Goal: Task Accomplishment & Management: Use online tool/utility

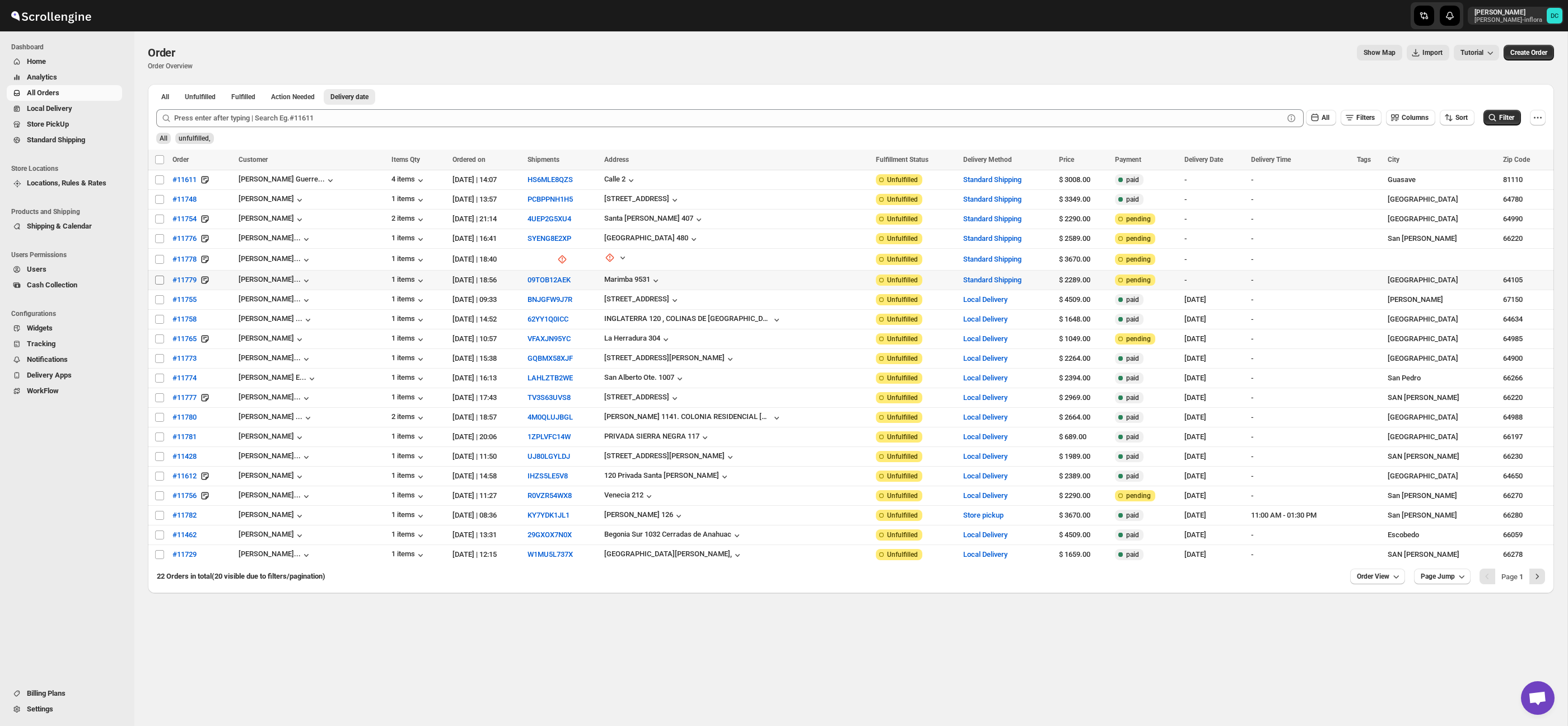
click at [159, 281] on input "Select order" at bounding box center [159, 280] width 9 height 9
checkbox input "true"
drag, startPoint x: 158, startPoint y: 263, endPoint x: 178, endPoint y: 247, distance: 25.6
click at [158, 263] on input "Select order" at bounding box center [159, 259] width 9 height 9
checkbox input "true"
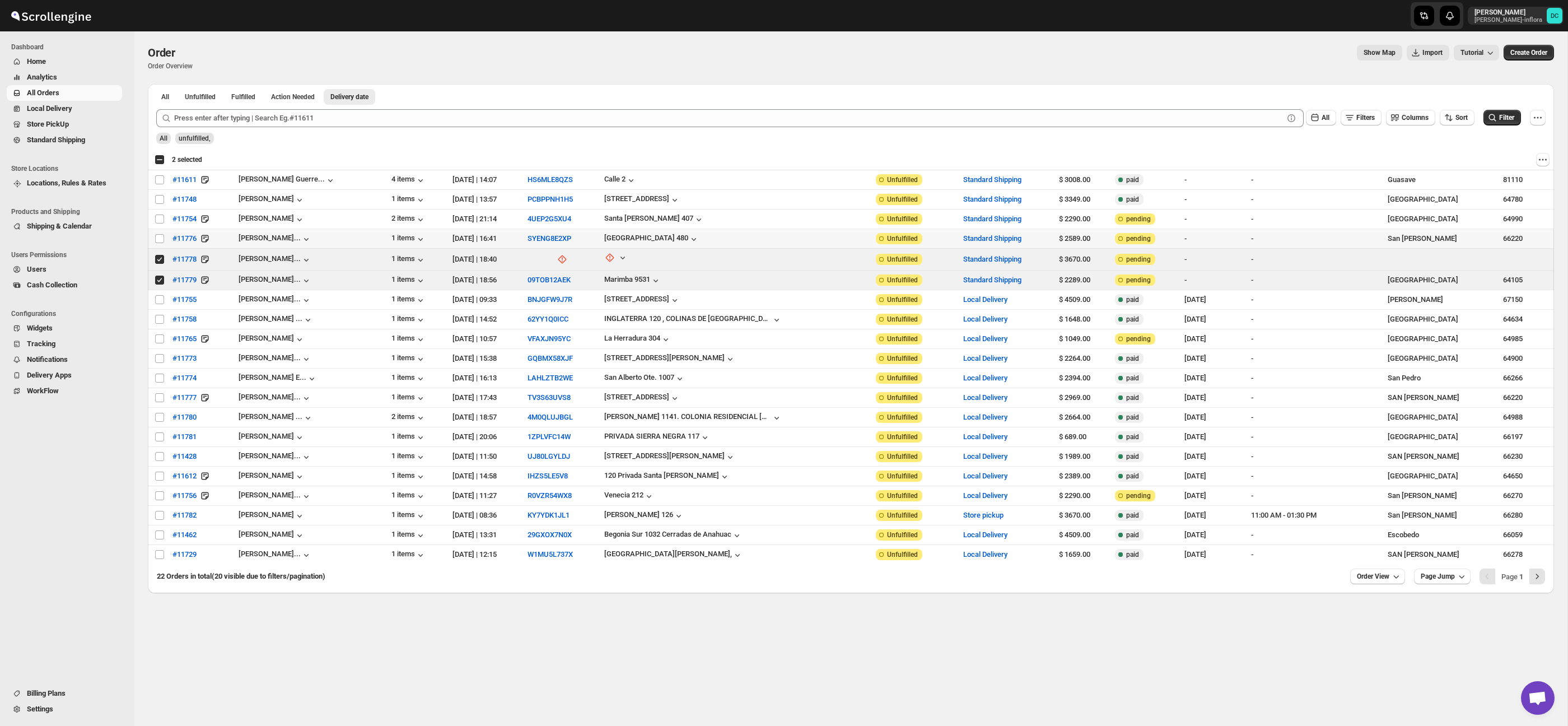
drag, startPoint x: 158, startPoint y: 241, endPoint x: 277, endPoint y: 163, distance: 142.3
click at [158, 241] on input "Select order" at bounding box center [159, 239] width 9 height 9
checkbox input "true"
drag, startPoint x: 158, startPoint y: 221, endPoint x: 298, endPoint y: 116, distance: 175.0
click at [158, 221] on input "Select order" at bounding box center [159, 219] width 9 height 9
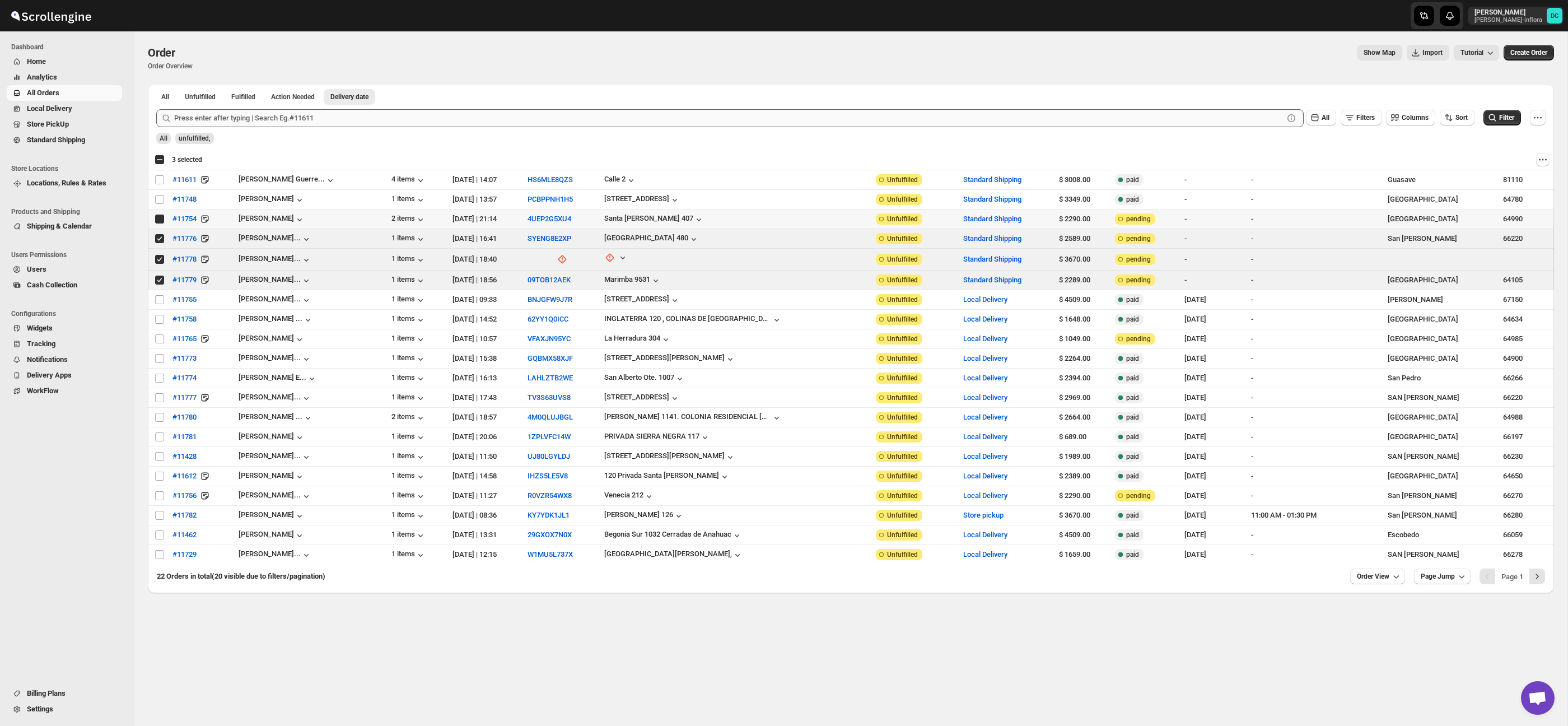
checkbox input "true"
click at [161, 201] on input "Select order" at bounding box center [159, 199] width 9 height 9
checkbox input "true"
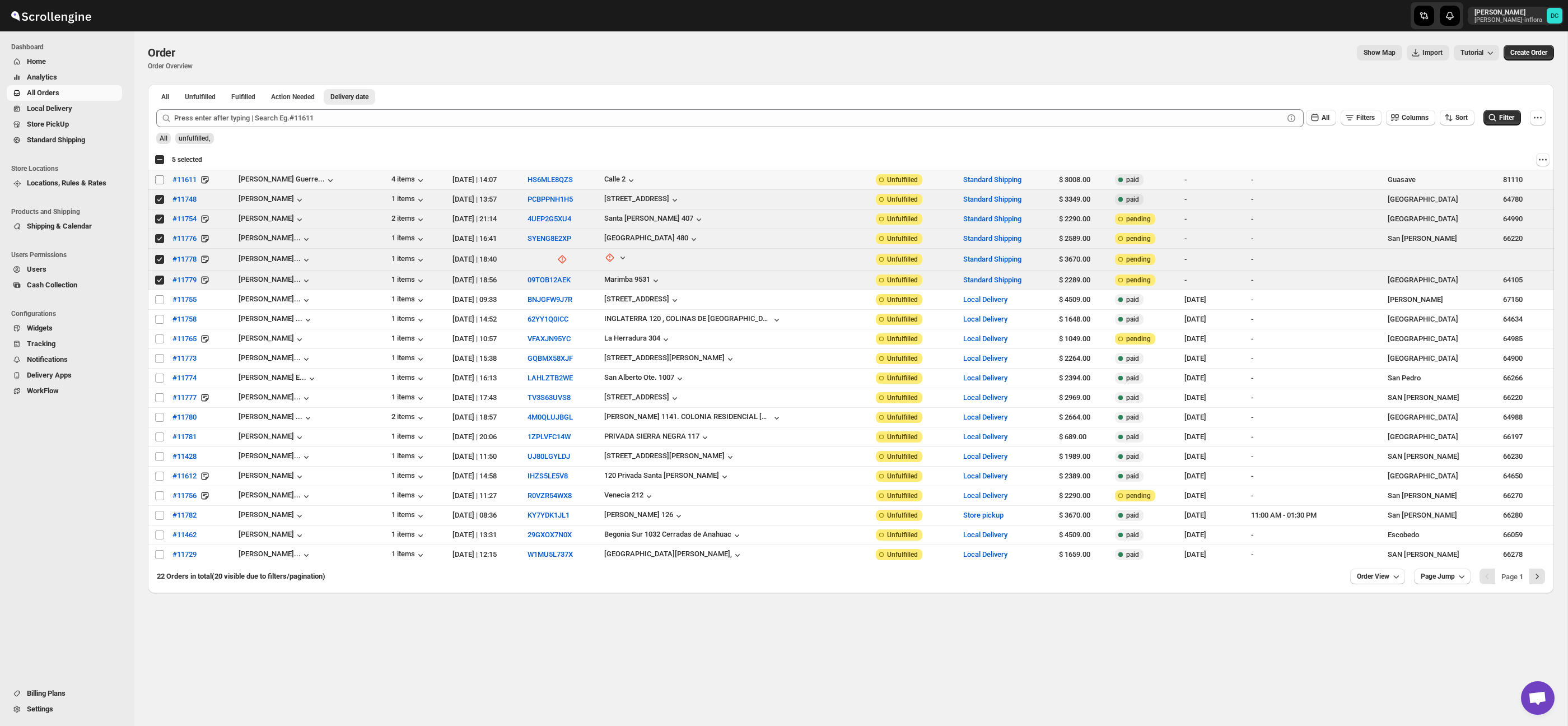
drag, startPoint x: 159, startPoint y: 180, endPoint x: 80, endPoint y: 108, distance: 106.9
click at [159, 180] on input "Select order" at bounding box center [159, 180] width 9 height 9
checkbox input "true"
click at [74, 127] on span "Shipments" at bounding box center [60, 124] width 34 height 9
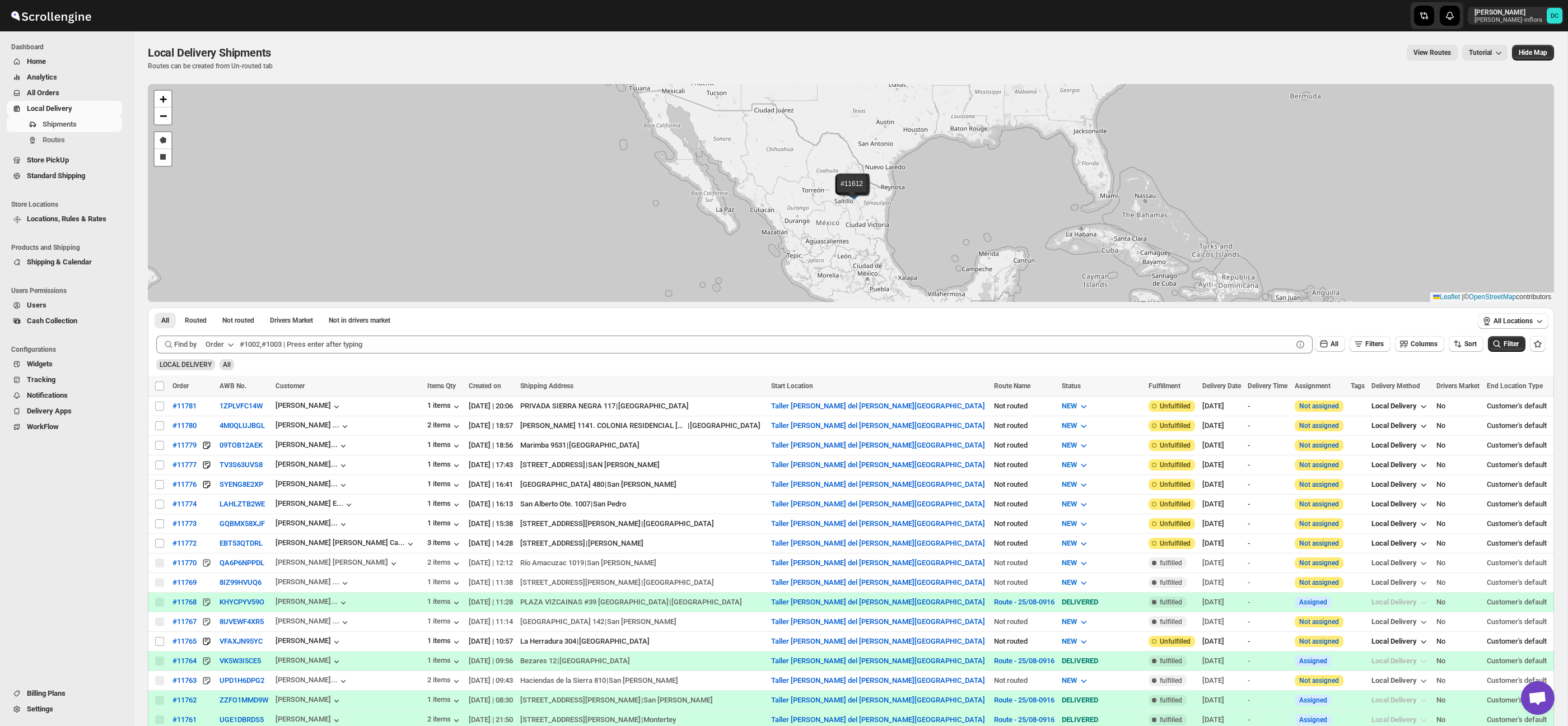
click at [59, 93] on span "All Orders" at bounding box center [43, 93] width 32 height 9
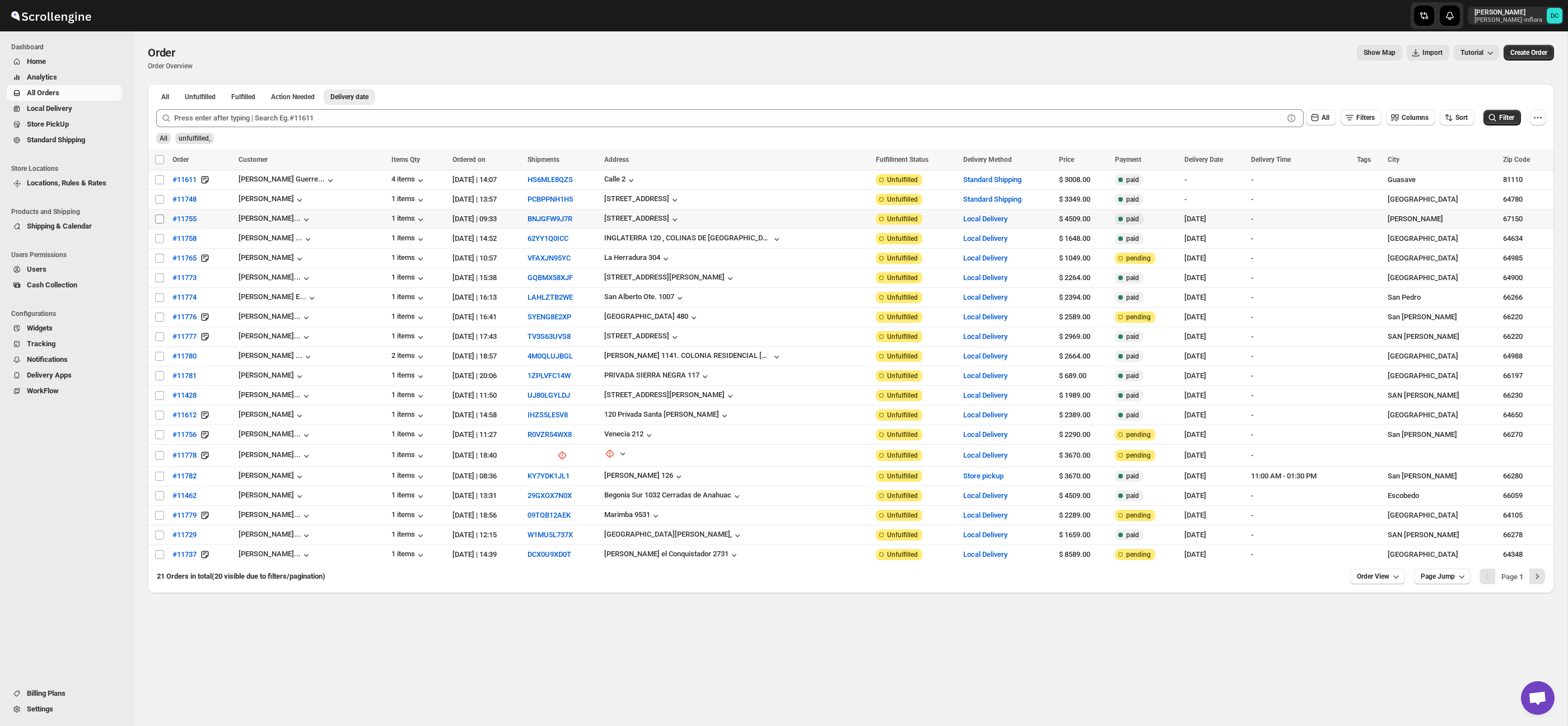
click at [159, 218] on input "Select order" at bounding box center [159, 219] width 9 height 9
checkbox input "true"
click at [158, 241] on input "Select order" at bounding box center [159, 239] width 9 height 9
checkbox input "true"
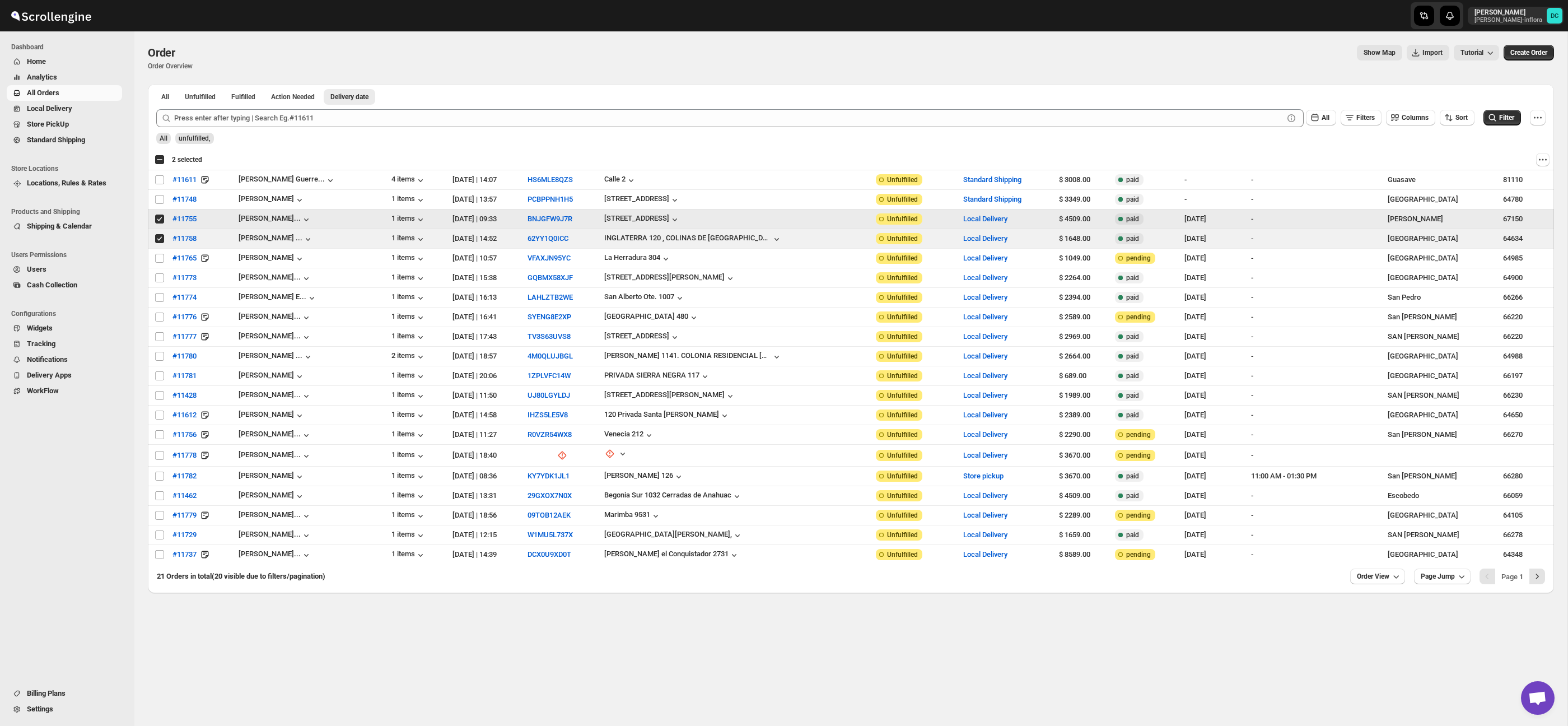
drag, startPoint x: 157, startPoint y: 214, endPoint x: 160, endPoint y: 223, distance: 9.5
click at [158, 215] on input "Select order" at bounding box center [159, 219] width 9 height 9
checkbox input "false"
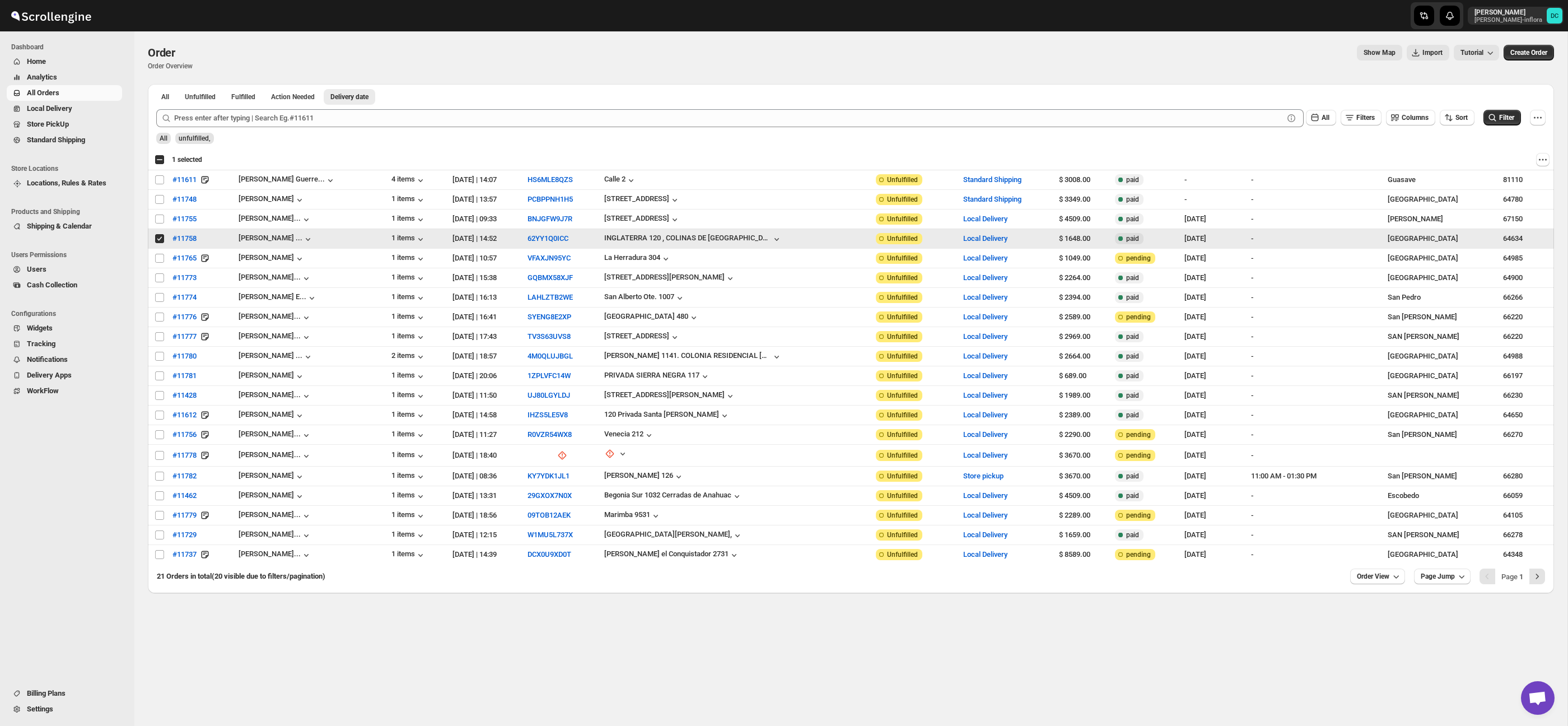
click at [160, 241] on input "Select order" at bounding box center [159, 239] width 9 height 9
checkbox input "false"
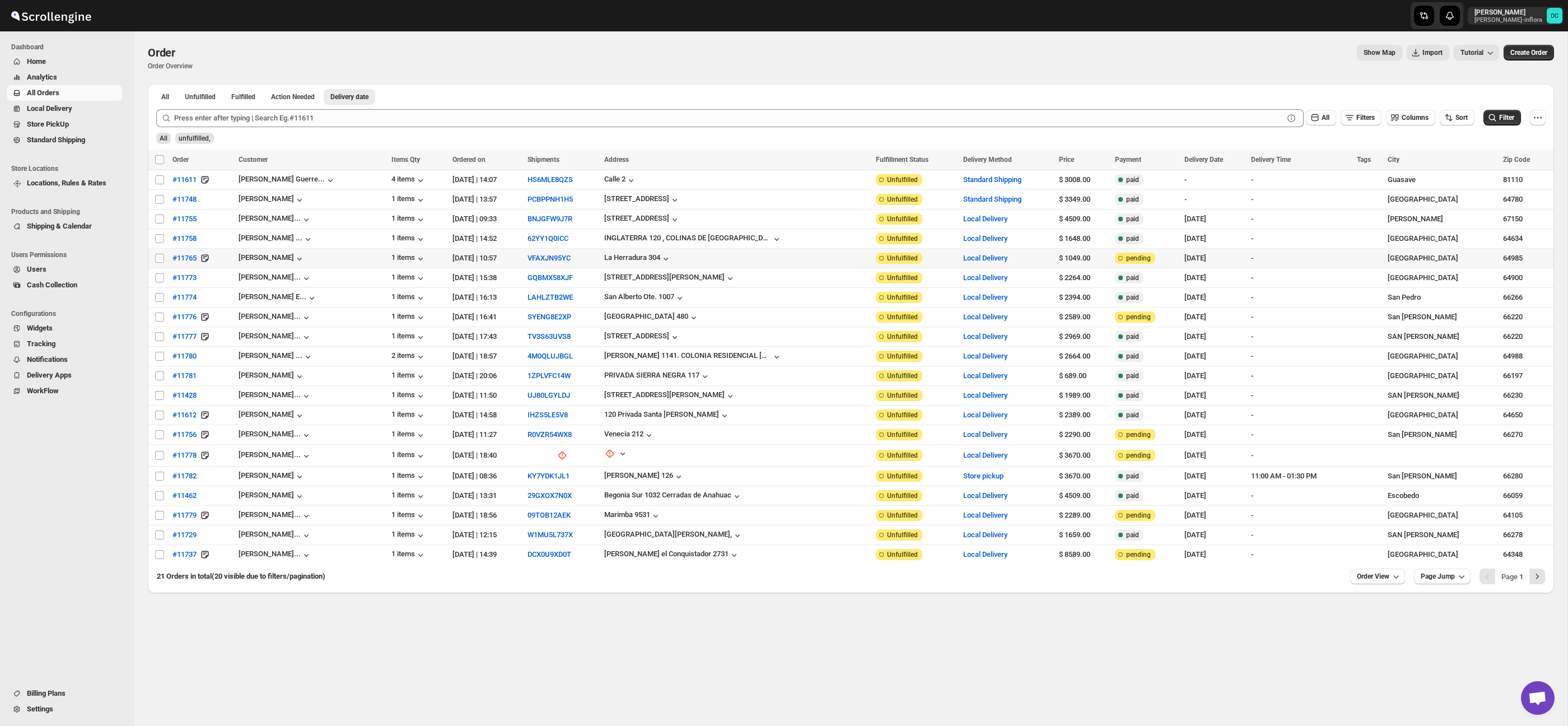
drag, startPoint x: 160, startPoint y: 259, endPoint x: 163, endPoint y: 290, distance: 31.1
click at [160, 261] on input "Select order" at bounding box center [159, 258] width 9 height 9
checkbox input "true"
drag, startPoint x: 160, startPoint y: 281, endPoint x: 162, endPoint y: 289, distance: 8.2
click at [160, 281] on input "Select order" at bounding box center [159, 278] width 9 height 9
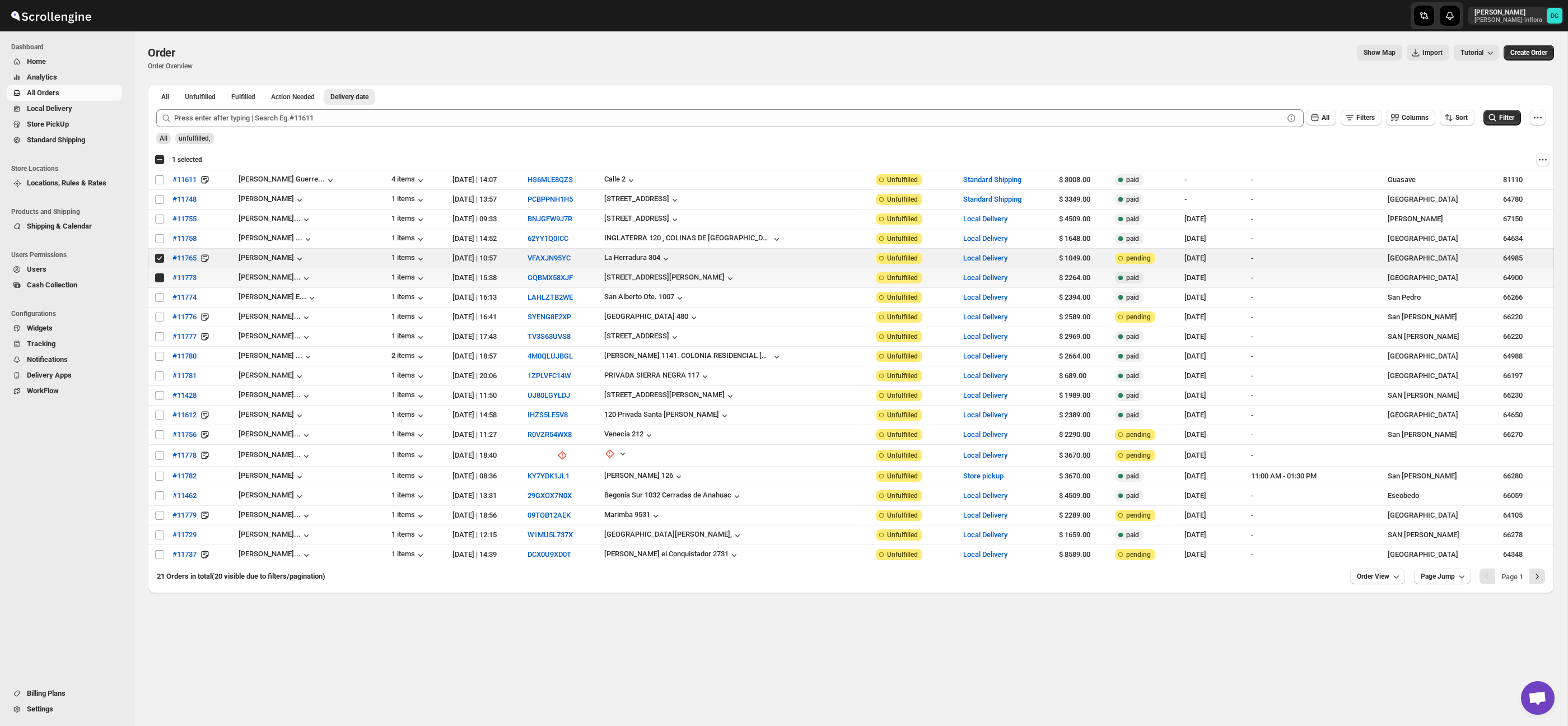
checkbox input "true"
click at [159, 299] on input "Select order" at bounding box center [159, 297] width 9 height 9
checkbox input "true"
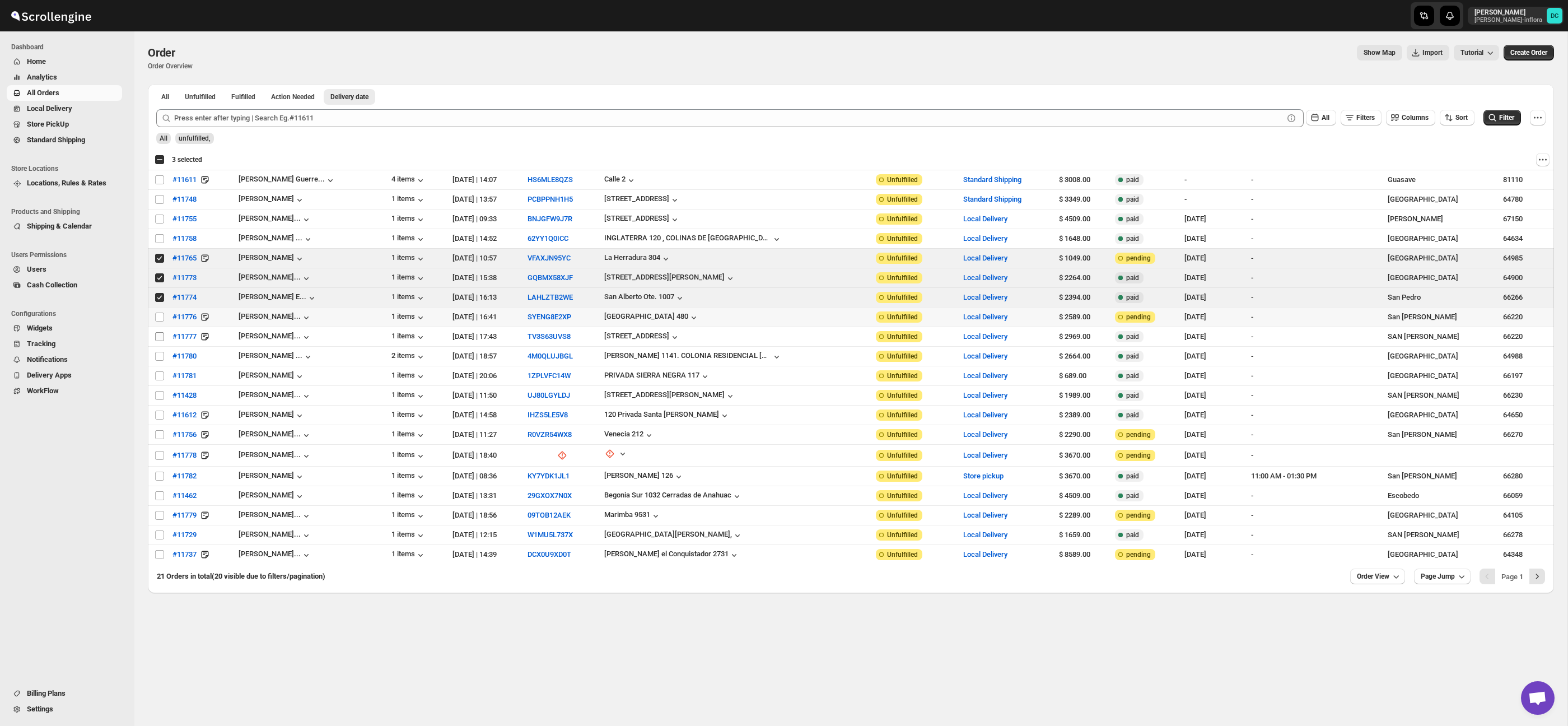
drag, startPoint x: 159, startPoint y: 319, endPoint x: 161, endPoint y: 336, distance: 17.1
click at [159, 319] on input "Select order" at bounding box center [159, 317] width 9 height 9
checkbox input "true"
click at [160, 337] on input "Select order" at bounding box center [159, 337] width 9 height 9
checkbox input "true"
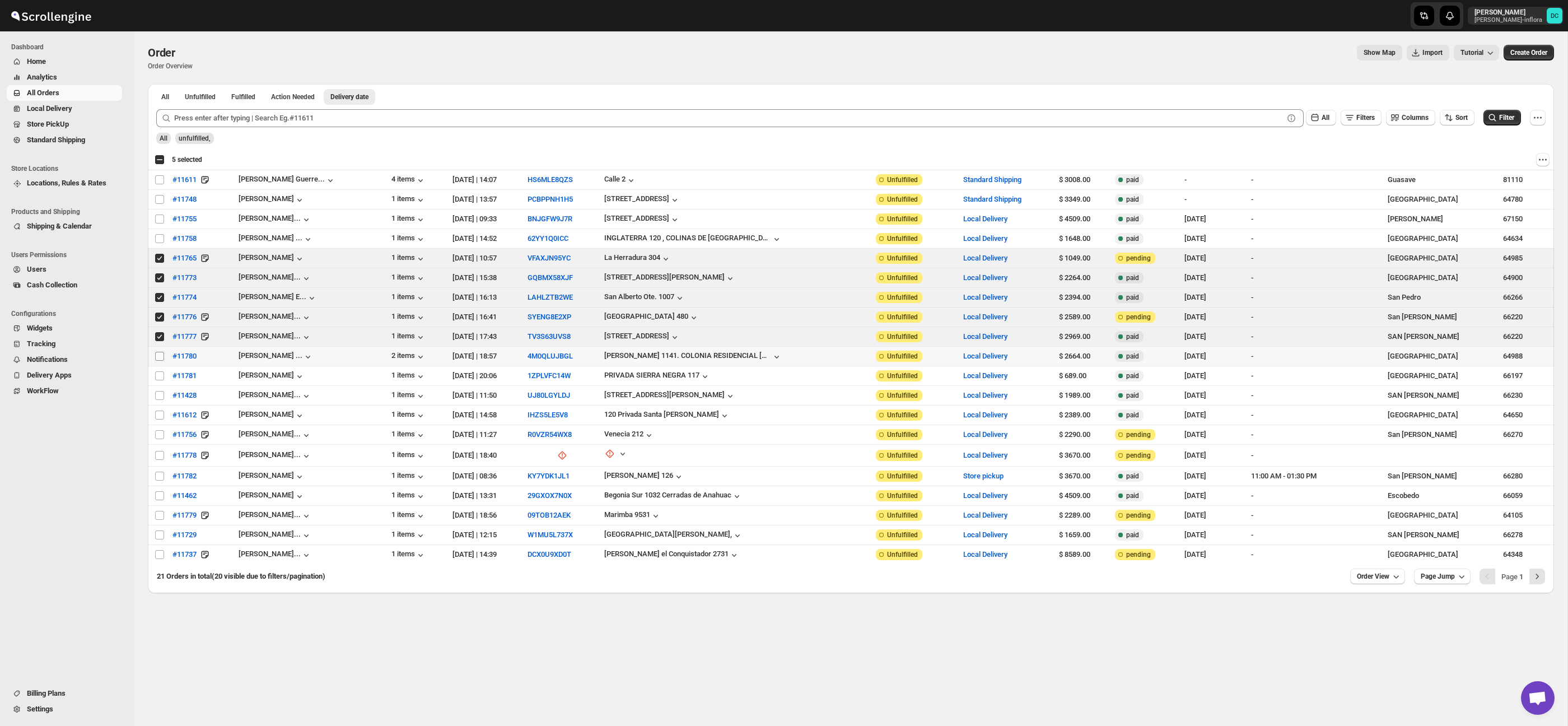
click at [160, 355] on input "Select order" at bounding box center [159, 356] width 9 height 9
checkbox input "true"
drag, startPoint x: 159, startPoint y: 375, endPoint x: 164, endPoint y: 387, distance: 13.0
click at [159, 375] on input "Select order" at bounding box center [159, 376] width 9 height 9
checkbox input "true"
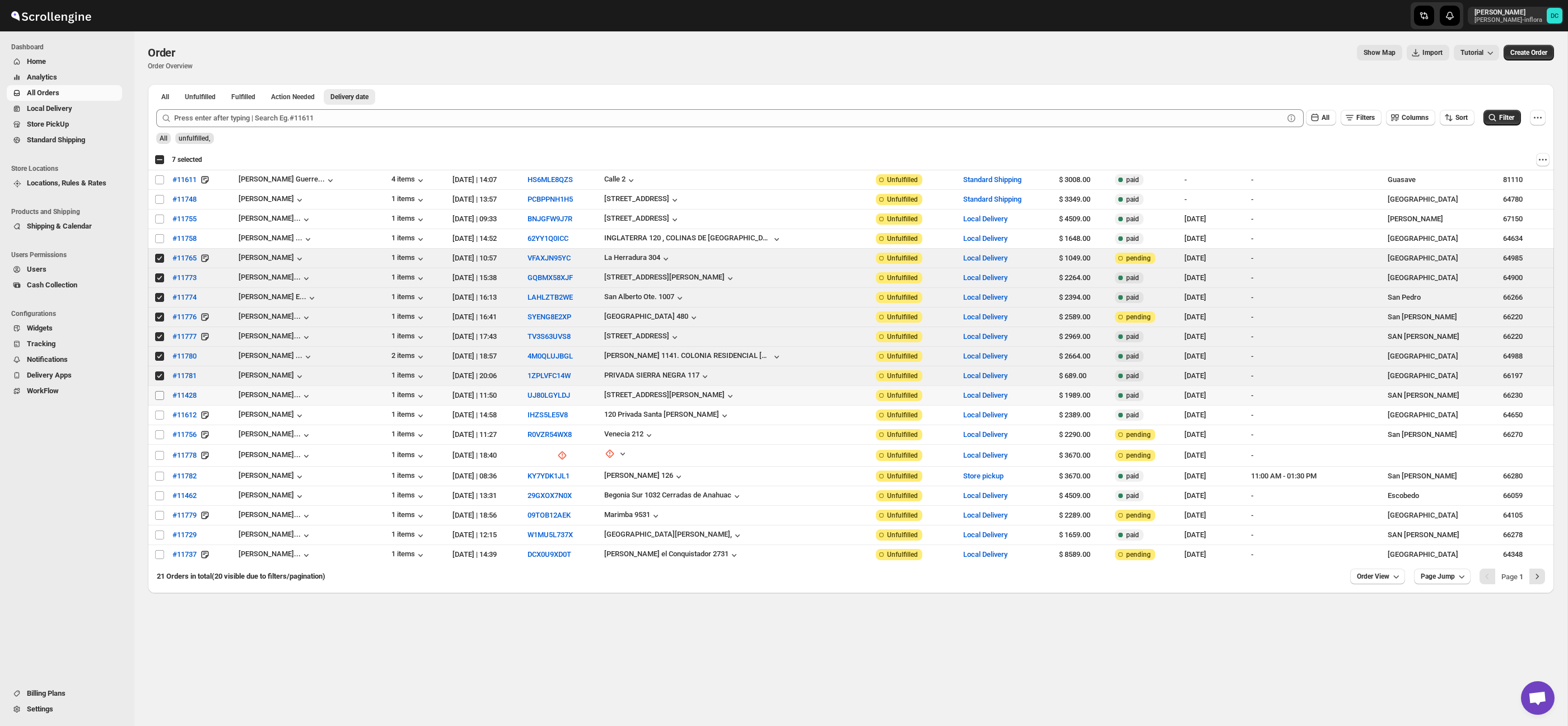
click at [163, 396] on input "Select order" at bounding box center [159, 395] width 9 height 9
click at [159, 396] on input "Select order" at bounding box center [159, 395] width 9 height 9
checkbox input "false"
click at [161, 259] on input "Select order" at bounding box center [159, 258] width 9 height 9
checkbox input "false"
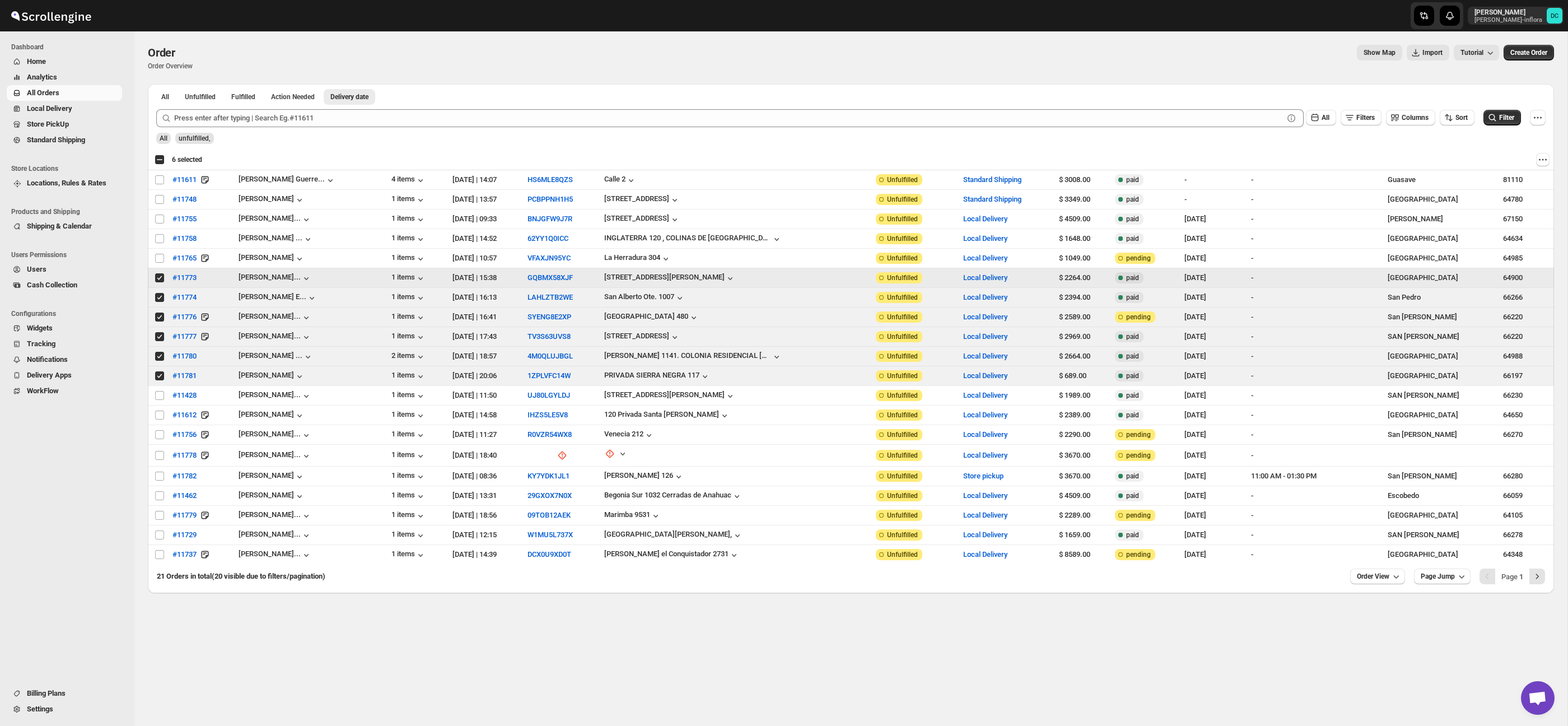
drag, startPoint x: 159, startPoint y: 277, endPoint x: 159, endPoint y: 139, distance: 138.0
click at [159, 277] on input "Select order" at bounding box center [159, 278] width 9 height 9
checkbox input "false"
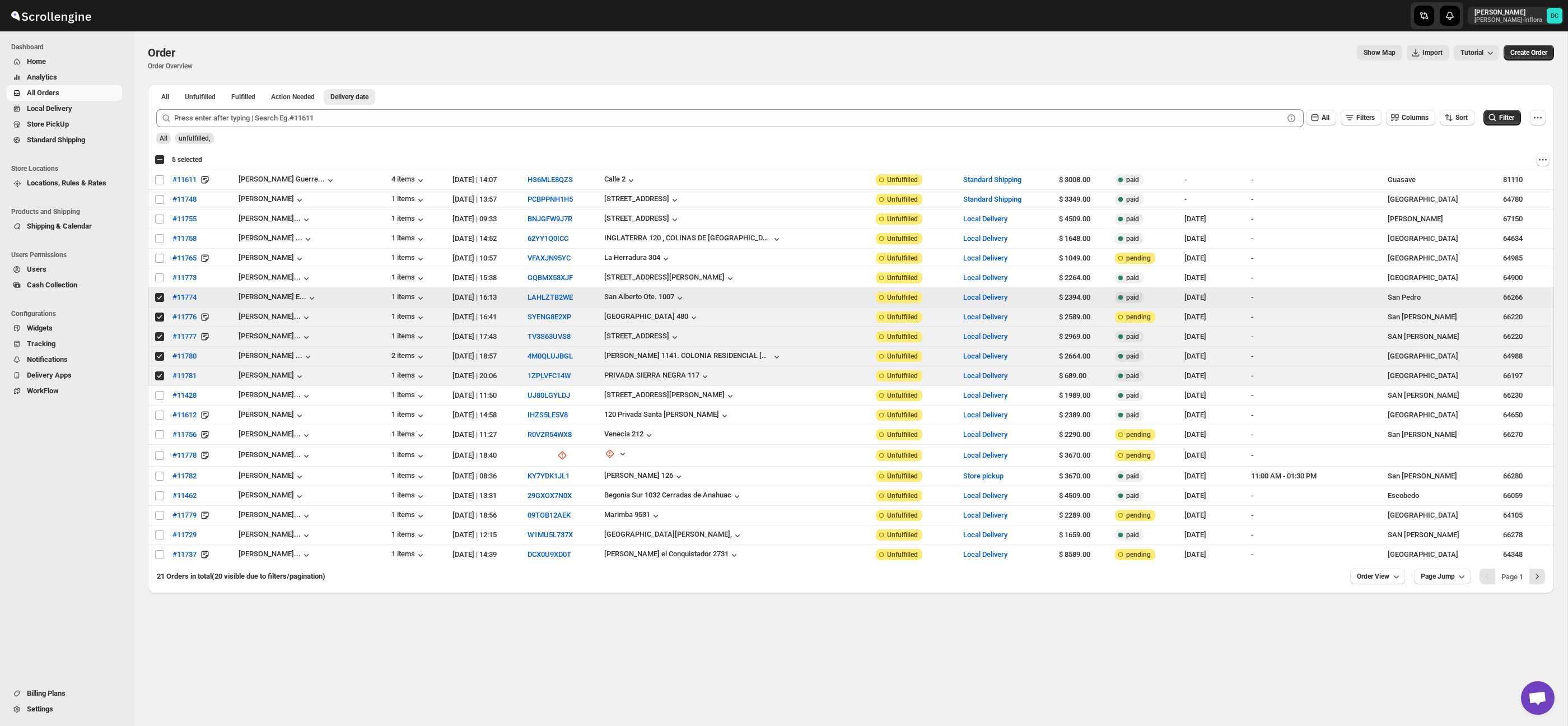
click at [160, 299] on input "Select order" at bounding box center [159, 297] width 9 height 9
checkbox input "false"
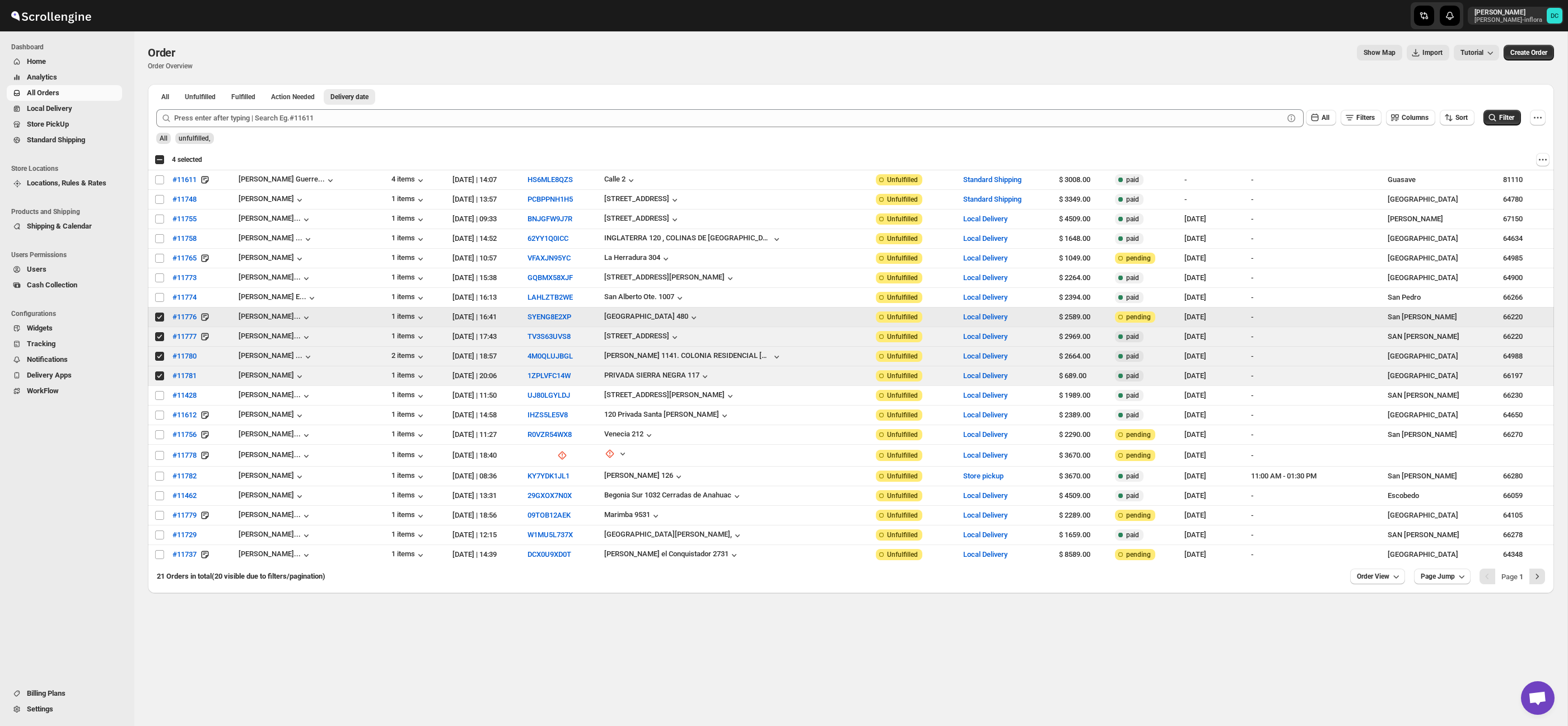
click at [159, 317] on input "Select order" at bounding box center [159, 317] width 9 height 9
checkbox input "false"
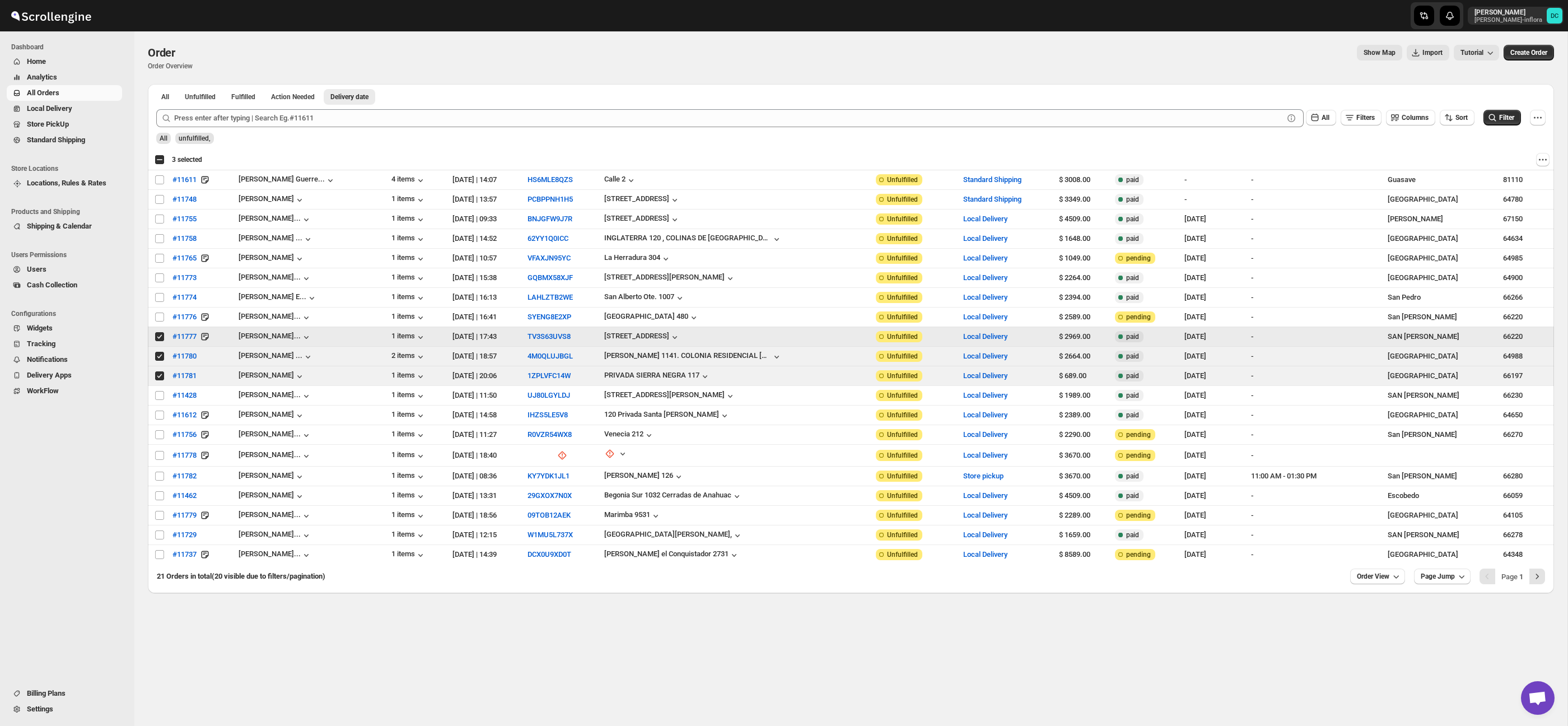
drag, startPoint x: 161, startPoint y: 337, endPoint x: 161, endPoint y: 348, distance: 11.0
click at [162, 339] on input "Select order" at bounding box center [159, 337] width 9 height 9
checkbox input "false"
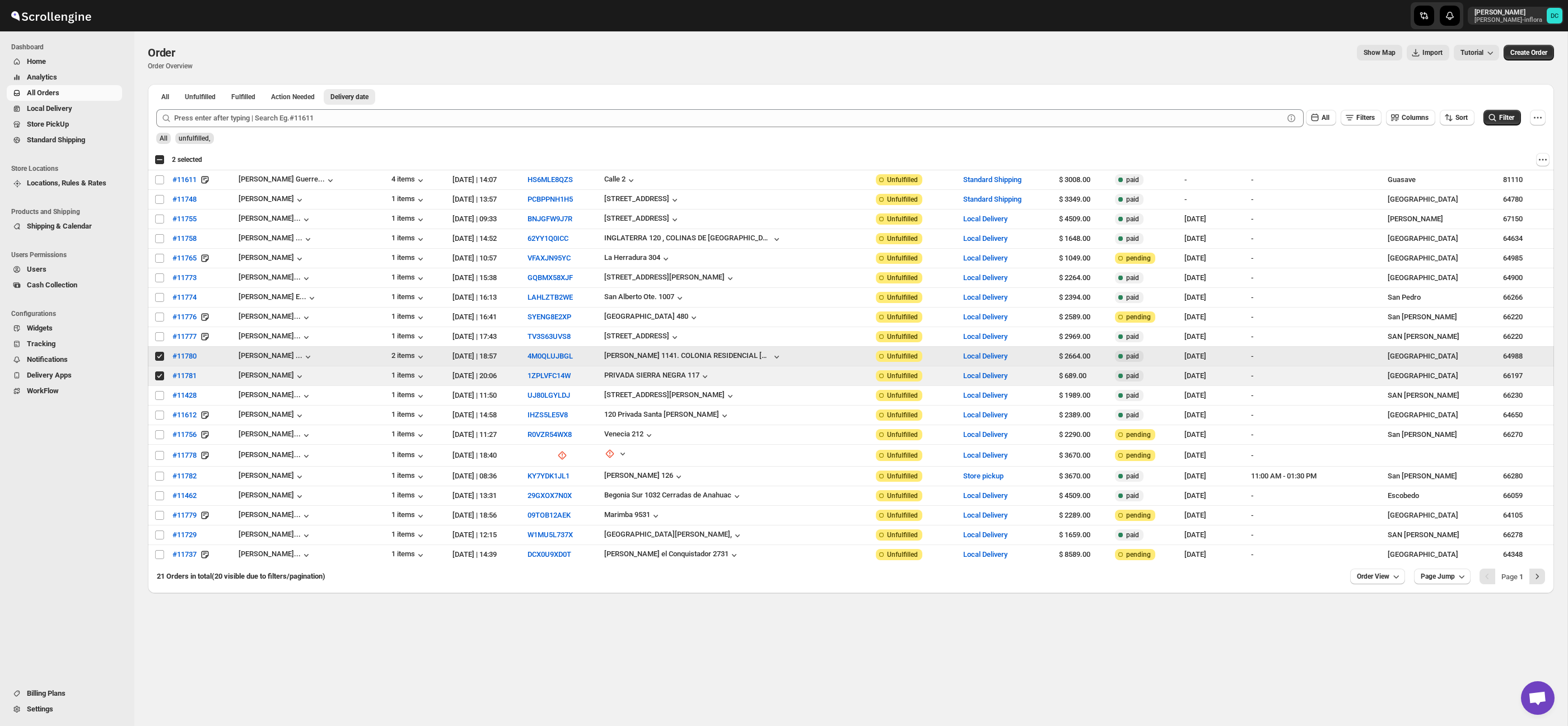
drag, startPoint x: 160, startPoint y: 354, endPoint x: 164, endPoint y: 88, distance: 266.0
click at [160, 354] on input "Select order" at bounding box center [159, 356] width 9 height 9
checkbox input "false"
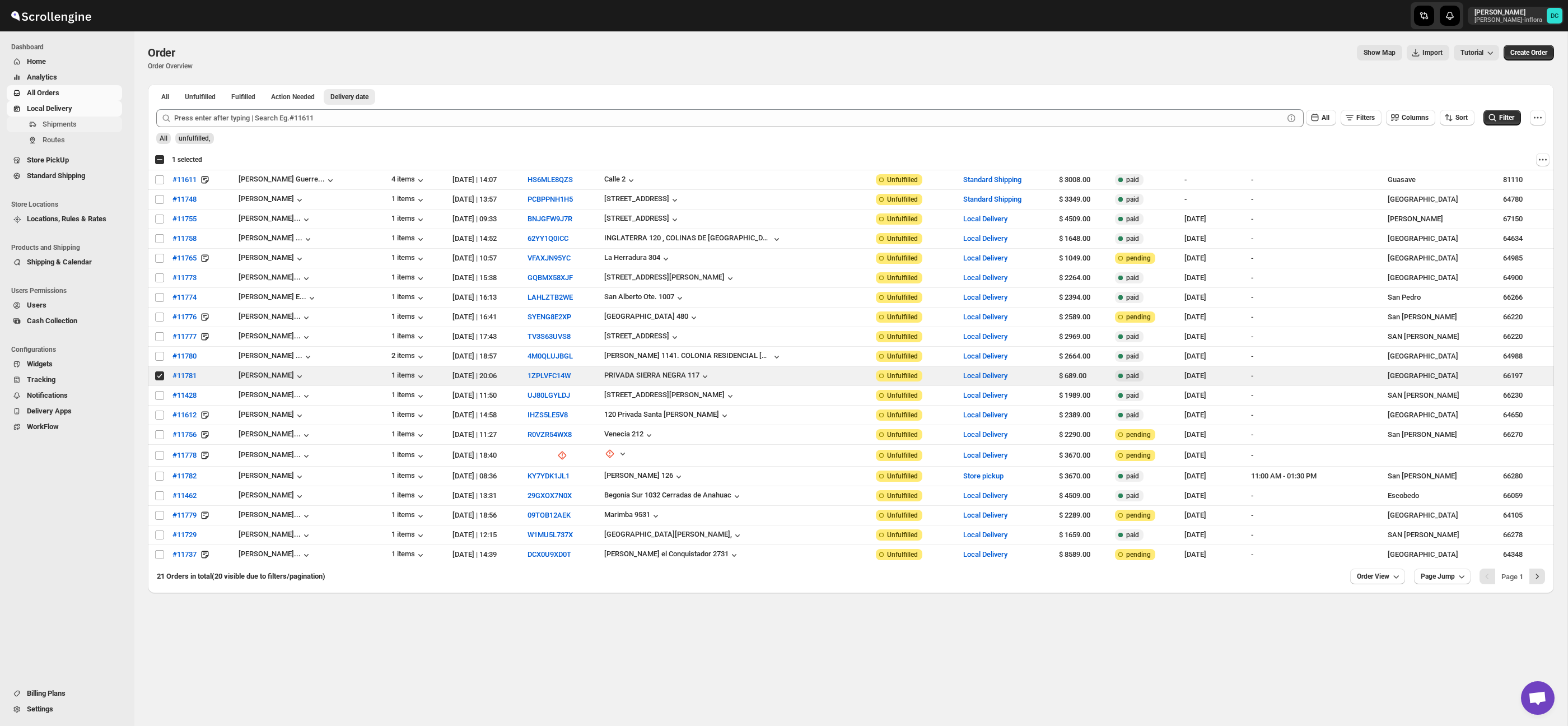
click at [86, 125] on span "Shipments" at bounding box center [81, 124] width 77 height 11
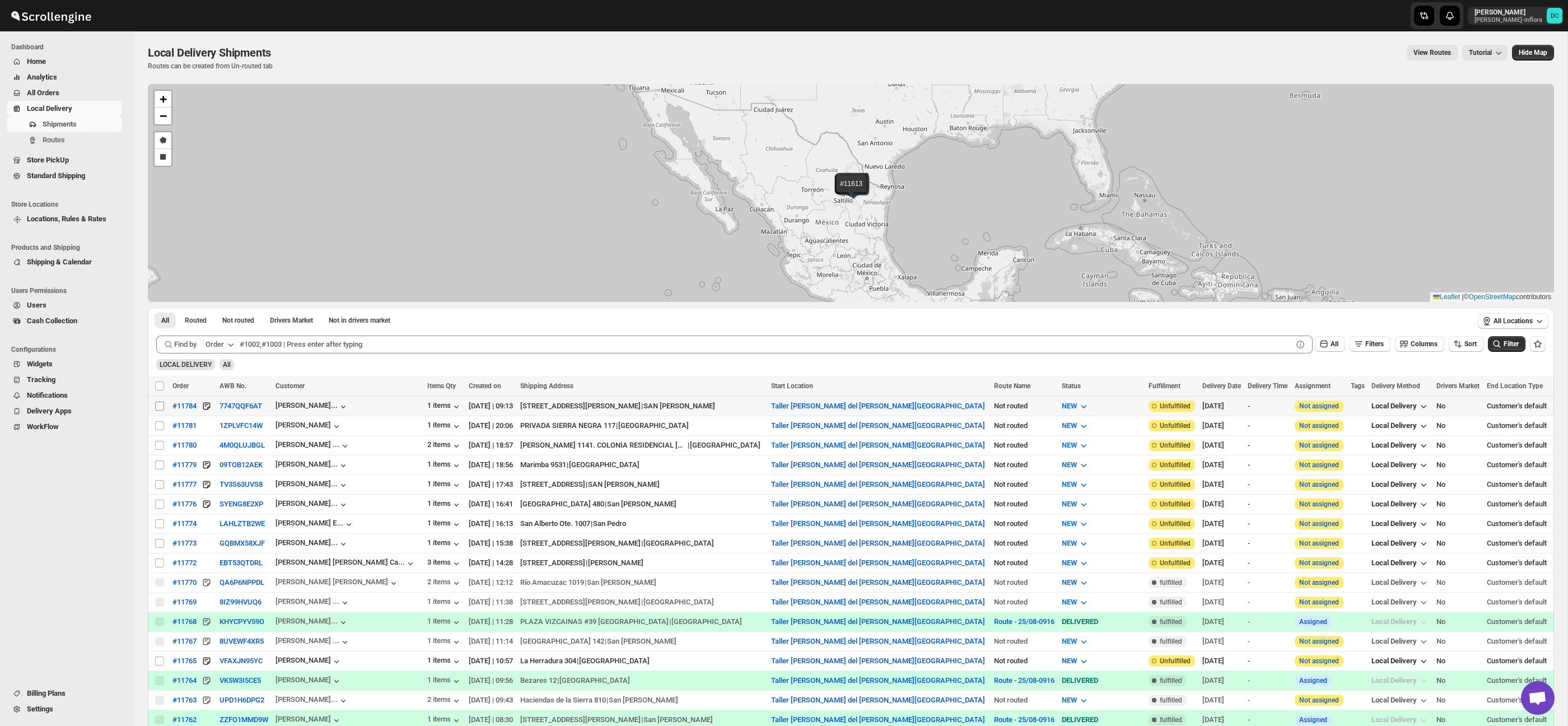
click at [158, 407] on input "Select shipment" at bounding box center [159, 406] width 9 height 9
checkbox input "true"
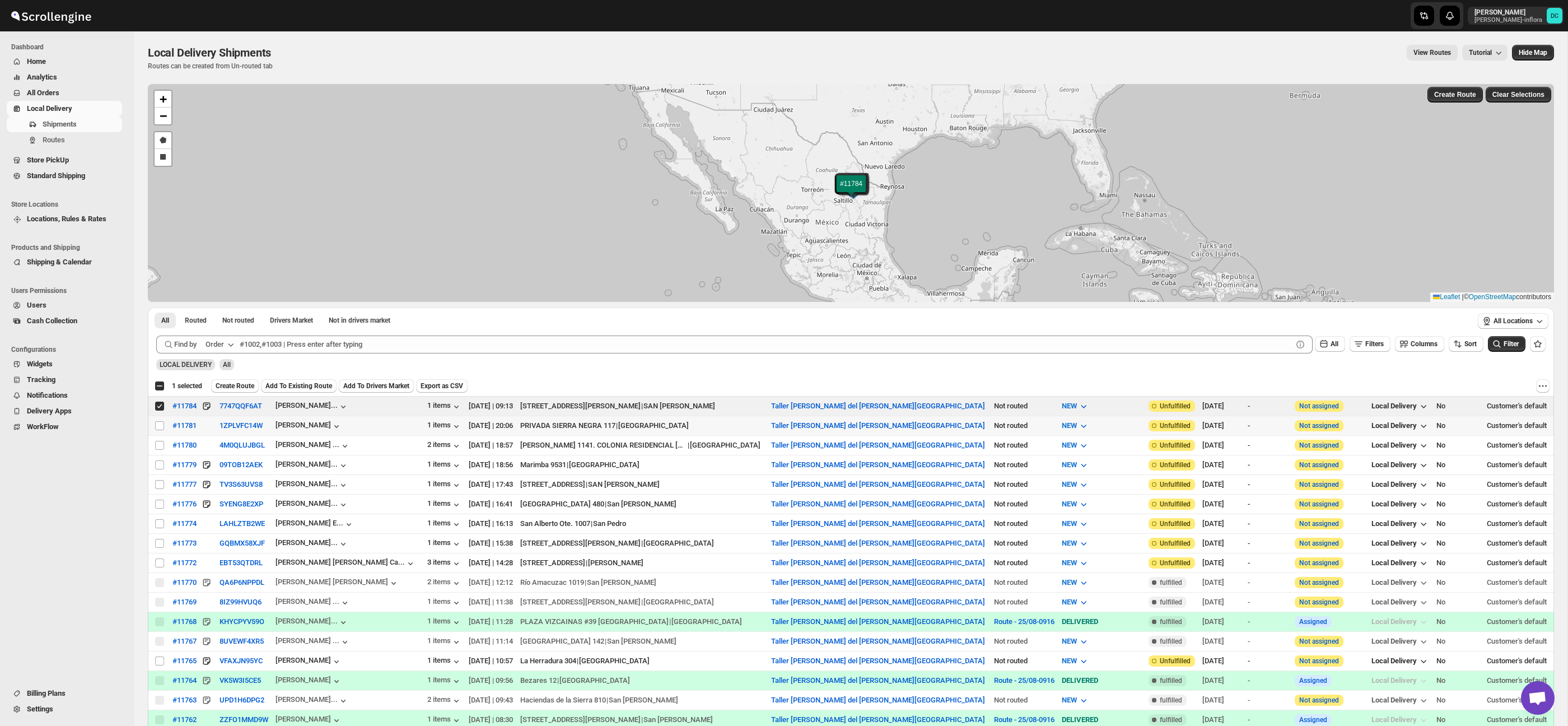
click at [158, 424] on input "Select shipment" at bounding box center [159, 426] width 9 height 9
checkbox input "true"
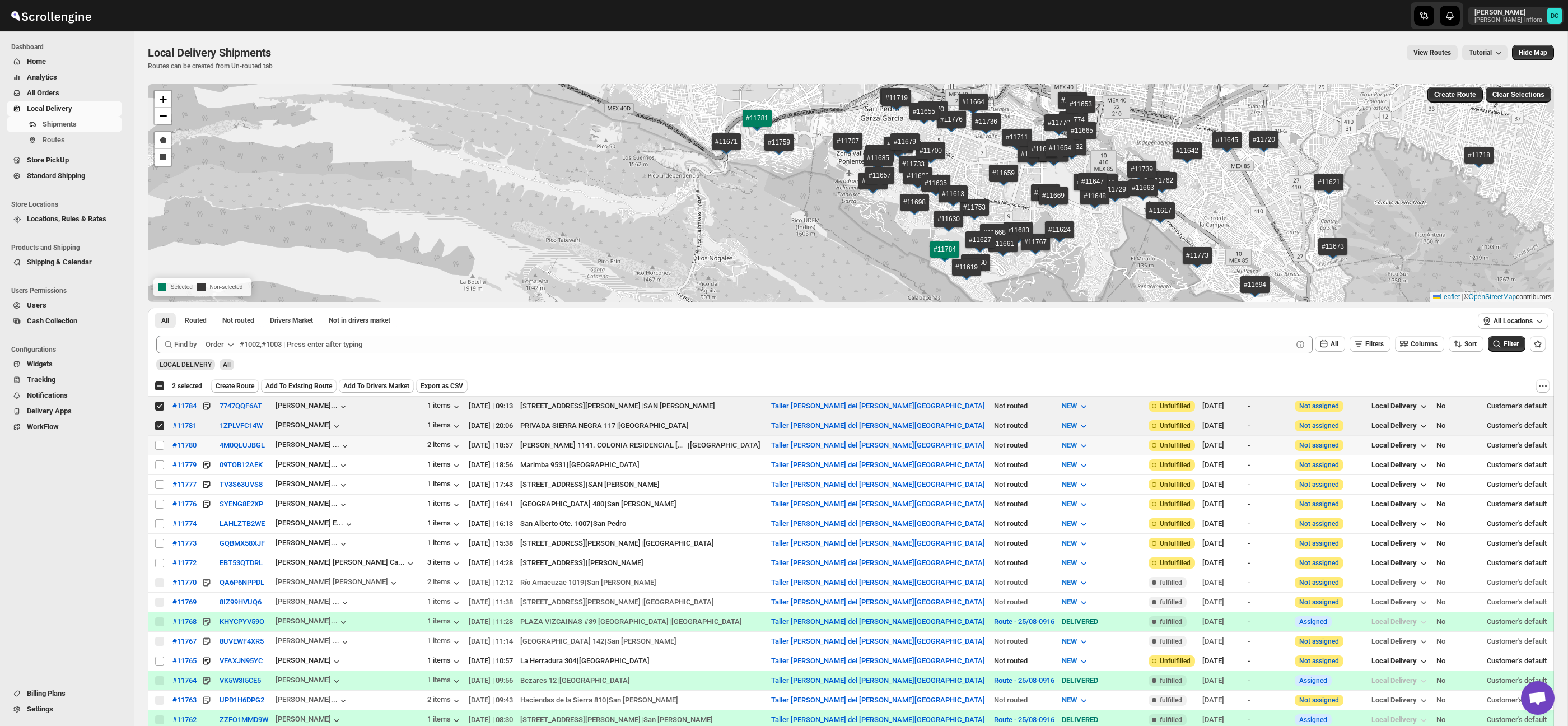
click at [158, 437] on td "Select shipment" at bounding box center [158, 445] width 21 height 19
checkbox input "true"
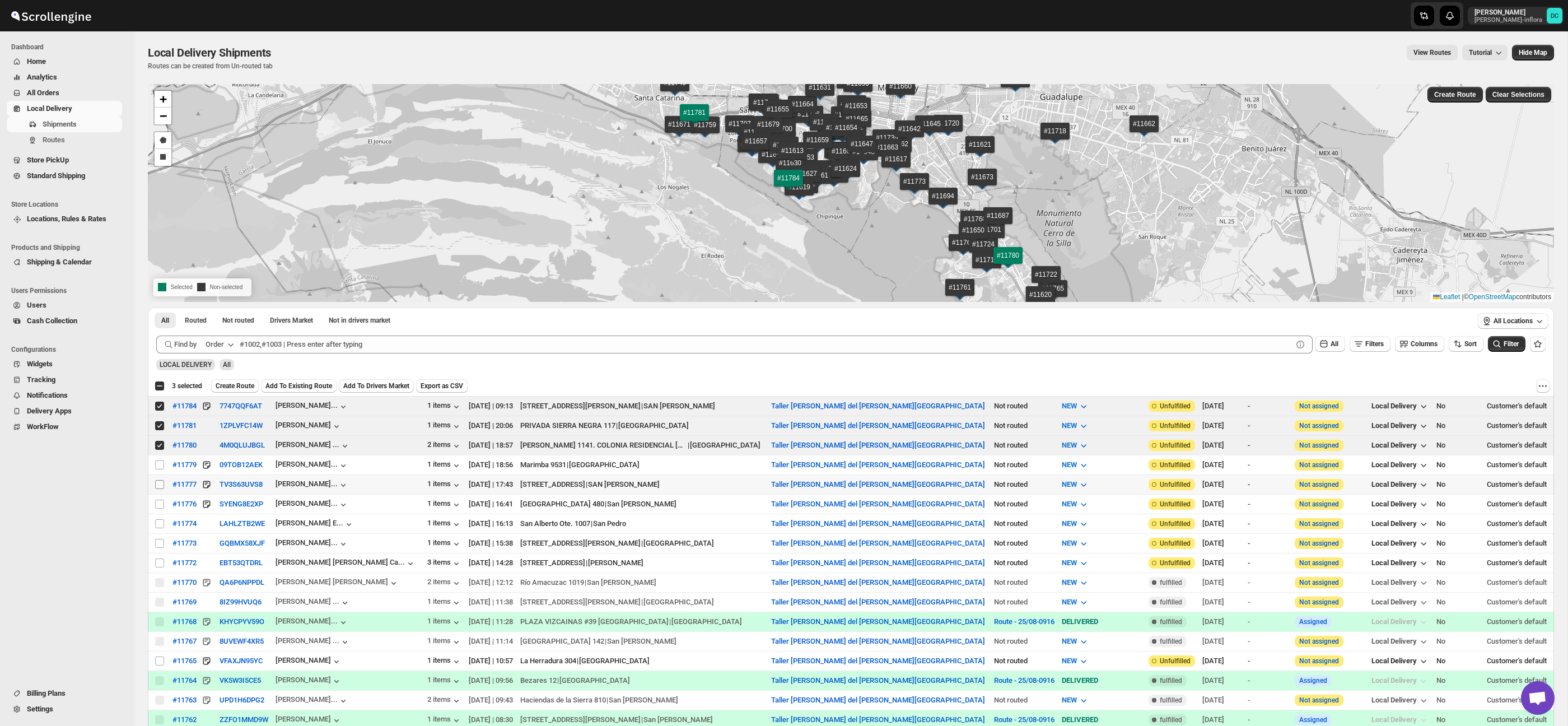
click at [158, 482] on input "Select shipment" at bounding box center [159, 484] width 9 height 9
checkbox input "true"
click at [158, 505] on input "Select shipment" at bounding box center [159, 504] width 9 height 9
checkbox input "true"
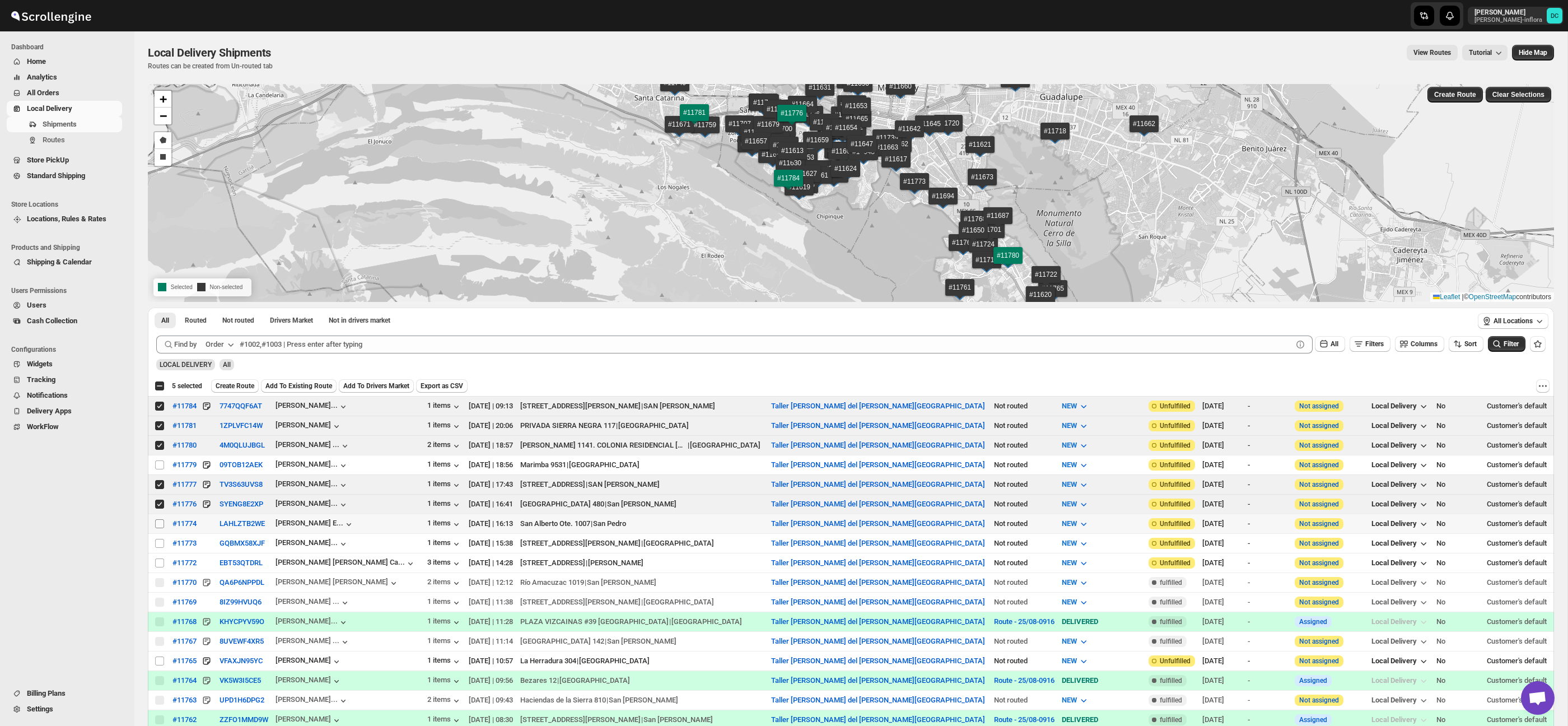
click at [156, 527] on input "Select shipment" at bounding box center [159, 524] width 9 height 9
checkbox input "true"
click at [156, 543] on input "Select shipment" at bounding box center [159, 543] width 9 height 9
checkbox input "true"
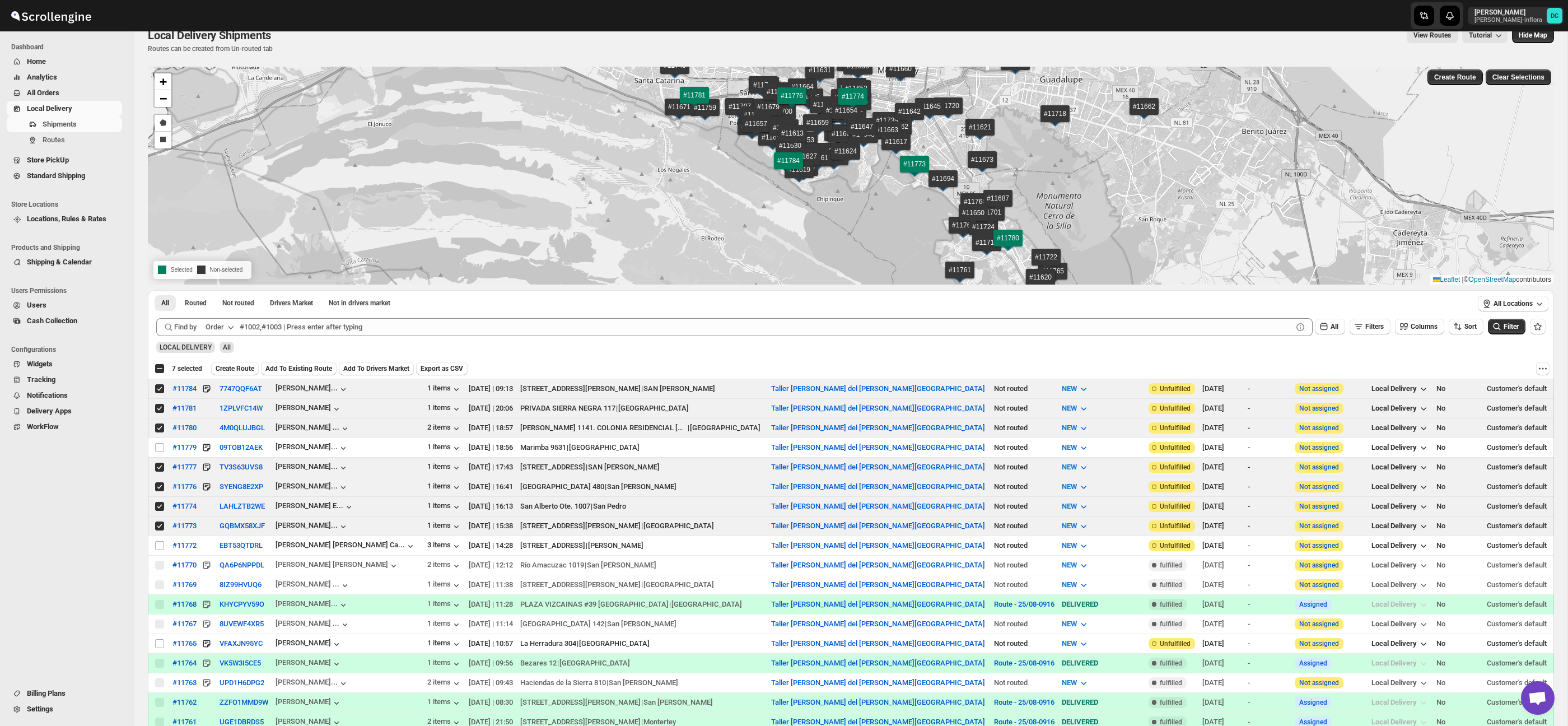
scroll to position [18, 0]
click at [158, 643] on input "Select shipment" at bounding box center [159, 643] width 9 height 9
checkbox input "true"
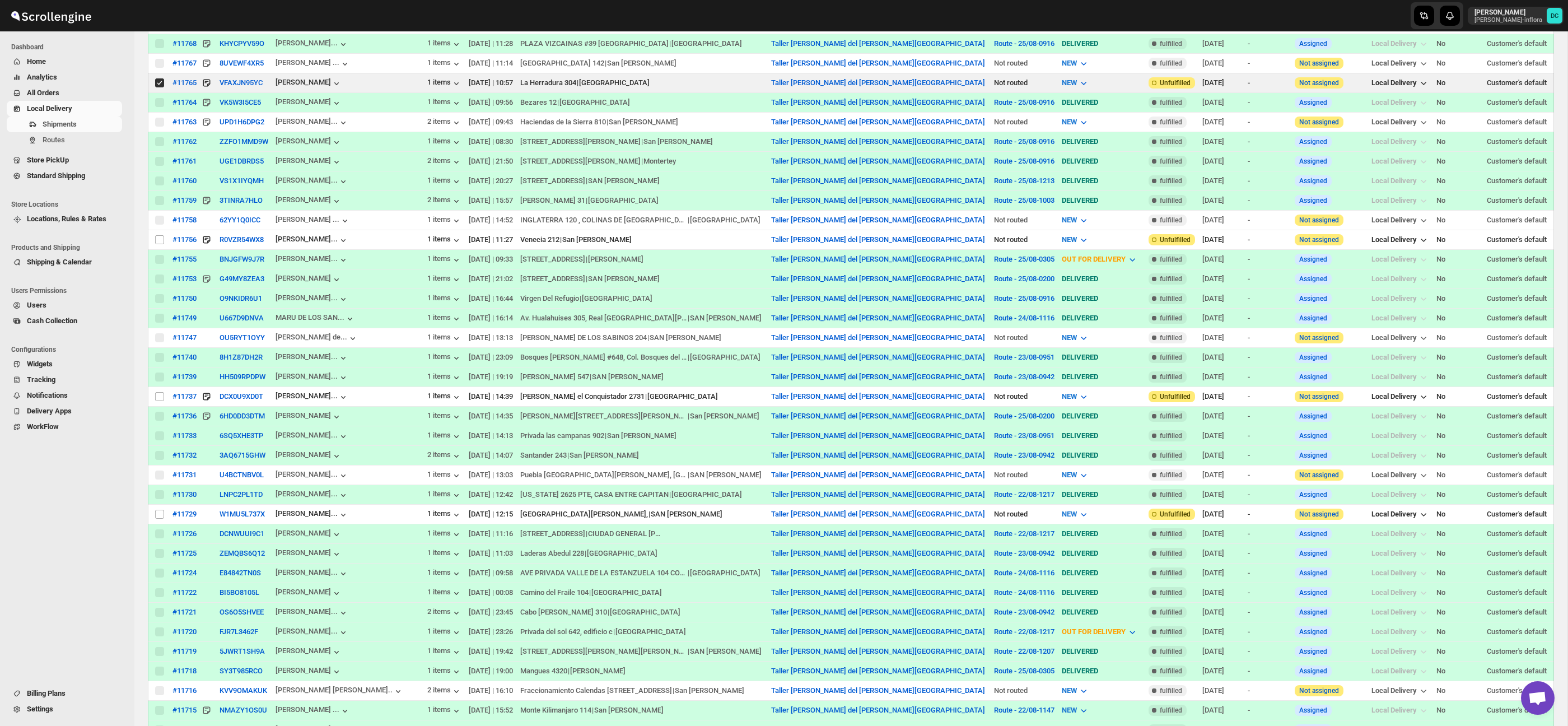
scroll to position [0, 0]
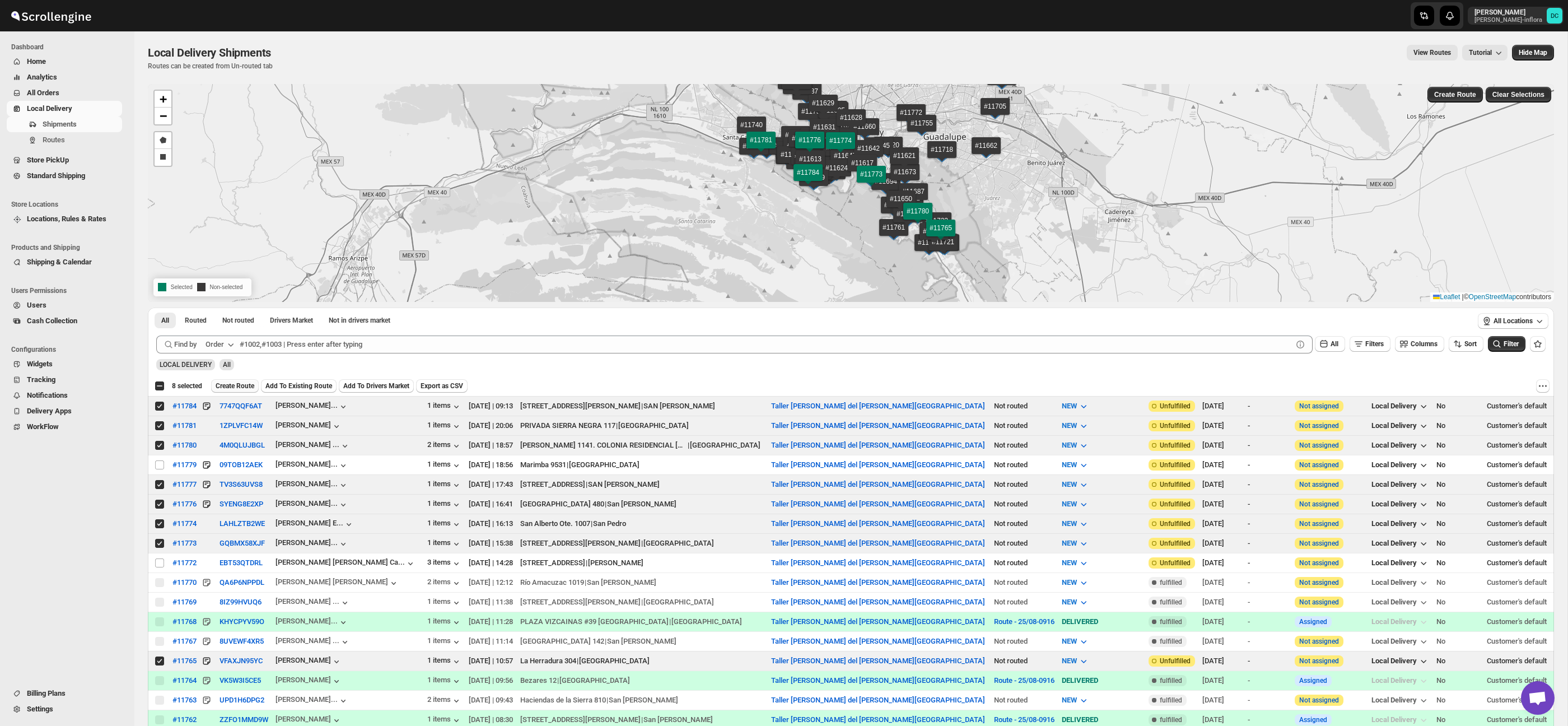
click at [250, 382] on span "Create Route" at bounding box center [234, 386] width 38 height 9
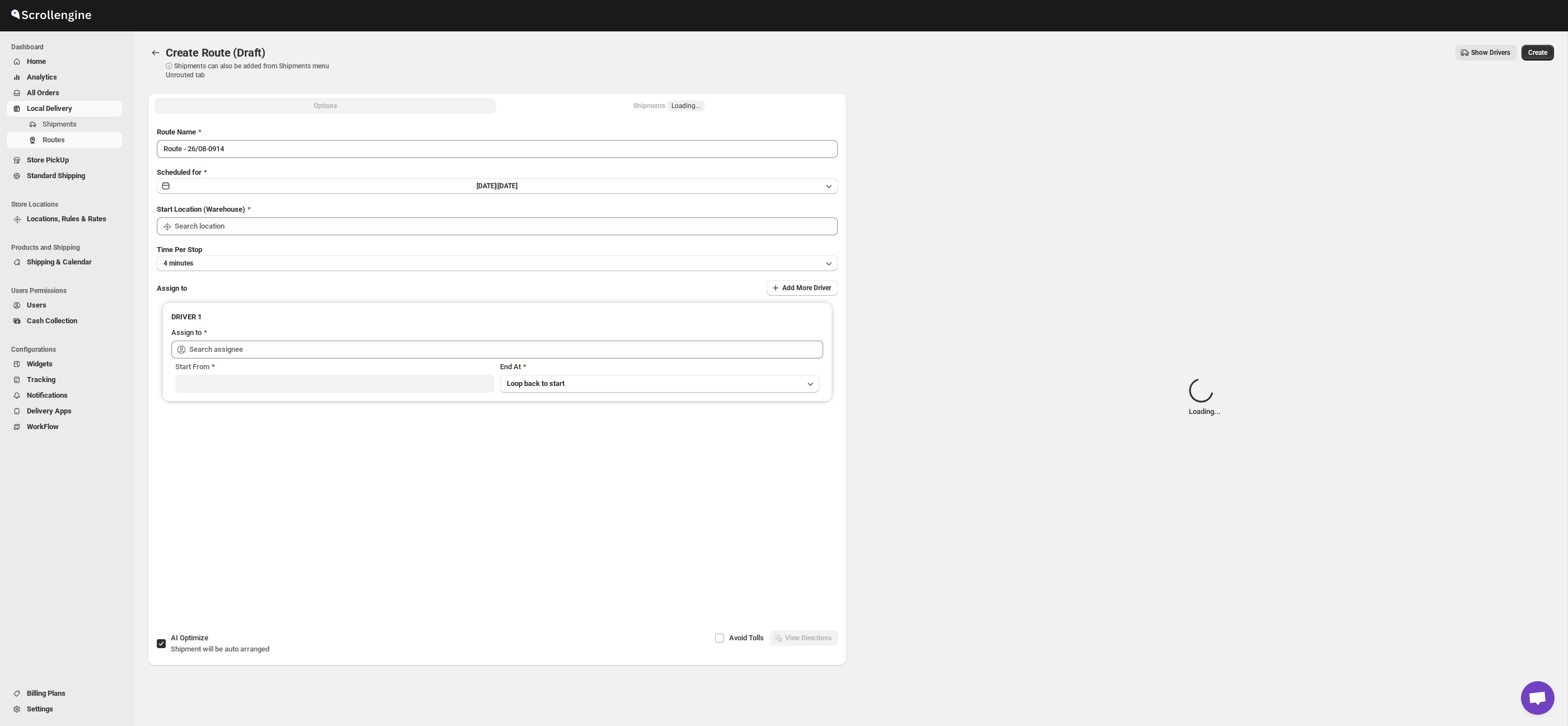
type input "Taller [PERSON_NAME] del [PERSON_NAME][GEOGRAPHIC_DATA]"
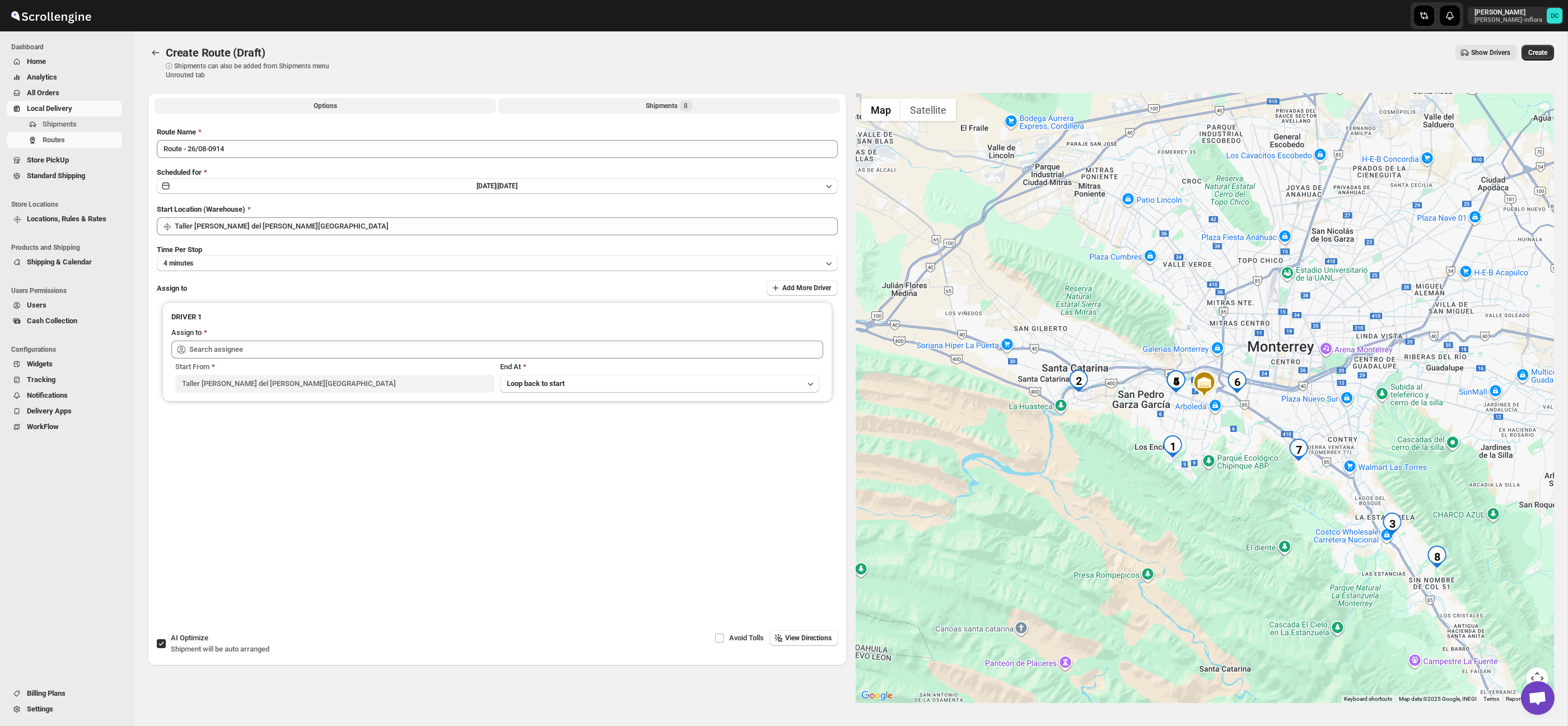
click at [648, 106] on div "Shipments 8" at bounding box center [669, 106] width 46 height 11
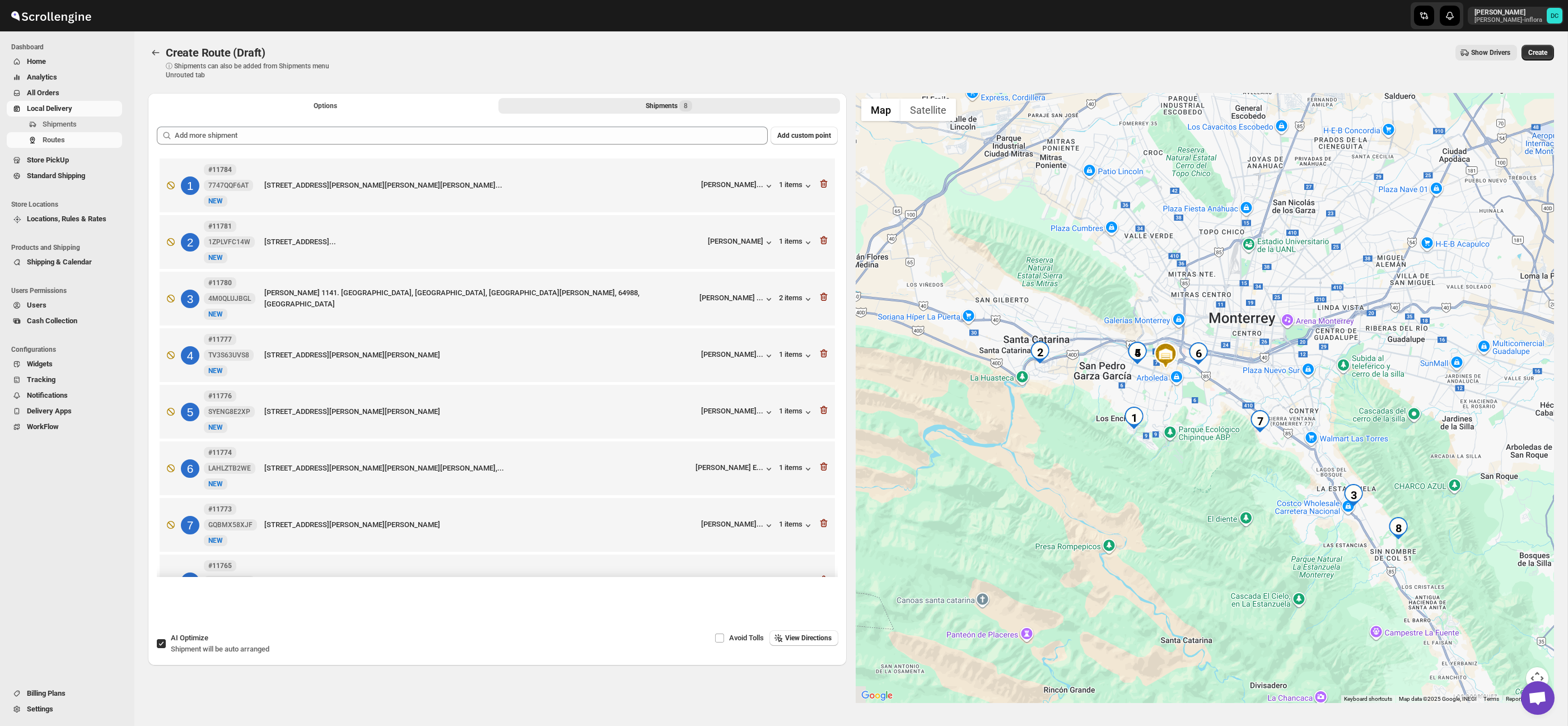
drag, startPoint x: 1282, startPoint y: 379, endPoint x: 1251, endPoint y: 354, distance: 39.8
click at [1250, 355] on div at bounding box center [1205, 398] width 699 height 610
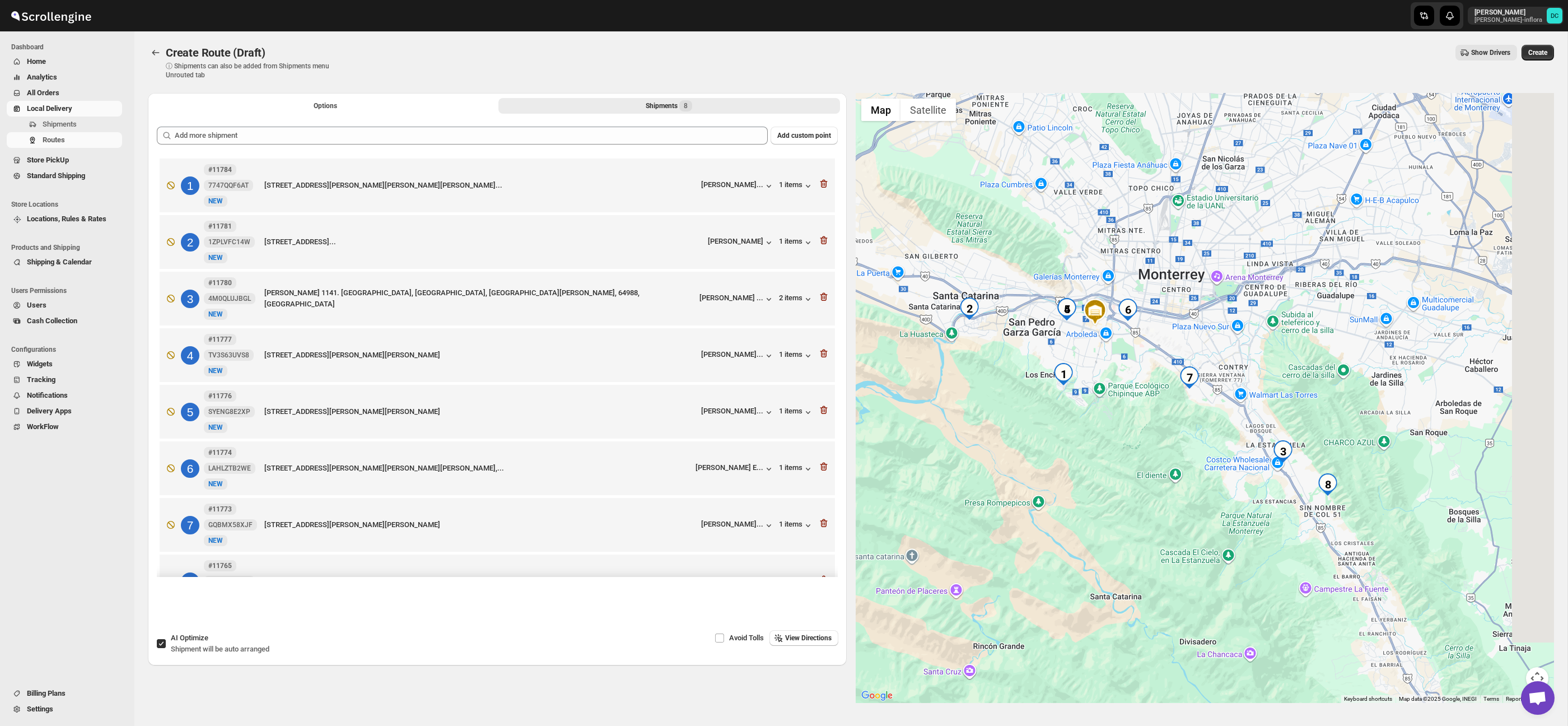
drag, startPoint x: 1424, startPoint y: 428, endPoint x: 1453, endPoint y: 474, distance: 54.4
click at [1373, 398] on div at bounding box center [1205, 398] width 699 height 610
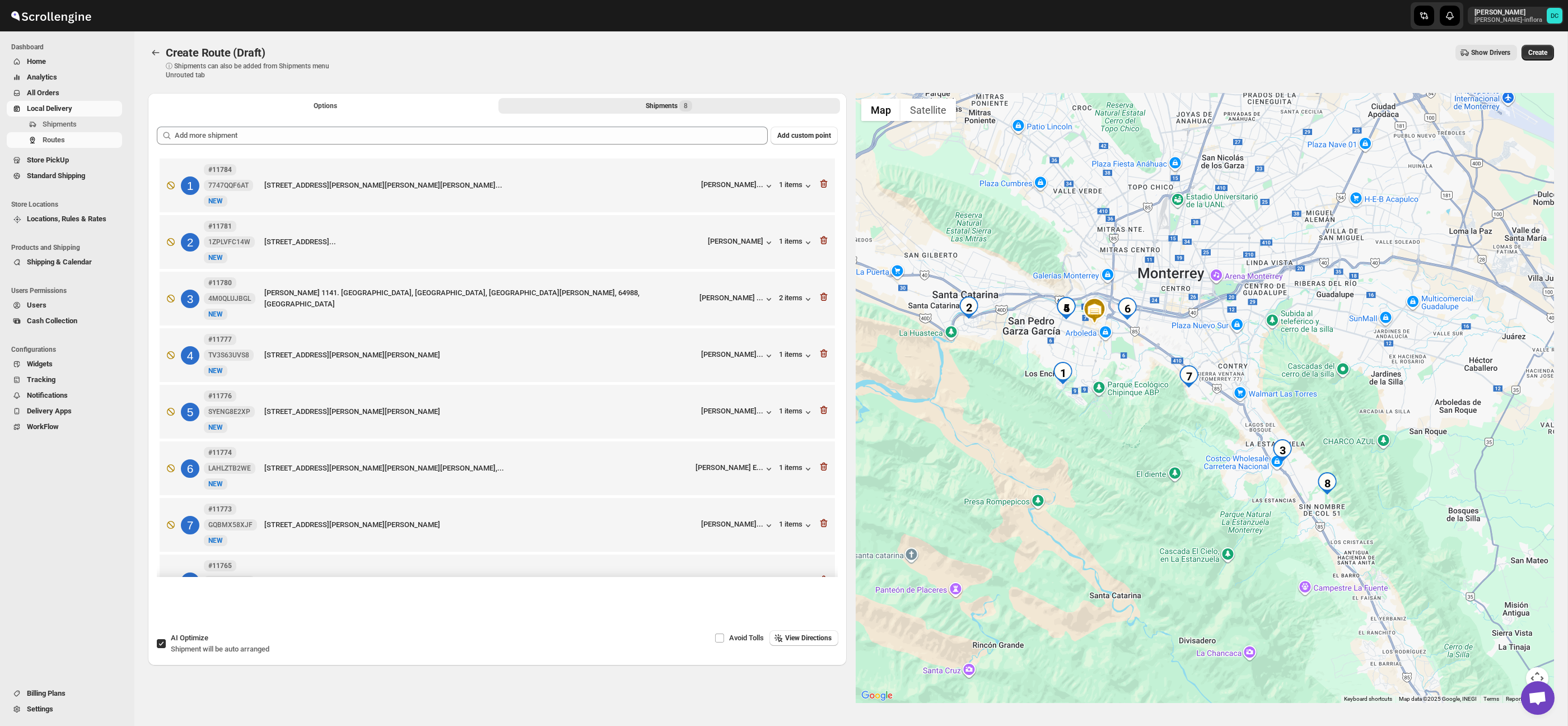
click at [1536, 671] on button "Map camera controls" at bounding box center [1537, 678] width 23 height 23
click at [1513, 625] on button "Zoom in" at bounding box center [1509, 622] width 23 height 23
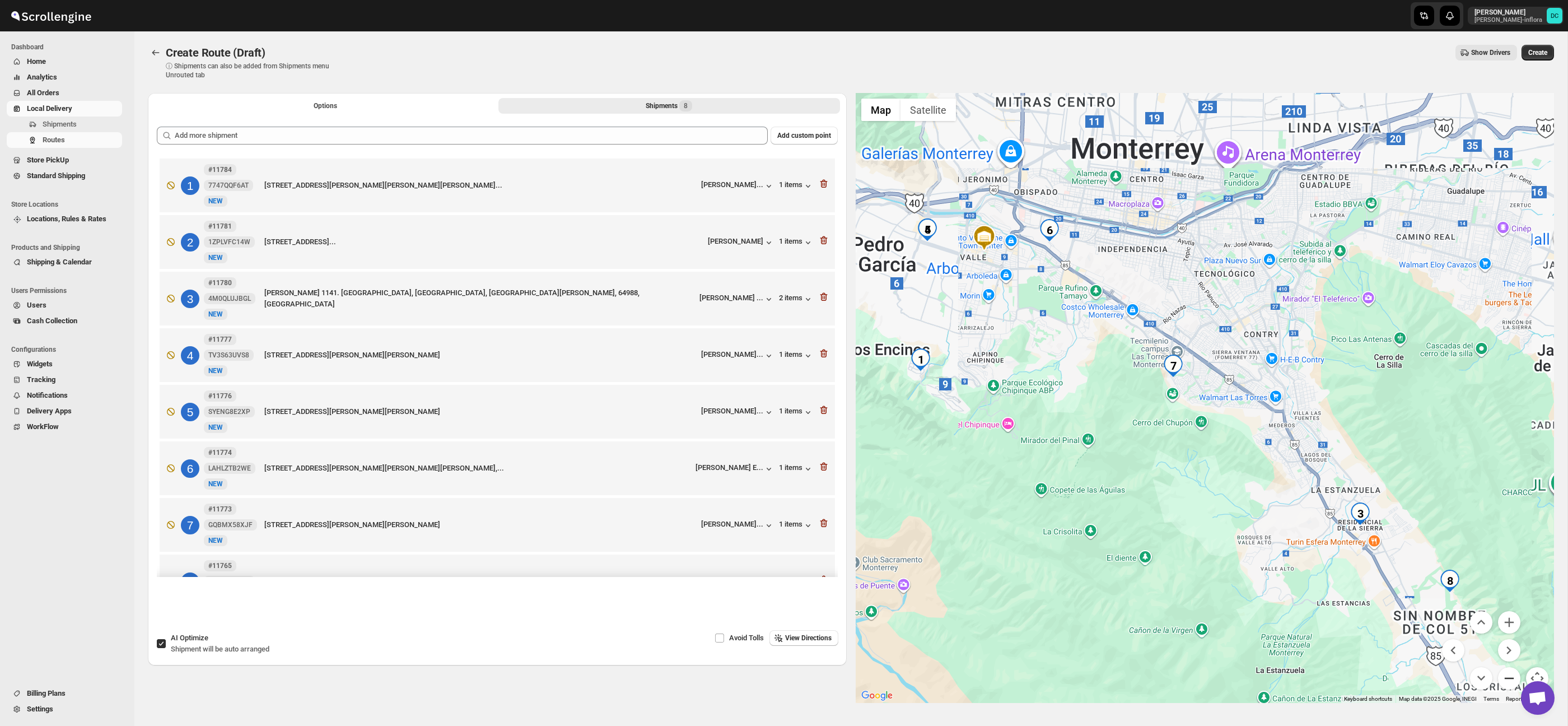
click at [1513, 677] on button "Zoom out" at bounding box center [1509, 678] width 23 height 23
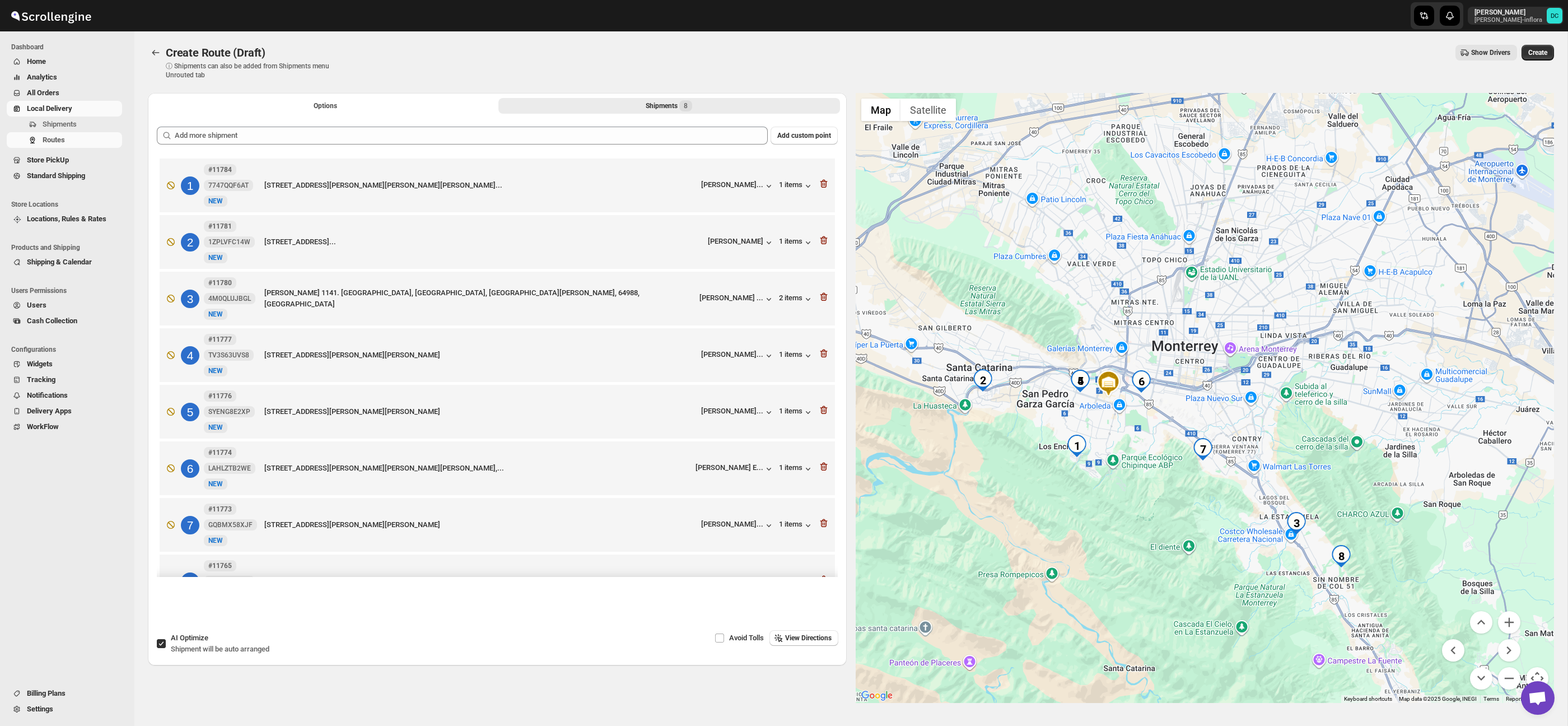
drag, startPoint x: 1297, startPoint y: 369, endPoint x: 1311, endPoint y: 432, distance: 64.5
click at [1311, 432] on div at bounding box center [1205, 398] width 699 height 610
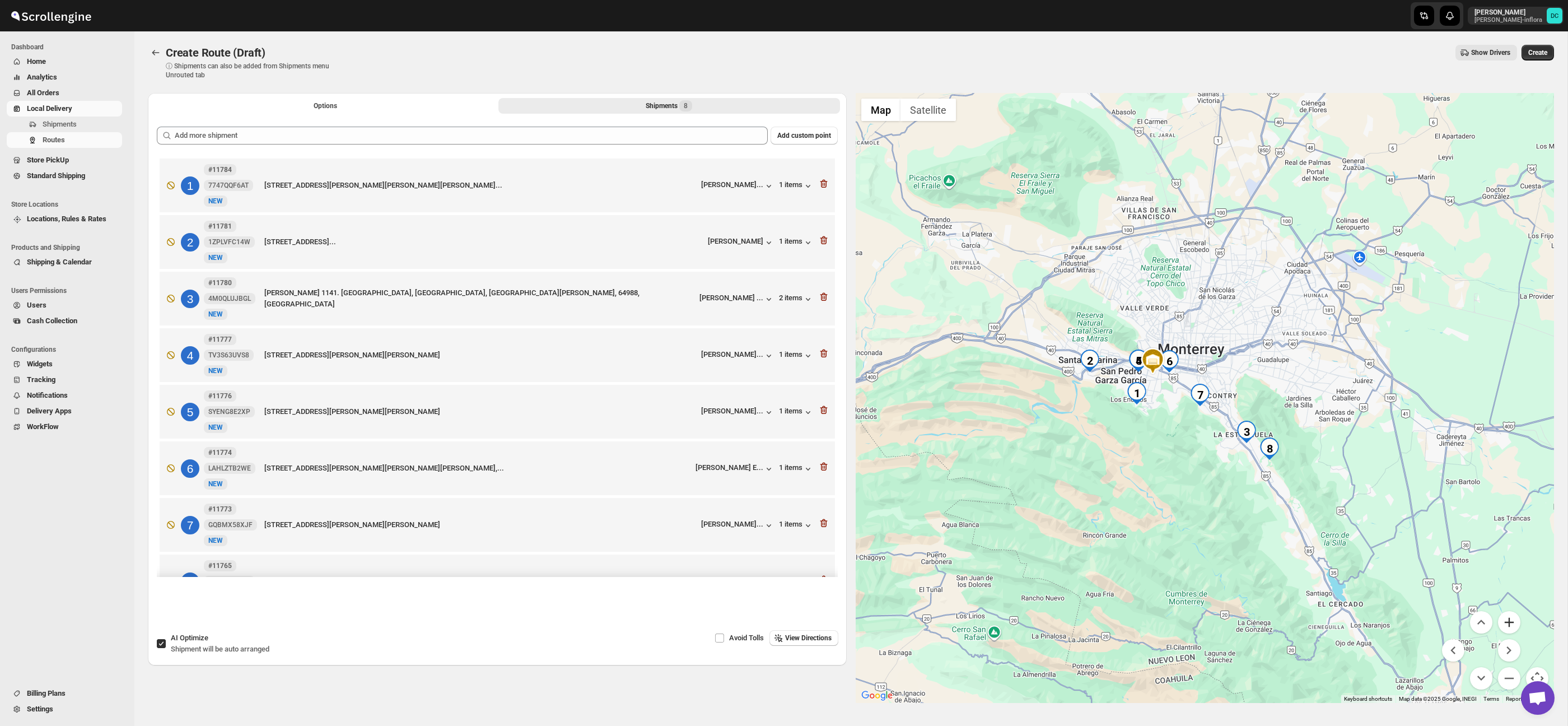
click at [1518, 624] on button "Zoom in" at bounding box center [1509, 622] width 23 height 23
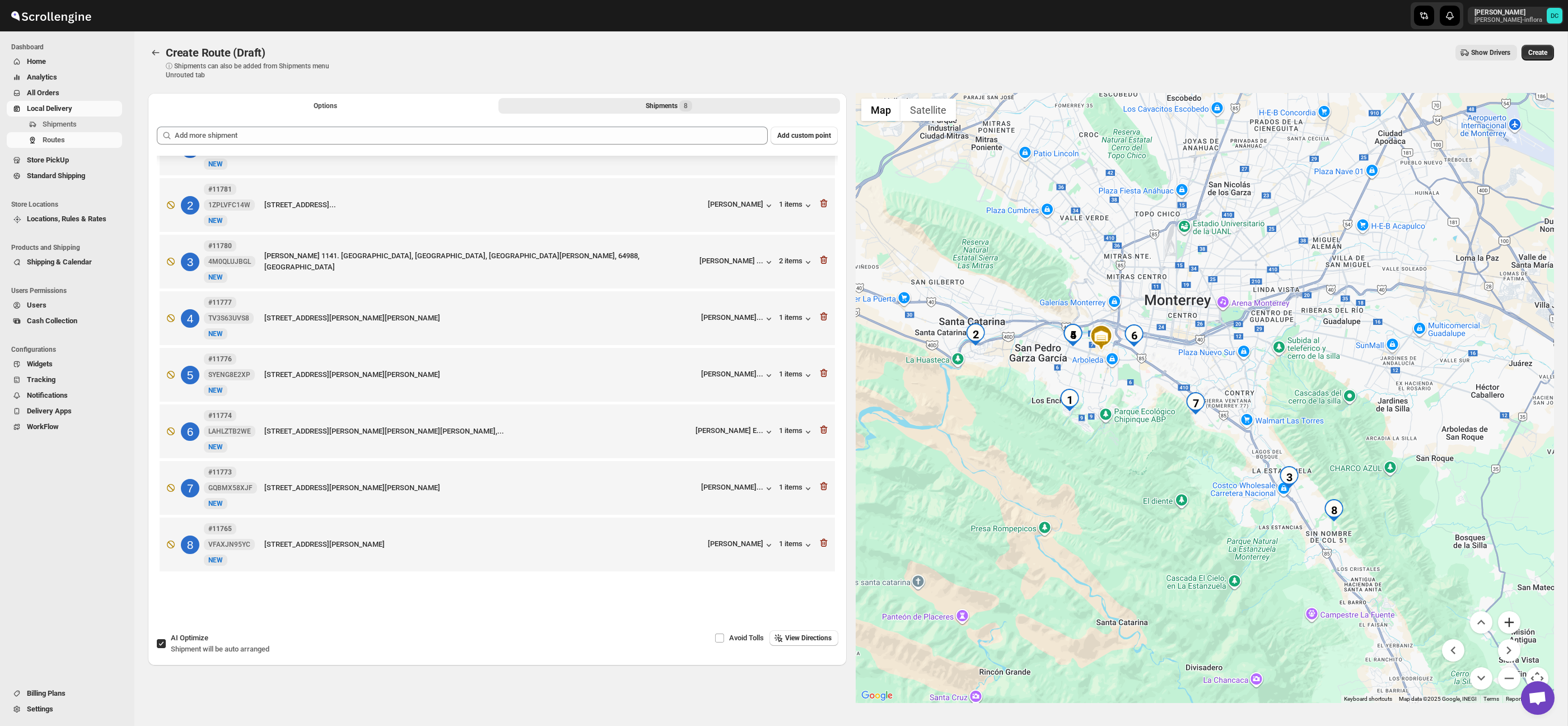
scroll to position [16, 0]
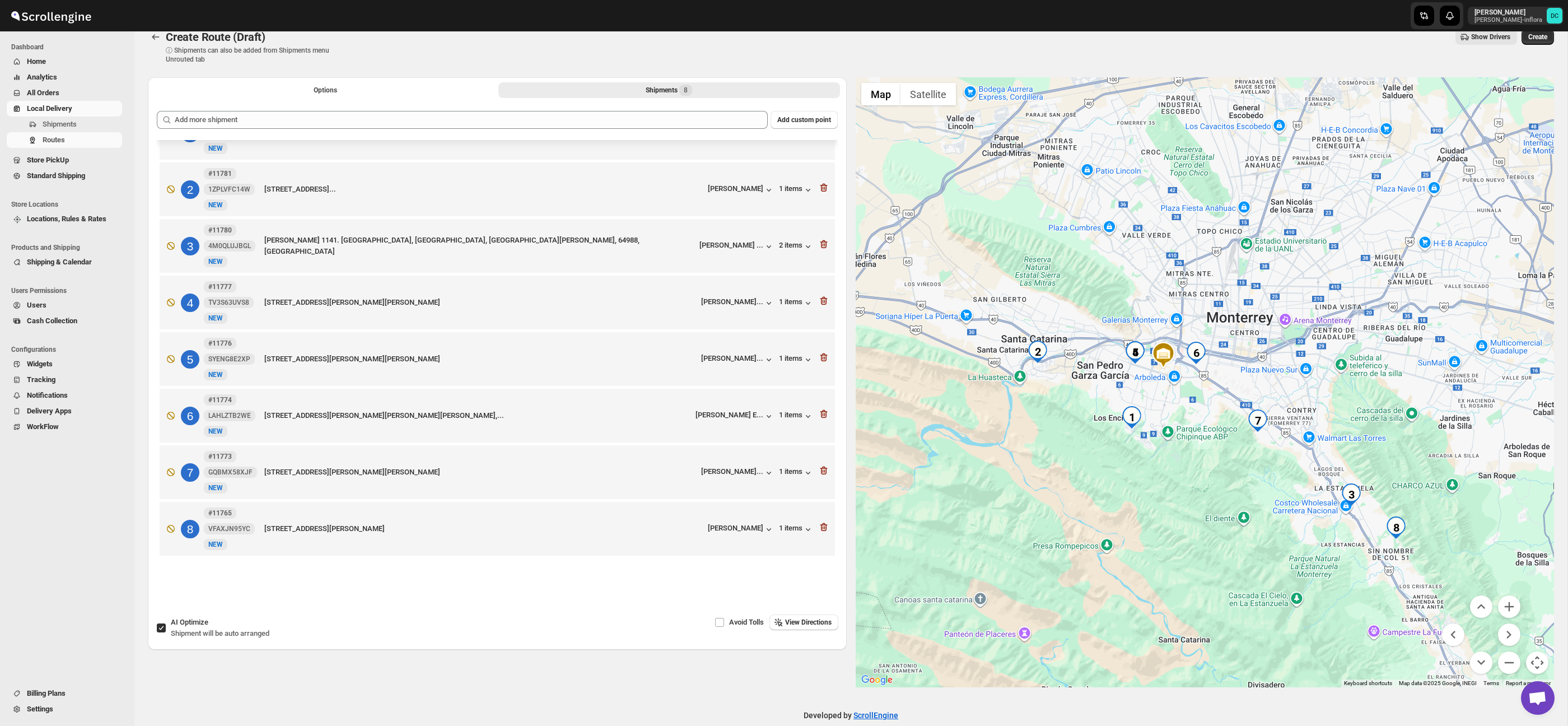
drag, startPoint x: 1149, startPoint y: 429, endPoint x: 1213, endPoint y: 460, distance: 71.1
click at [1213, 463] on div at bounding box center [1205, 382] width 699 height 610
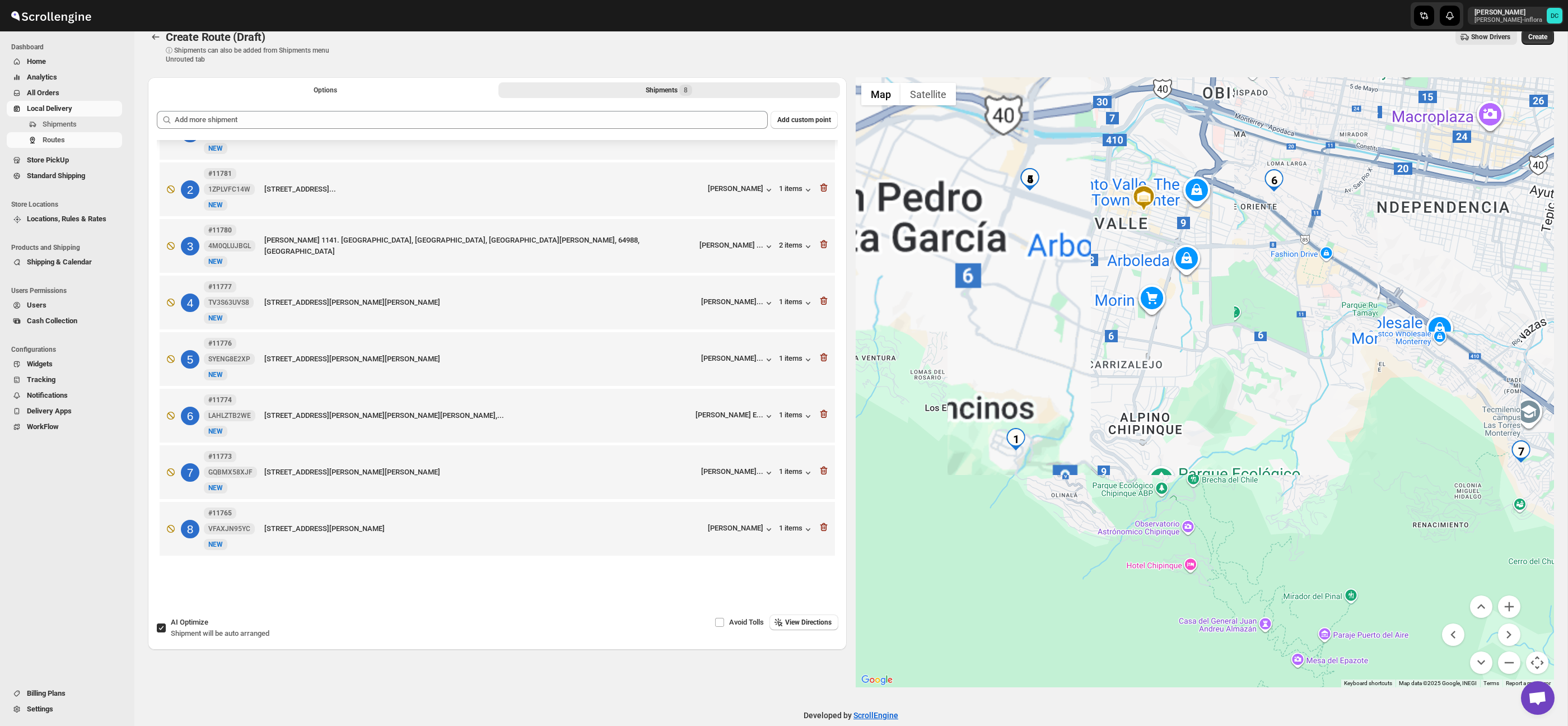
drag, startPoint x: 1048, startPoint y: 351, endPoint x: 1185, endPoint y: 372, distance: 138.6
click at [1180, 372] on div at bounding box center [1205, 382] width 699 height 610
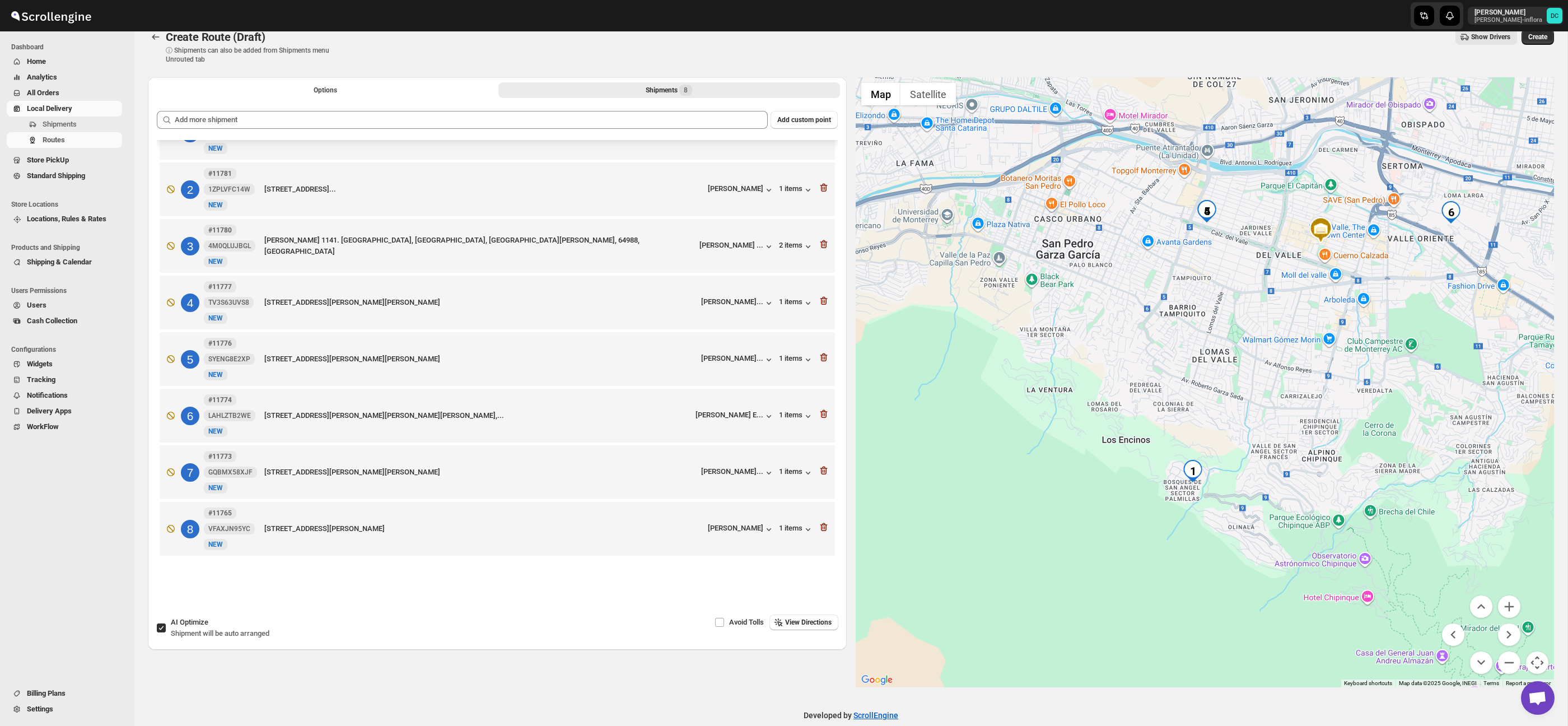
drag, startPoint x: 1088, startPoint y: 356, endPoint x: 1202, endPoint y: 381, distance: 116.7
click at [1201, 381] on div at bounding box center [1205, 382] width 699 height 610
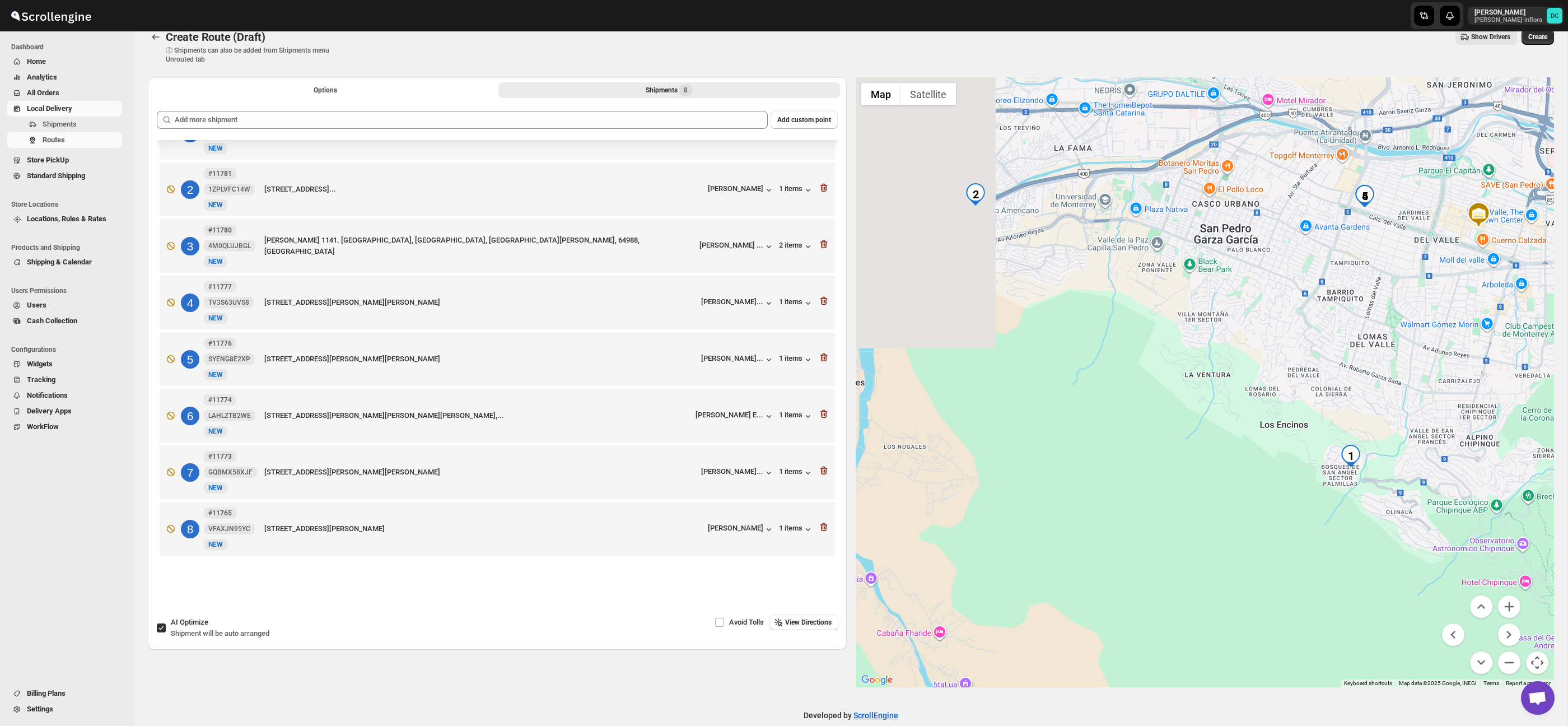
drag, startPoint x: 1020, startPoint y: 351, endPoint x: 1166, endPoint y: 330, distance: 147.5
click at [1166, 330] on div at bounding box center [1205, 382] width 699 height 610
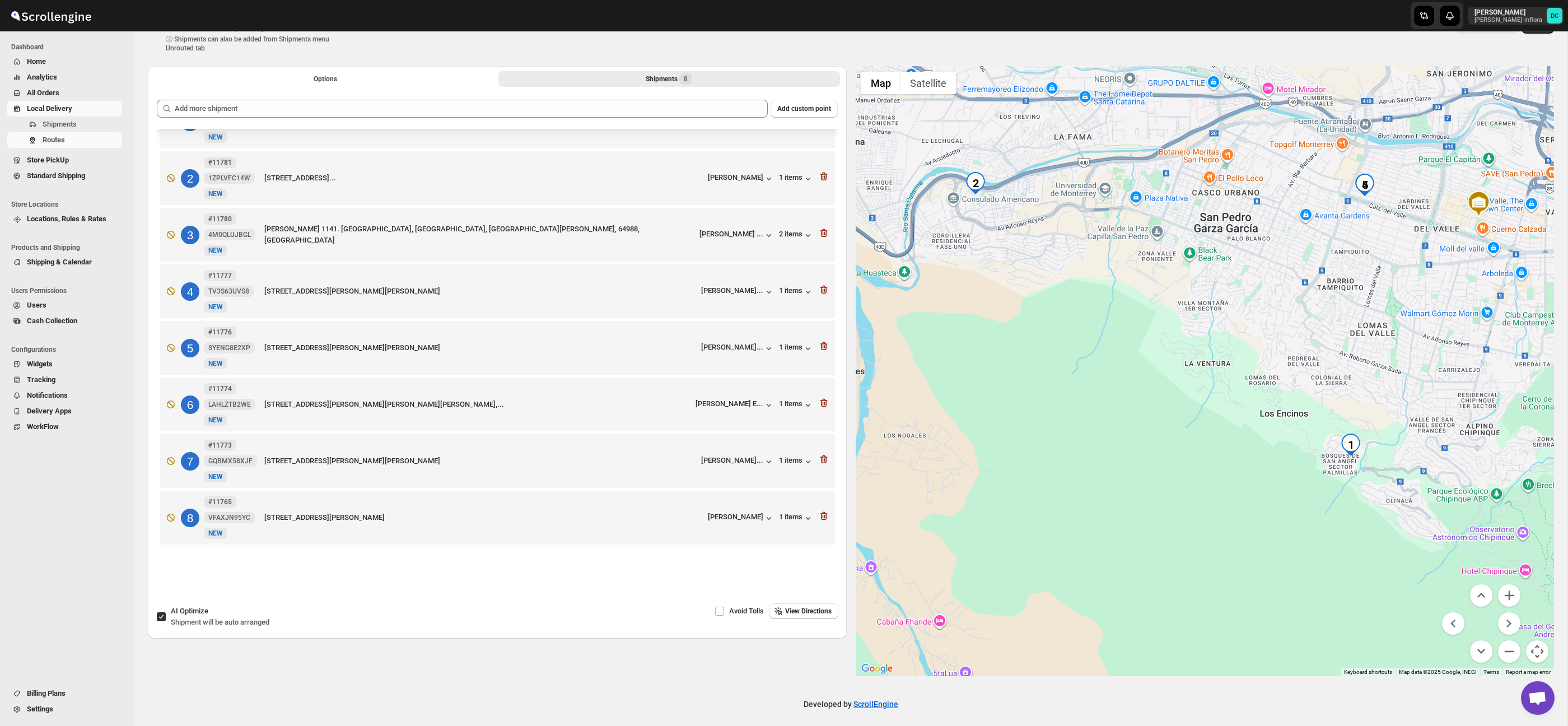
scroll to position [0, 0]
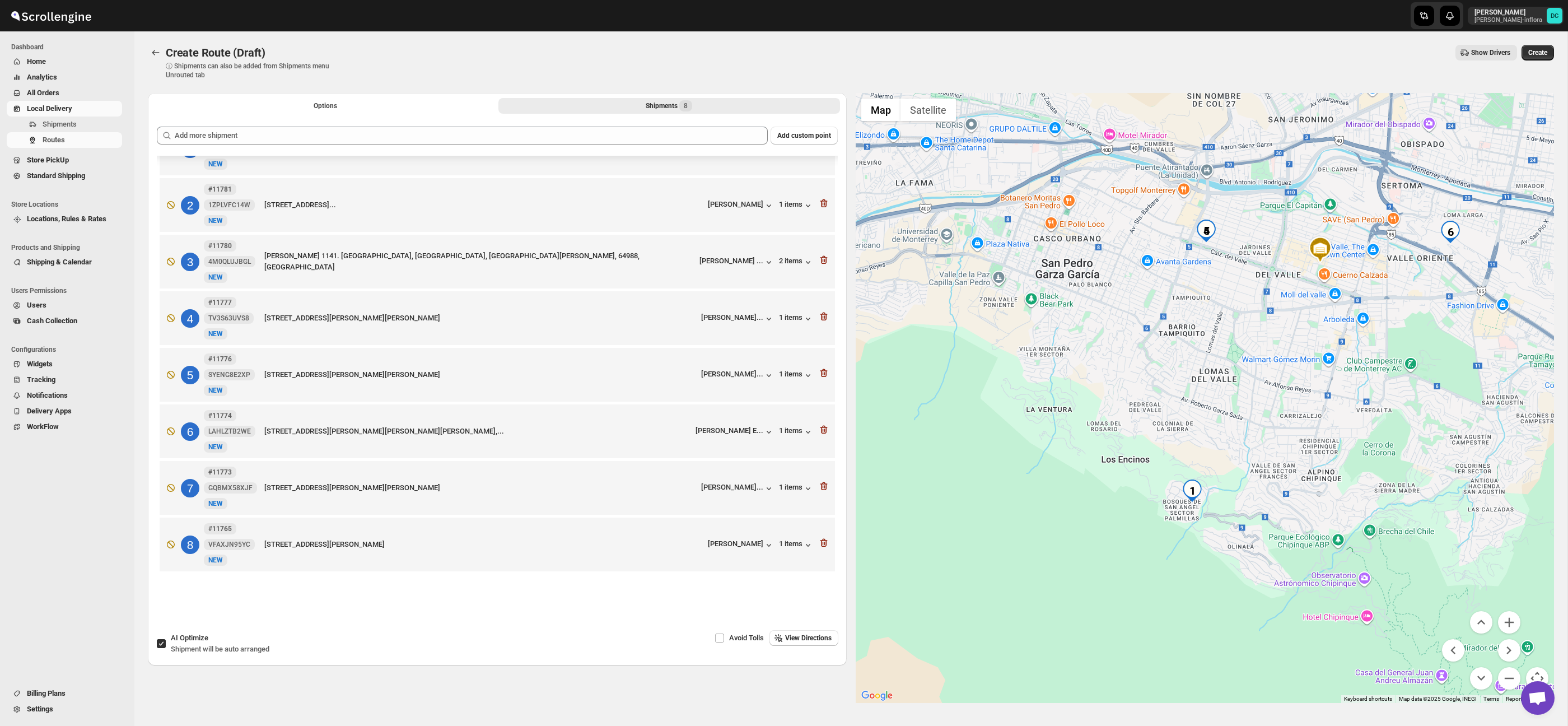
drag, startPoint x: 1123, startPoint y: 323, endPoint x: 1052, endPoint y: 336, distance: 72.2
click at [1052, 336] on div at bounding box center [1205, 398] width 699 height 610
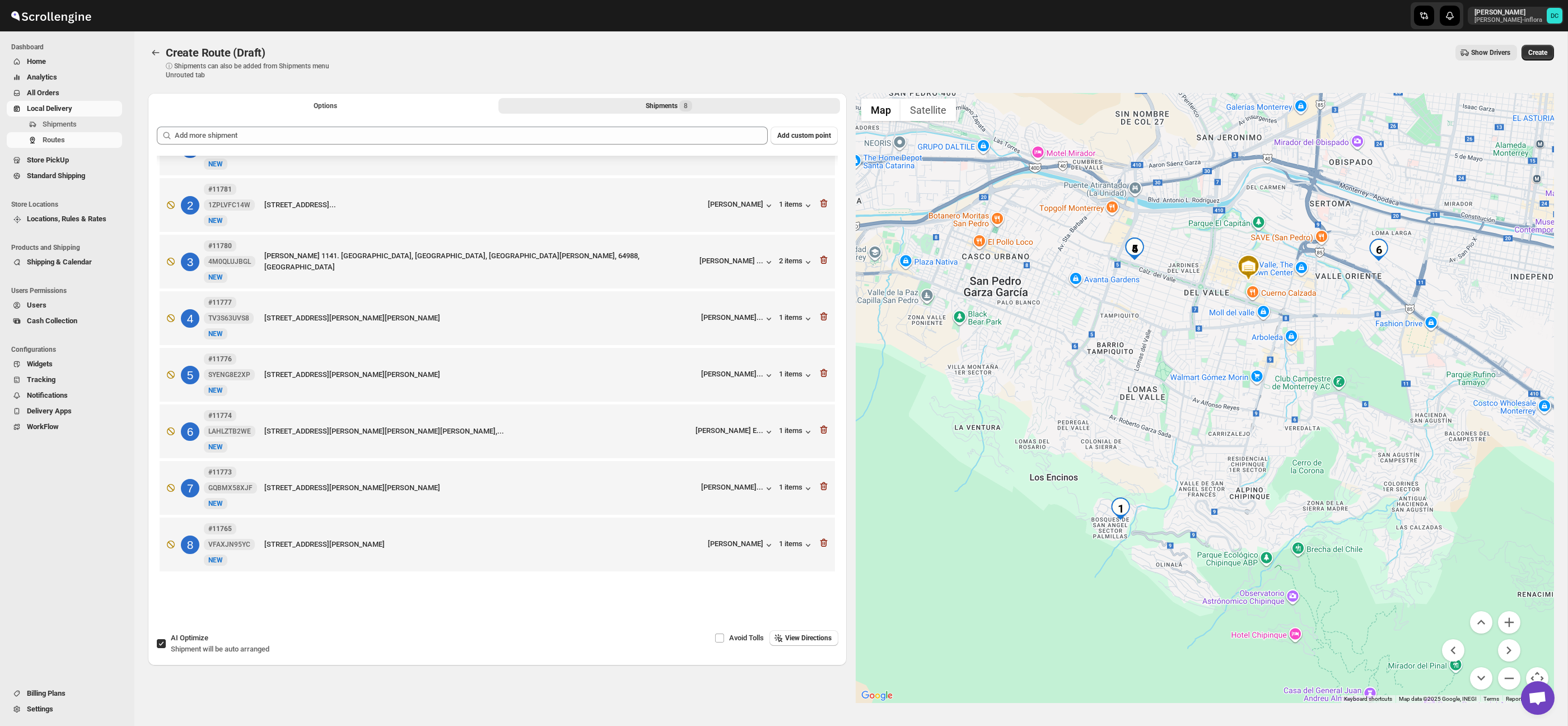
drag, startPoint x: 1167, startPoint y: 300, endPoint x: 1122, endPoint y: 315, distance: 47.4
click at [1122, 315] on div at bounding box center [1205, 398] width 699 height 610
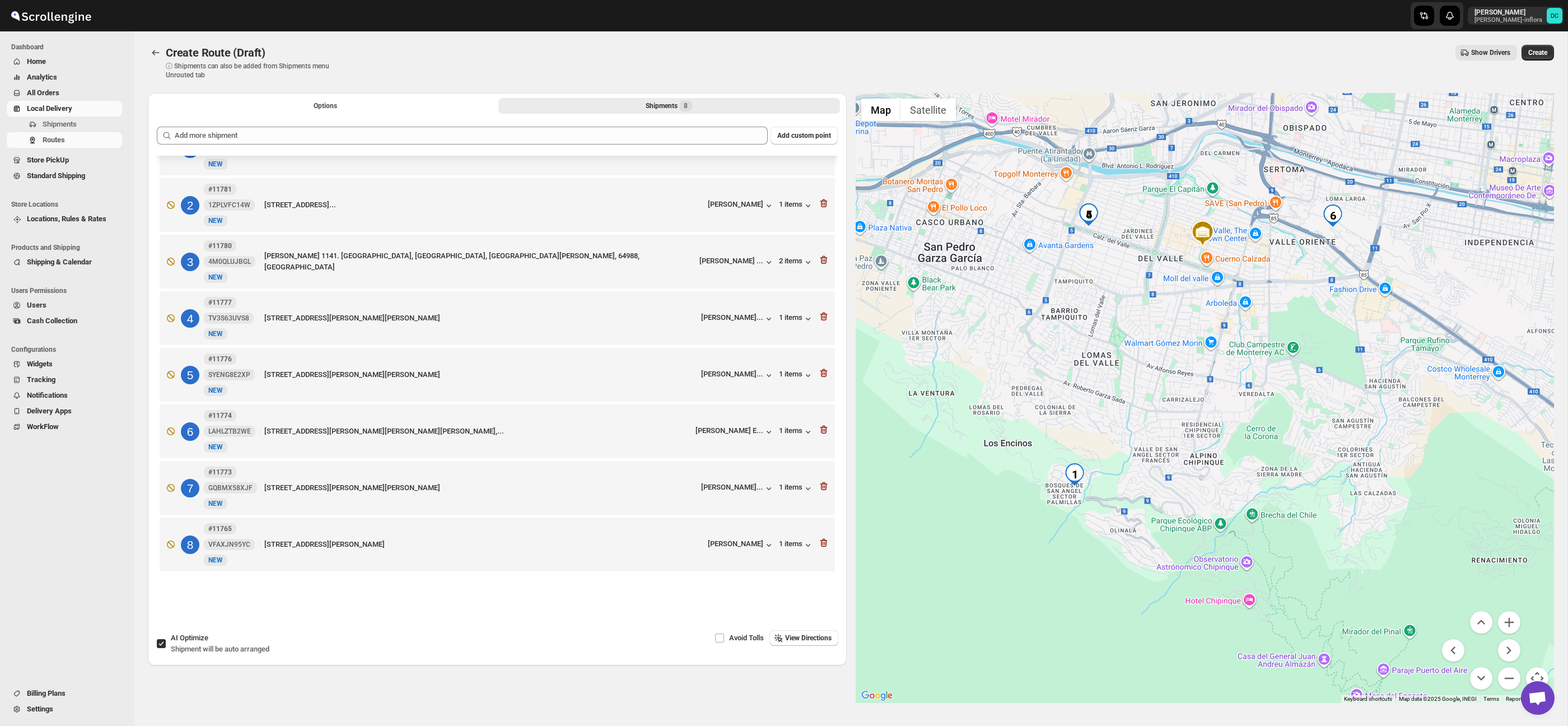
drag, startPoint x: 1133, startPoint y: 420, endPoint x: 1096, endPoint y: 386, distance: 50.2
click at [1096, 386] on div at bounding box center [1205, 398] width 699 height 610
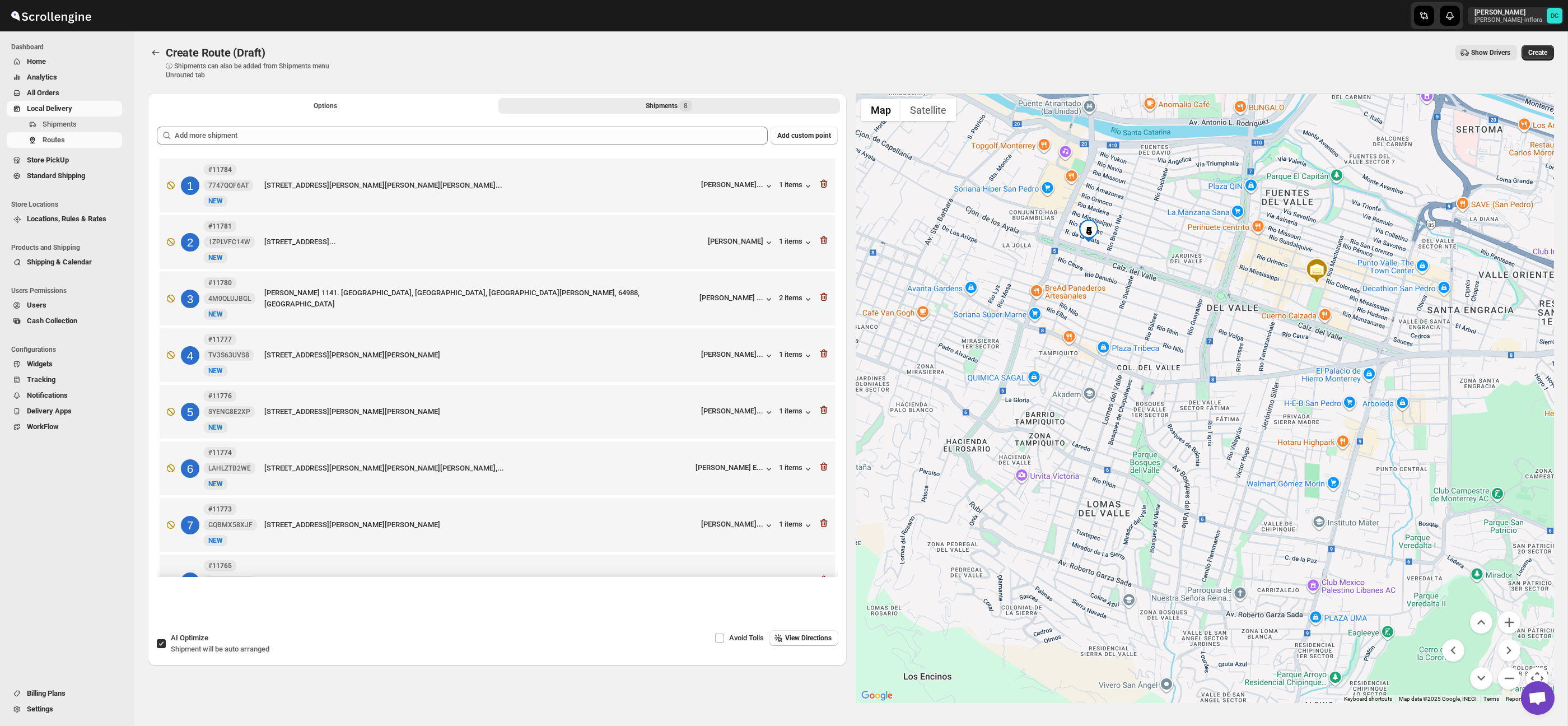
drag, startPoint x: 1124, startPoint y: 266, endPoint x: 1125, endPoint y: 280, distance: 14.0
click at [1125, 280] on div at bounding box center [1205, 398] width 699 height 610
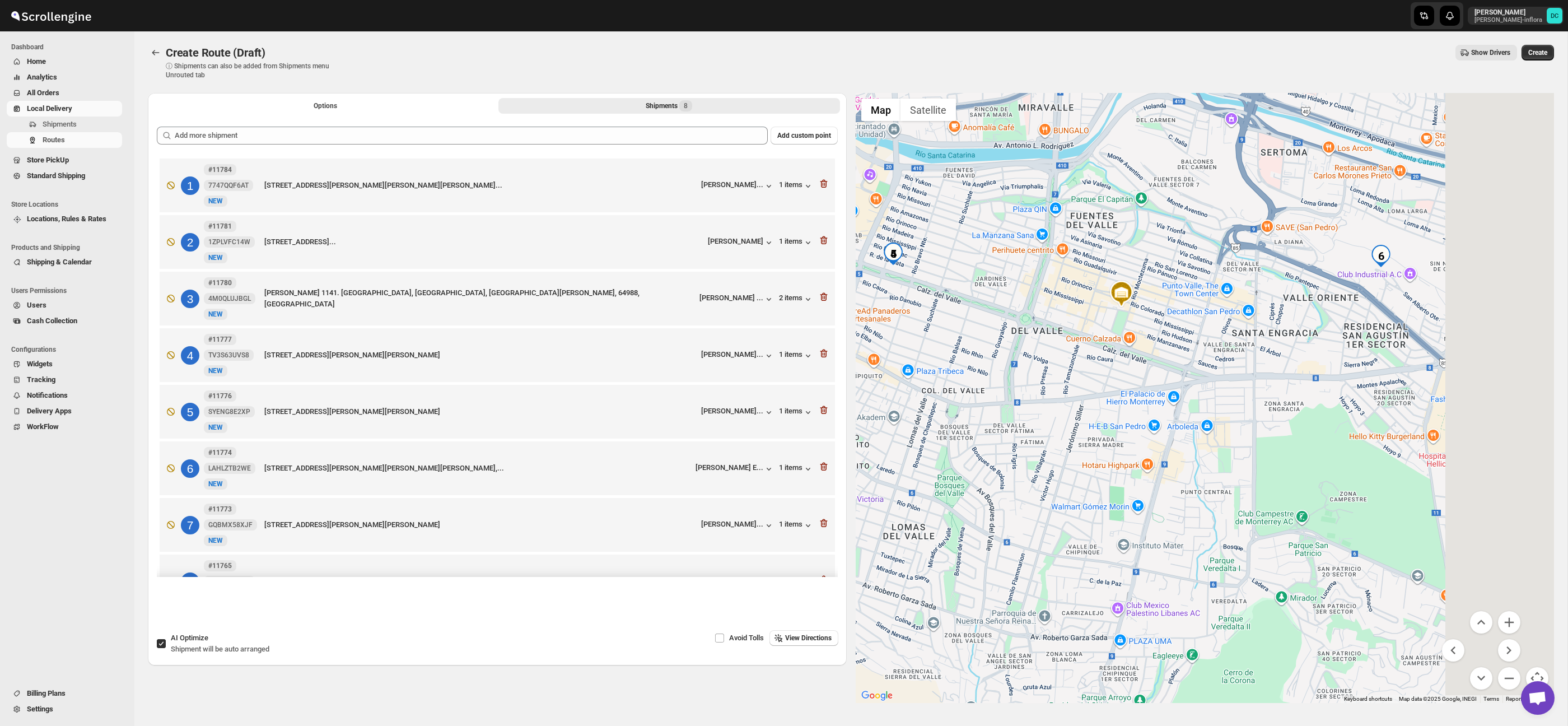
drag, startPoint x: 1166, startPoint y: 287, endPoint x: 1023, endPoint y: 312, distance: 145.2
click at [1012, 307] on div at bounding box center [1205, 398] width 699 height 610
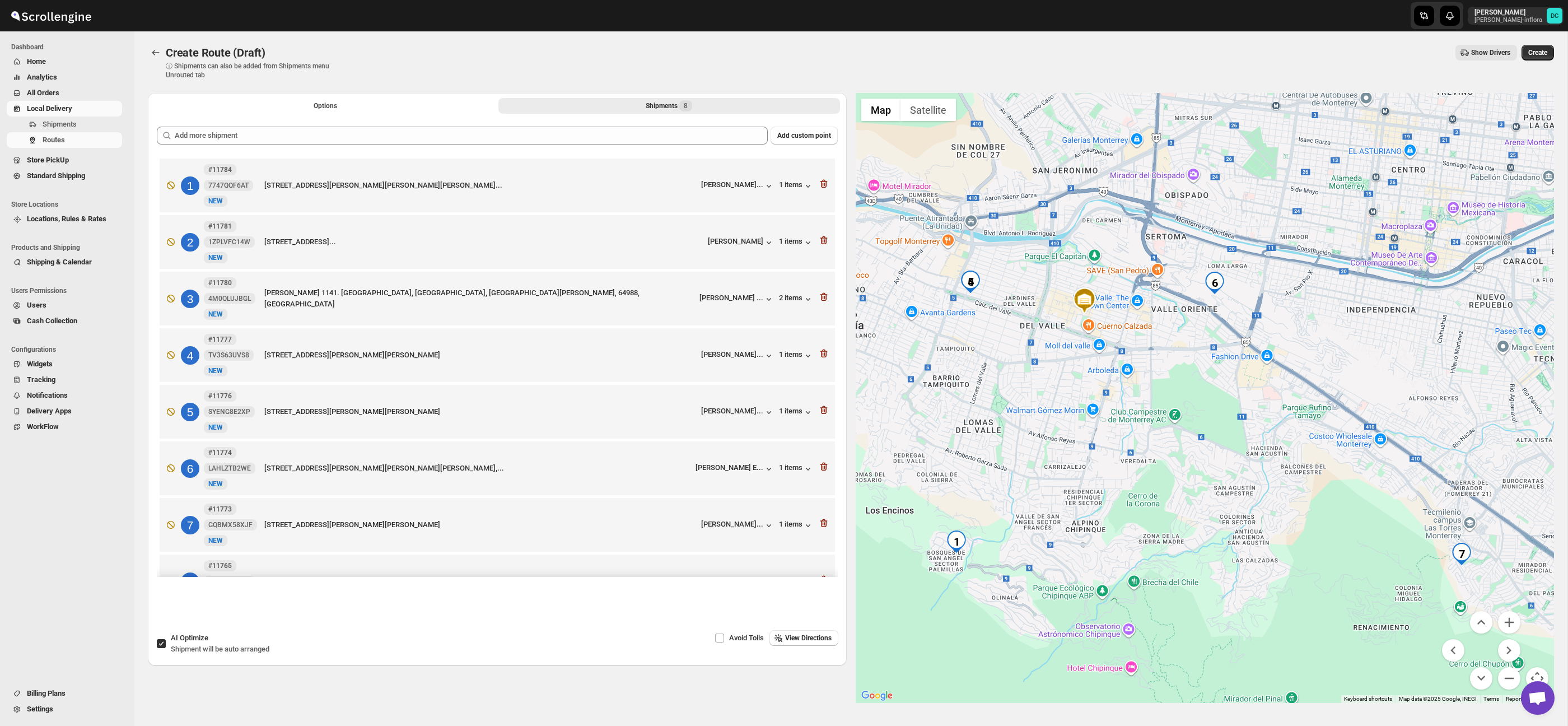
scroll to position [2, 0]
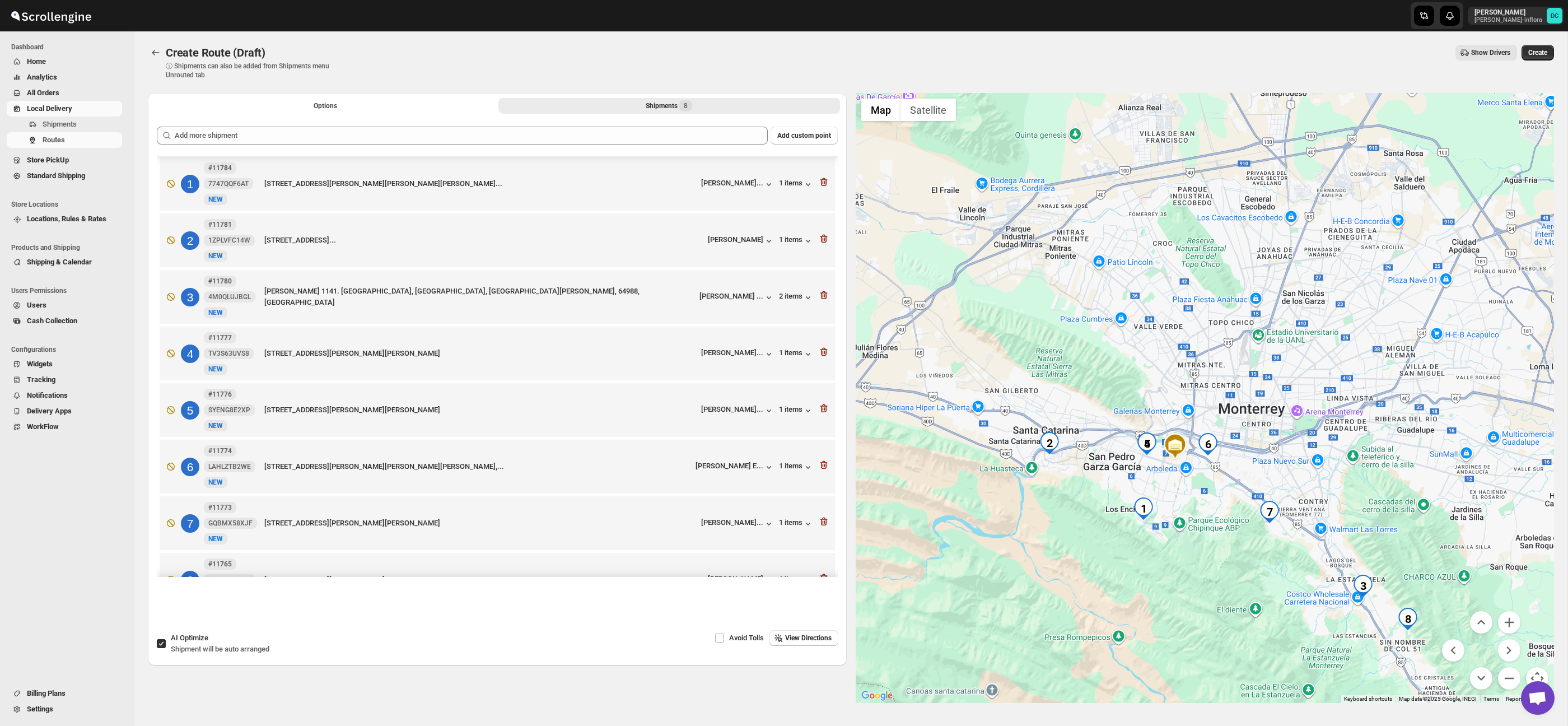
drag, startPoint x: 1427, startPoint y: 538, endPoint x: 1308, endPoint y: 461, distance: 141.7
click at [1308, 461] on div at bounding box center [1205, 398] width 699 height 610
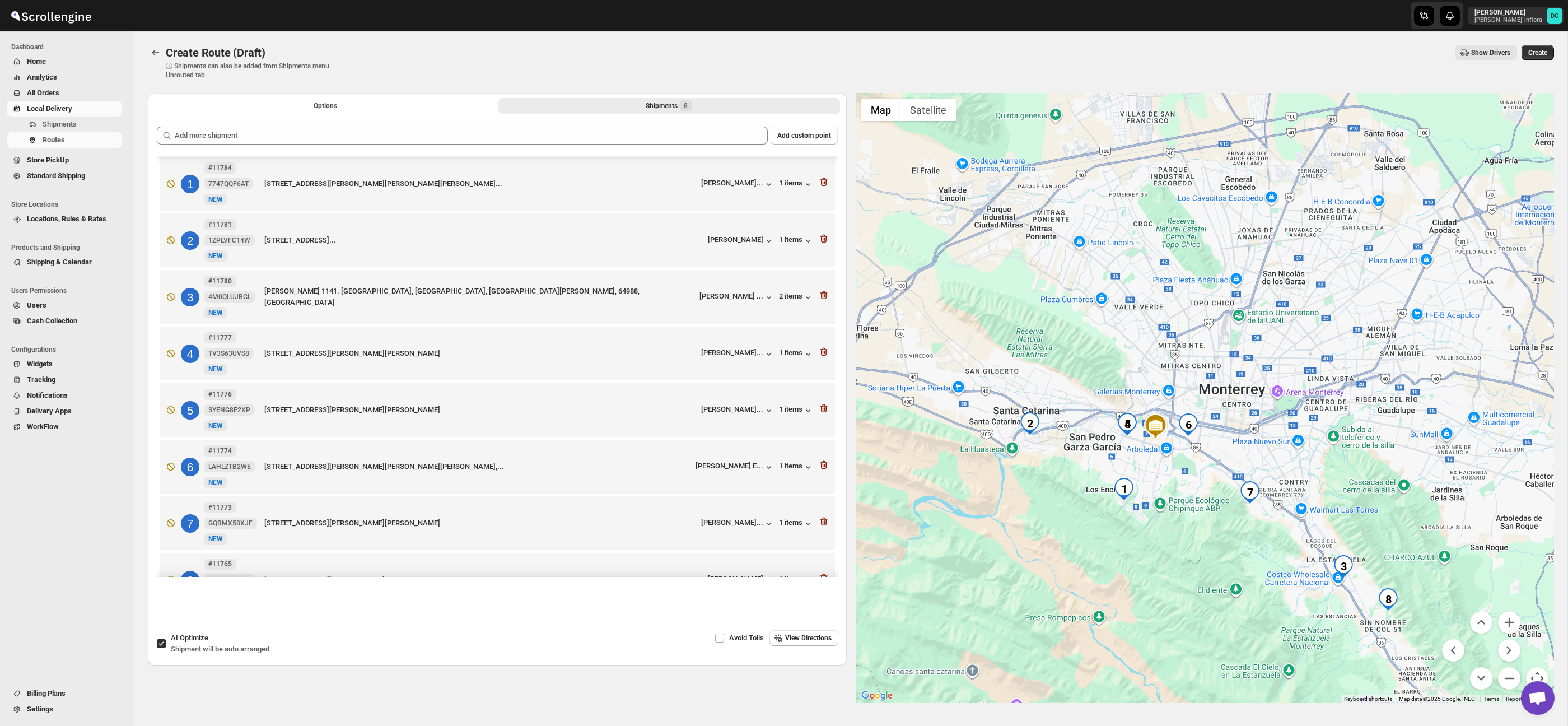
drag, startPoint x: 1332, startPoint y: 546, endPoint x: 1271, endPoint y: 471, distance: 96.7
click at [1271, 471] on div at bounding box center [1205, 398] width 699 height 610
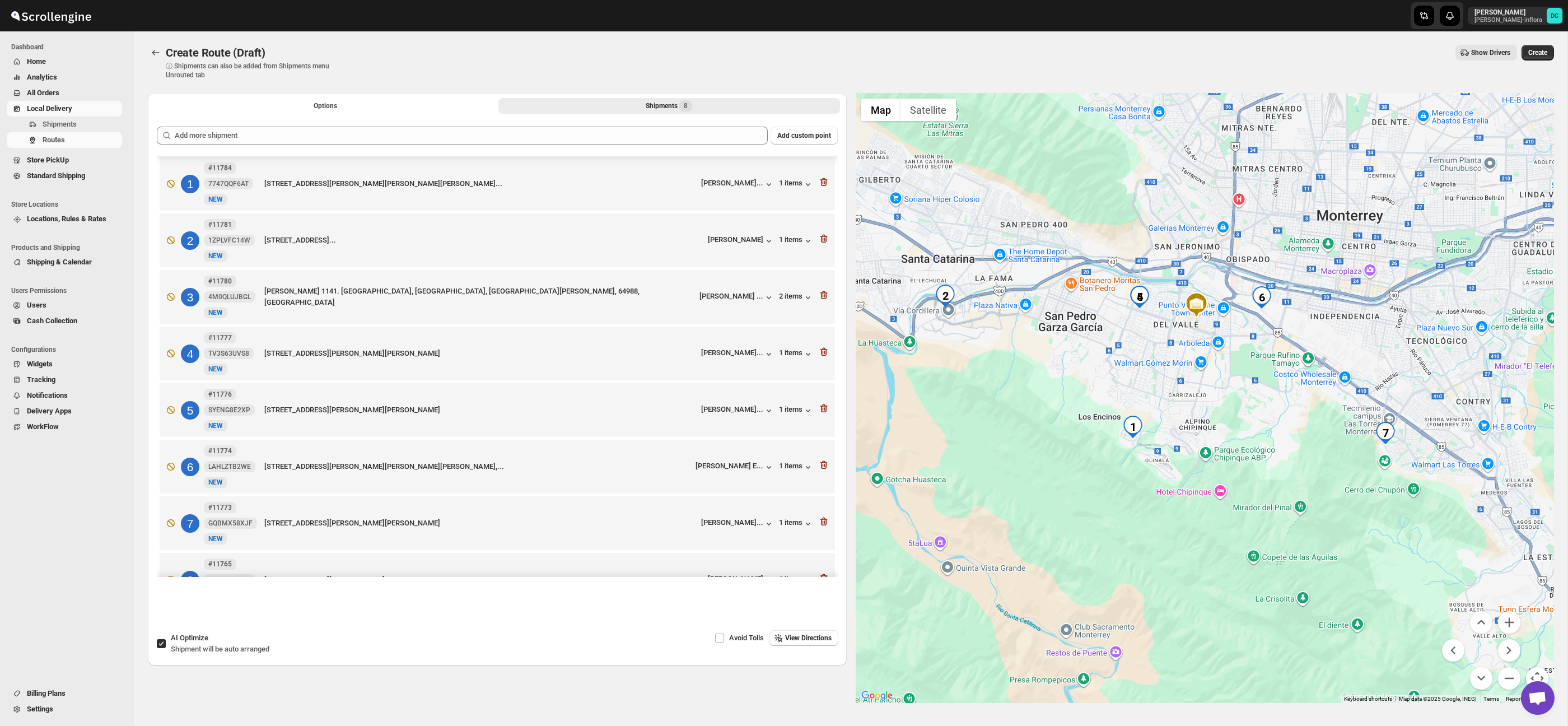
drag, startPoint x: 1096, startPoint y: 454, endPoint x: 1261, endPoint y: 468, distance: 165.6
click at [1261, 468] on div at bounding box center [1205, 398] width 699 height 610
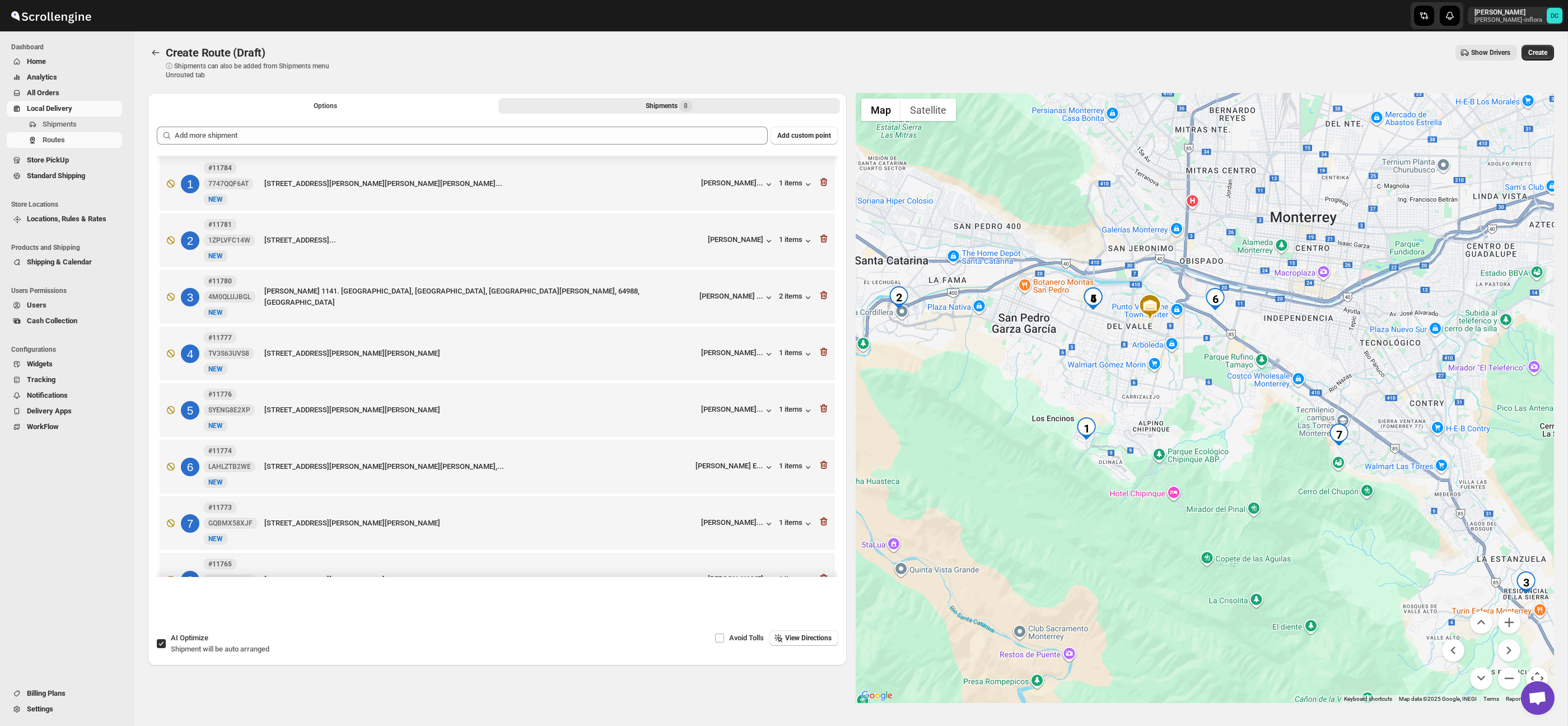
drag, startPoint x: 1266, startPoint y: 455, endPoint x: 1217, endPoint y: 457, distance: 49.0
click at [1217, 457] on div at bounding box center [1205, 398] width 699 height 610
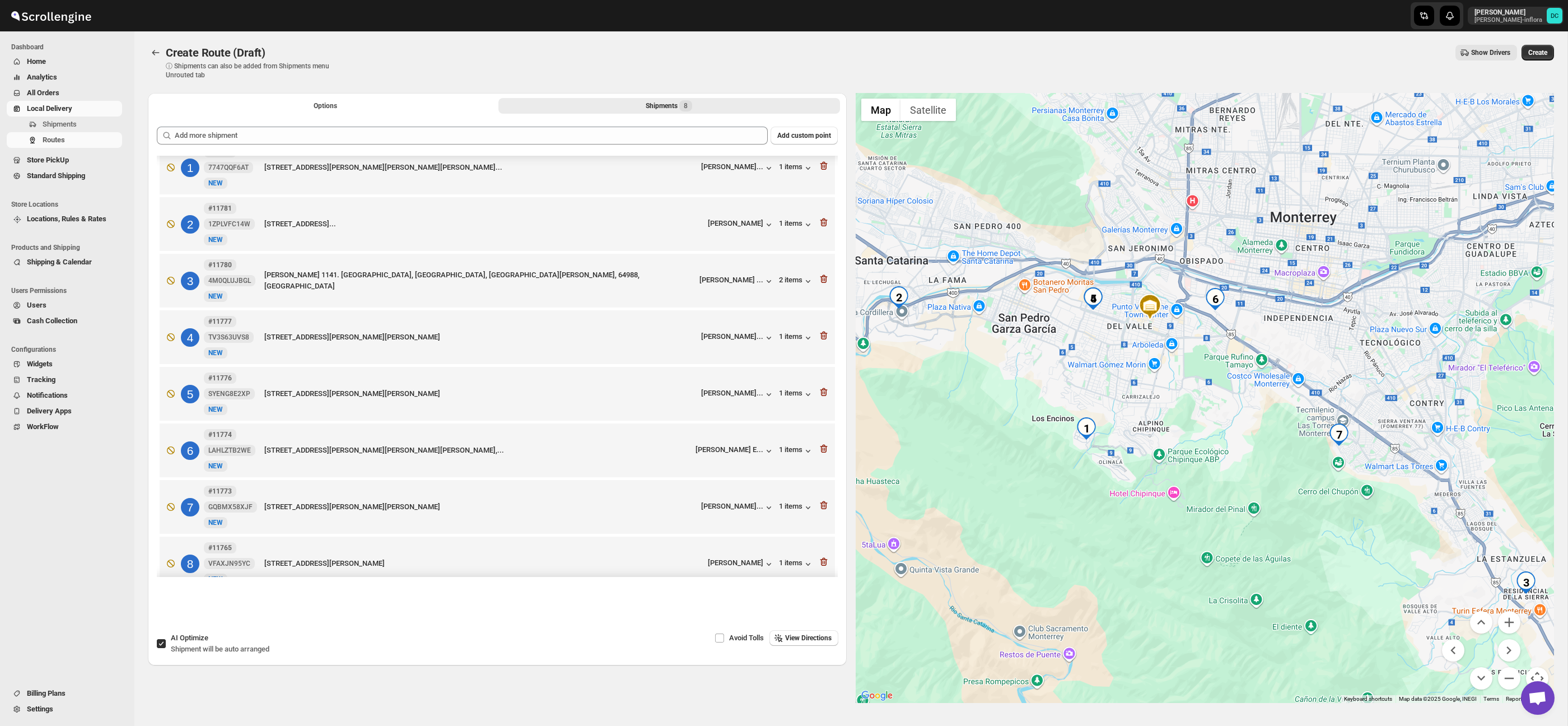
scroll to position [15, 0]
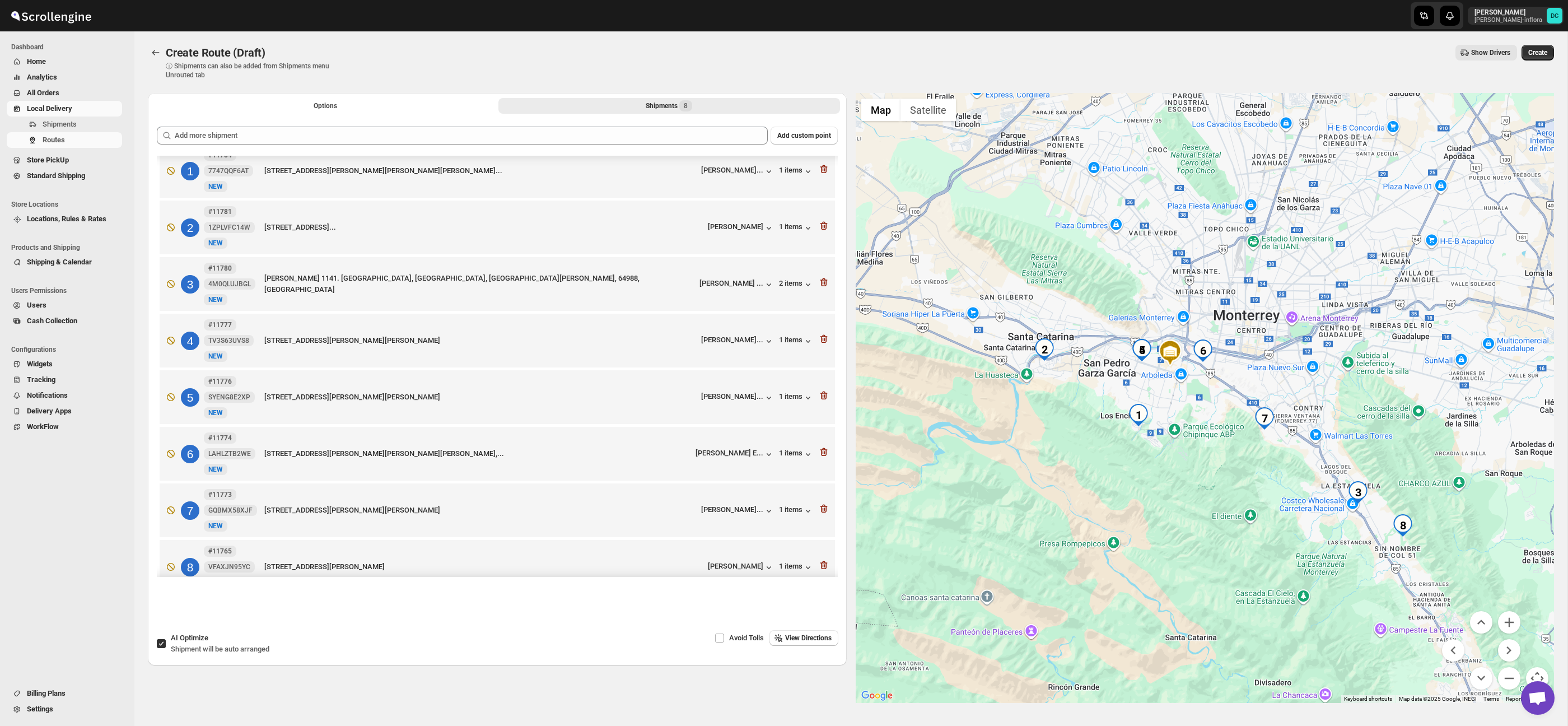
drag, startPoint x: 1219, startPoint y: 490, endPoint x: 1208, endPoint y: 480, distance: 14.9
click at [1208, 480] on div at bounding box center [1205, 398] width 699 height 610
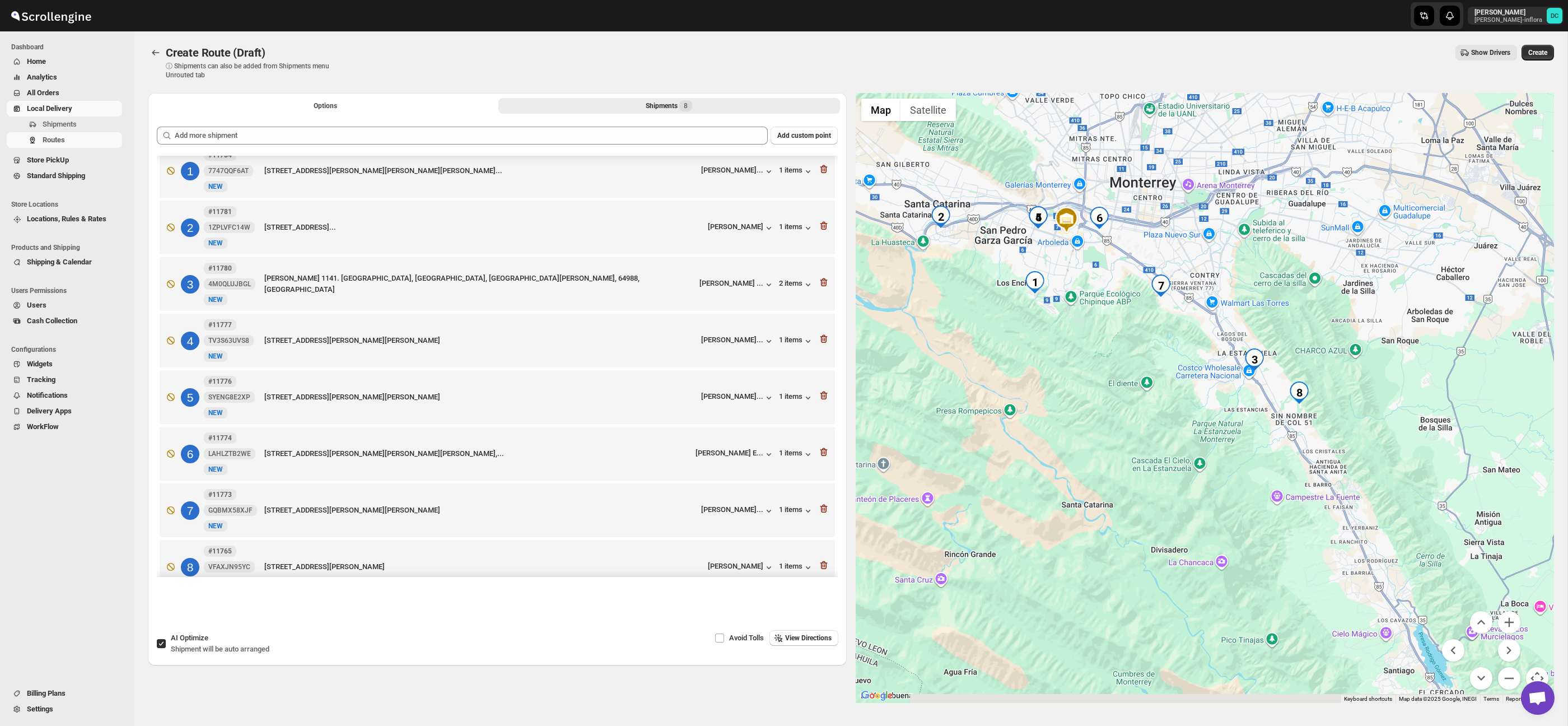
drag, startPoint x: 1246, startPoint y: 507, endPoint x: 1177, endPoint y: 415, distance: 115.0
click at [1177, 415] on div at bounding box center [1205, 398] width 699 height 610
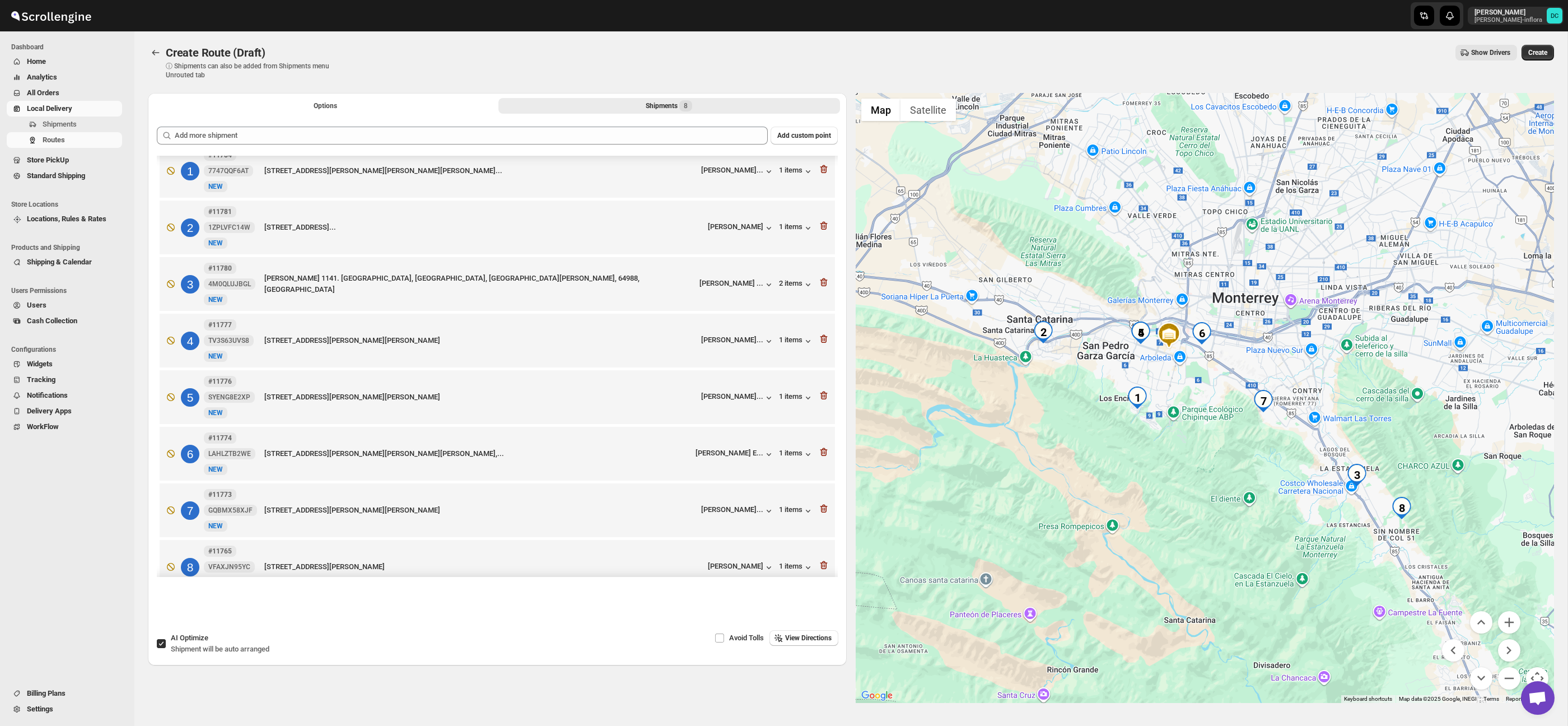
drag, startPoint x: 1184, startPoint y: 422, endPoint x: 1284, endPoint y: 535, distance: 150.9
click at [1284, 535] on div at bounding box center [1205, 398] width 699 height 610
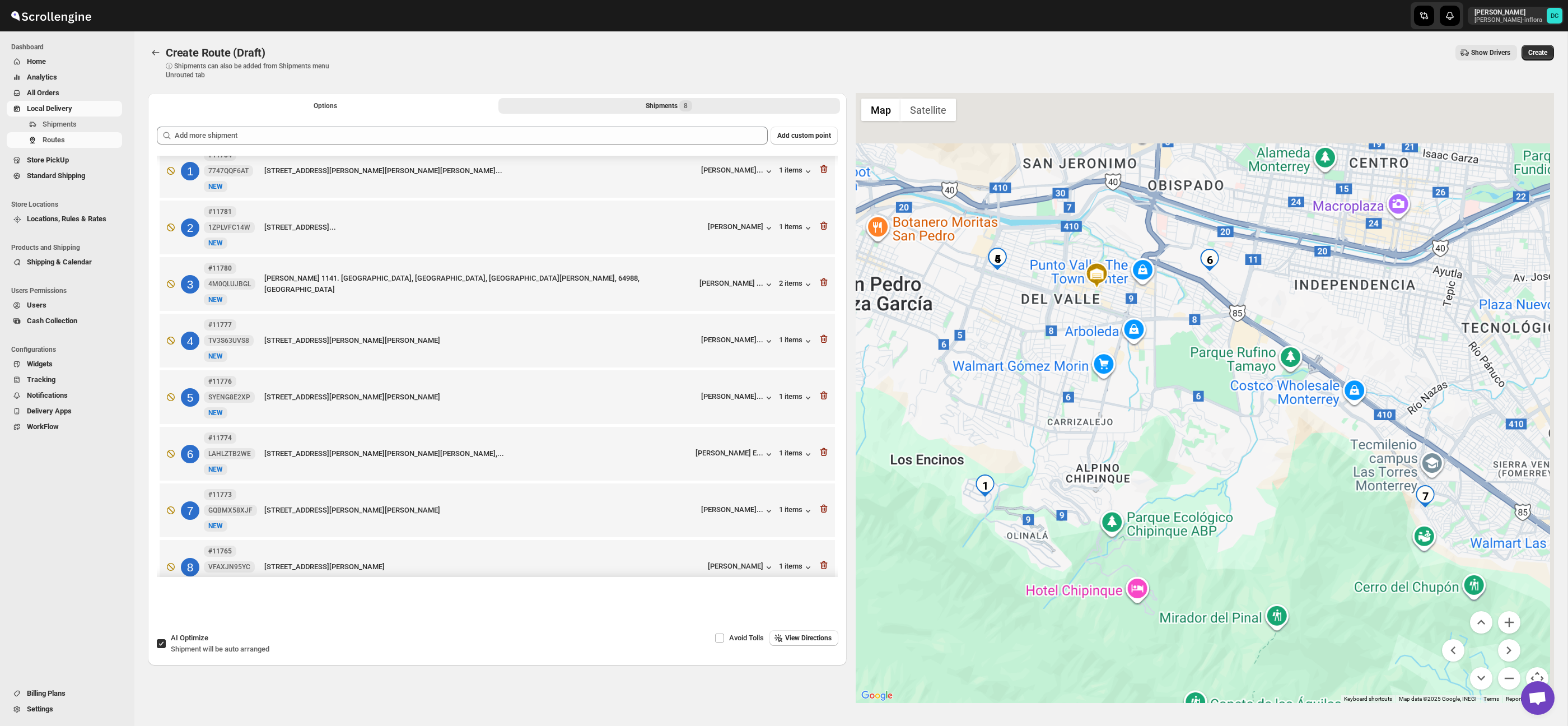
drag, startPoint x: 1228, startPoint y: 269, endPoint x: 1086, endPoint y: 434, distance: 217.7
click at [1087, 434] on div at bounding box center [1205, 398] width 699 height 610
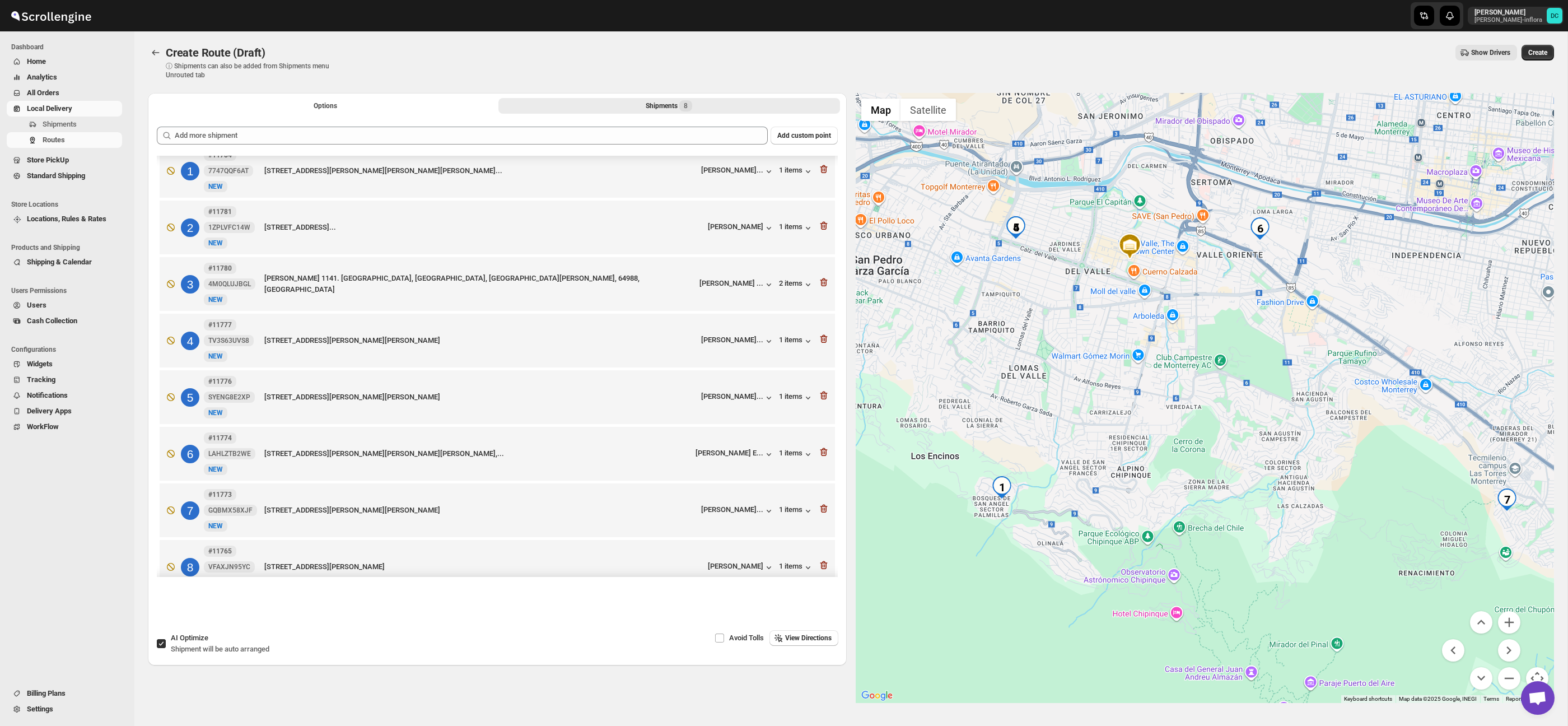
drag, startPoint x: 967, startPoint y: 520, endPoint x: 1021, endPoint y: 505, distance: 56.0
click at [1021, 505] on div at bounding box center [1205, 398] width 699 height 610
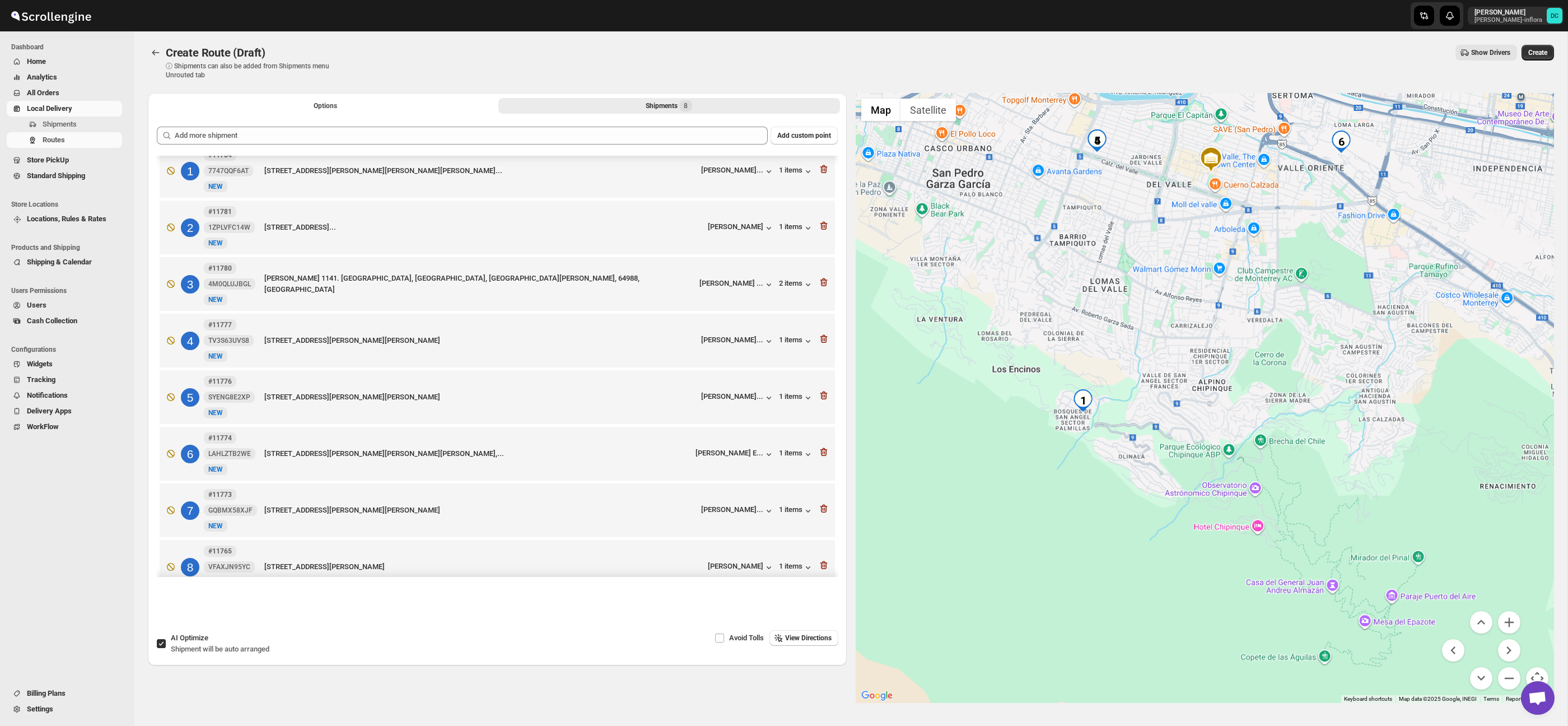
drag, startPoint x: 1335, startPoint y: 186, endPoint x: 1222, endPoint y: 297, distance: 158.4
click at [1222, 297] on div at bounding box center [1205, 398] width 699 height 610
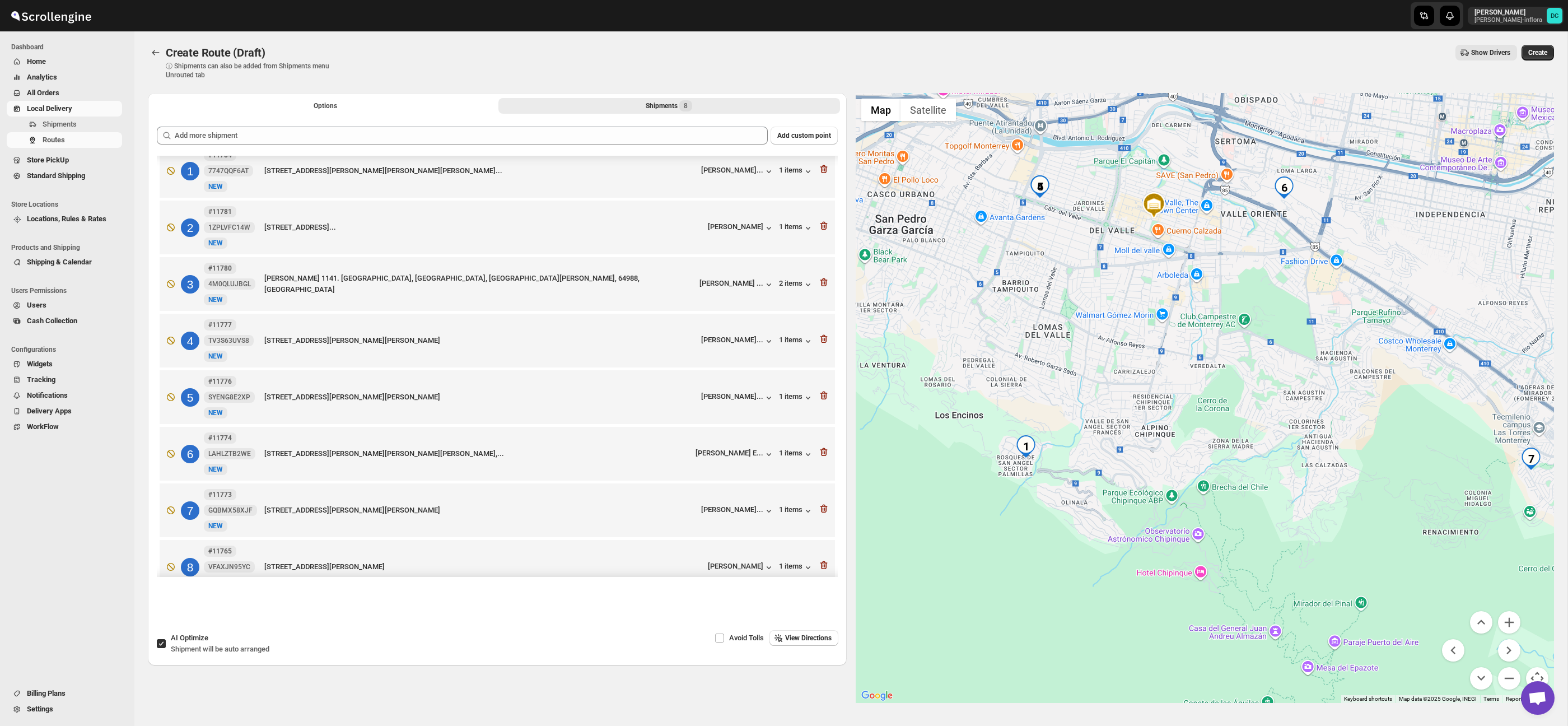
drag, startPoint x: 1267, startPoint y: 217, endPoint x: 1188, endPoint y: 264, distance: 91.9
click at [1188, 264] on div at bounding box center [1205, 398] width 699 height 610
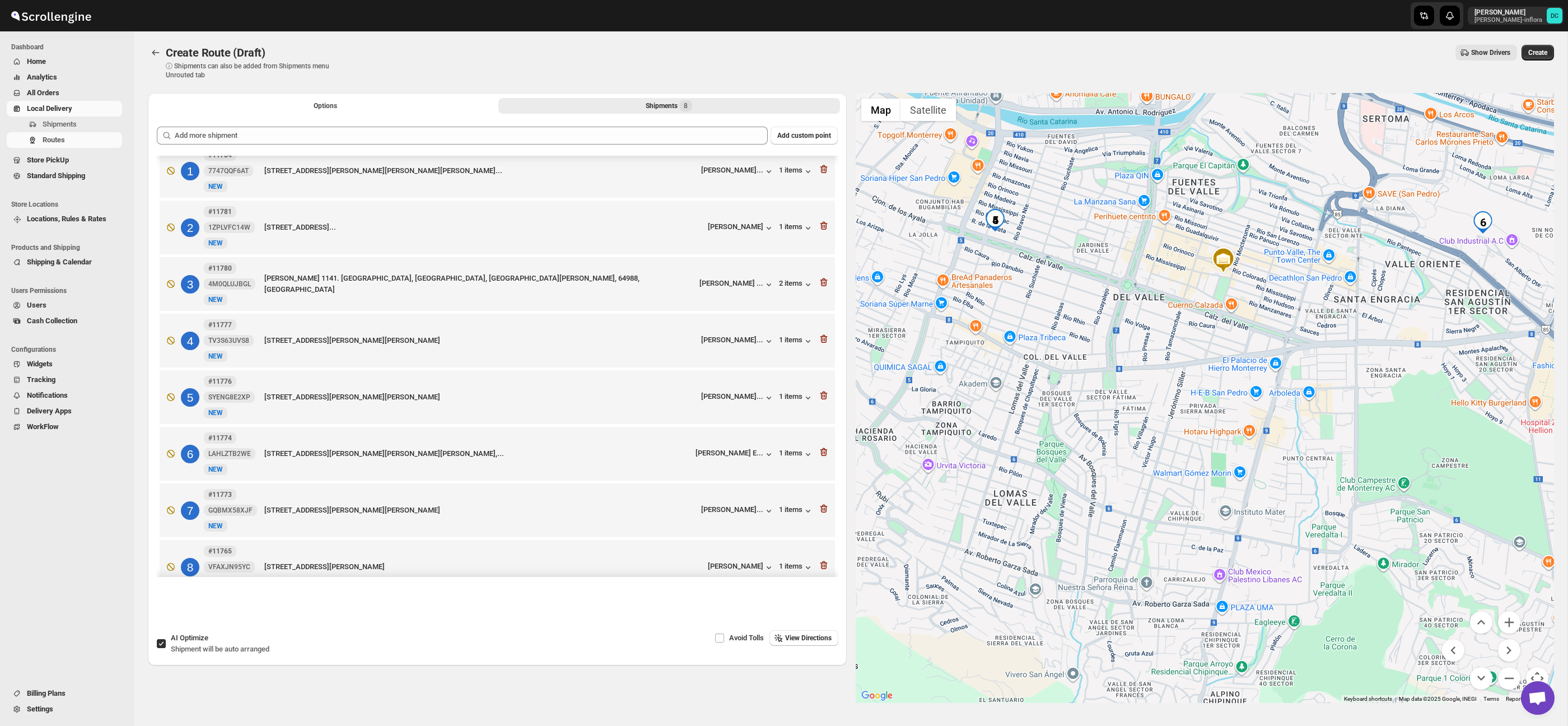
drag, startPoint x: 1172, startPoint y: 473, endPoint x: 1324, endPoint y: 469, distance: 152.1
click at [1324, 469] on div at bounding box center [1205, 398] width 699 height 610
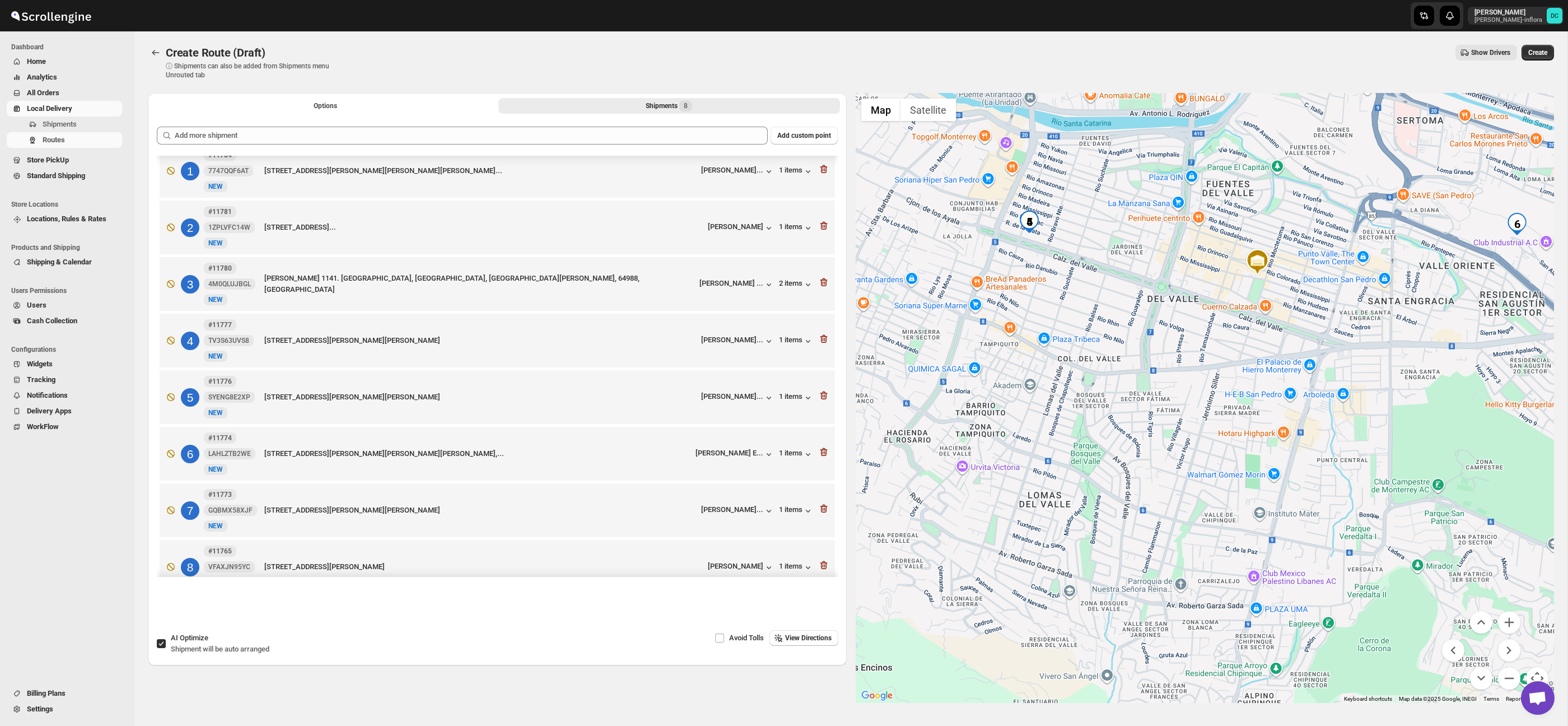
drag, startPoint x: 1138, startPoint y: 343, endPoint x: 1199, endPoint y: 392, distance: 78.2
click at [1199, 392] on div at bounding box center [1205, 398] width 699 height 610
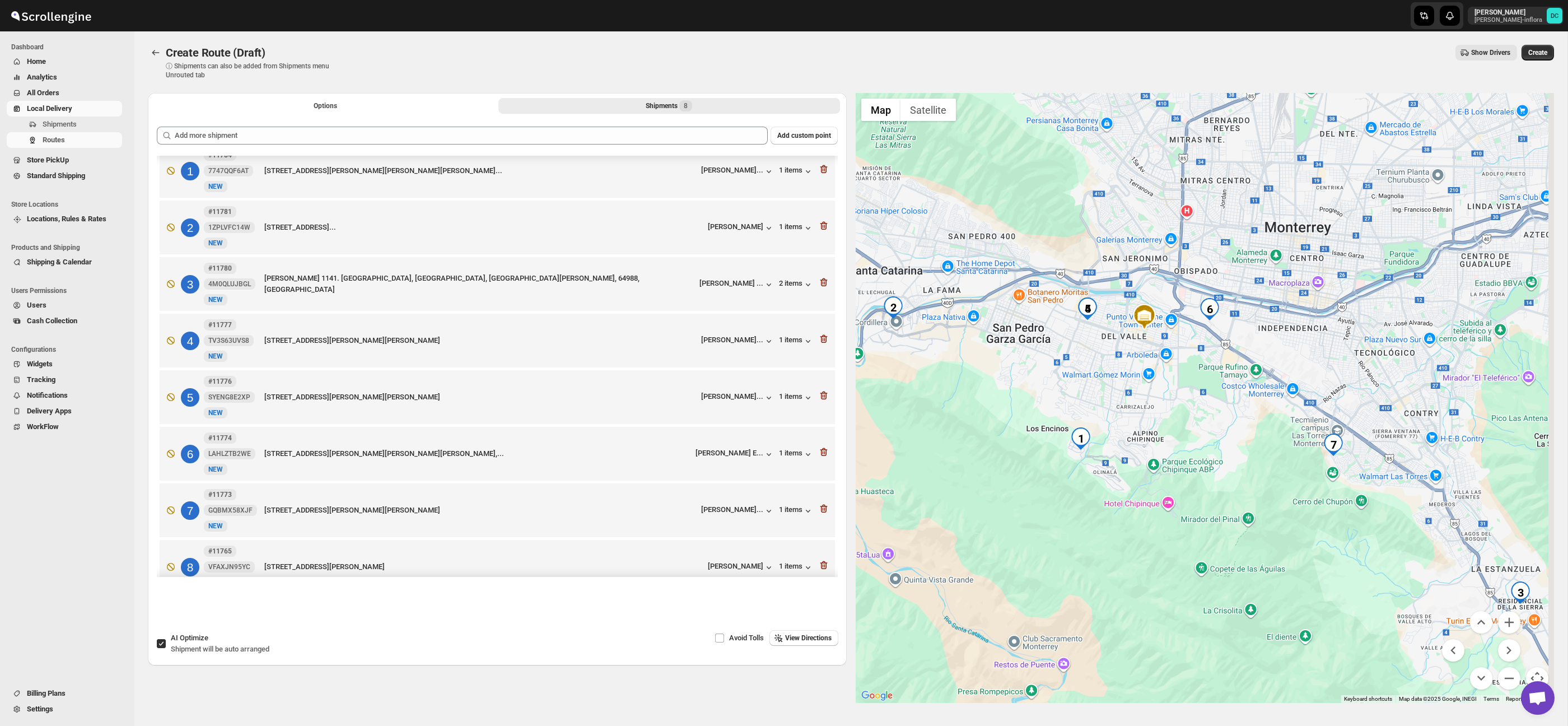
drag, startPoint x: 1298, startPoint y: 482, endPoint x: 1144, endPoint y: 411, distance: 169.6
click at [1144, 411] on div at bounding box center [1205, 398] width 699 height 610
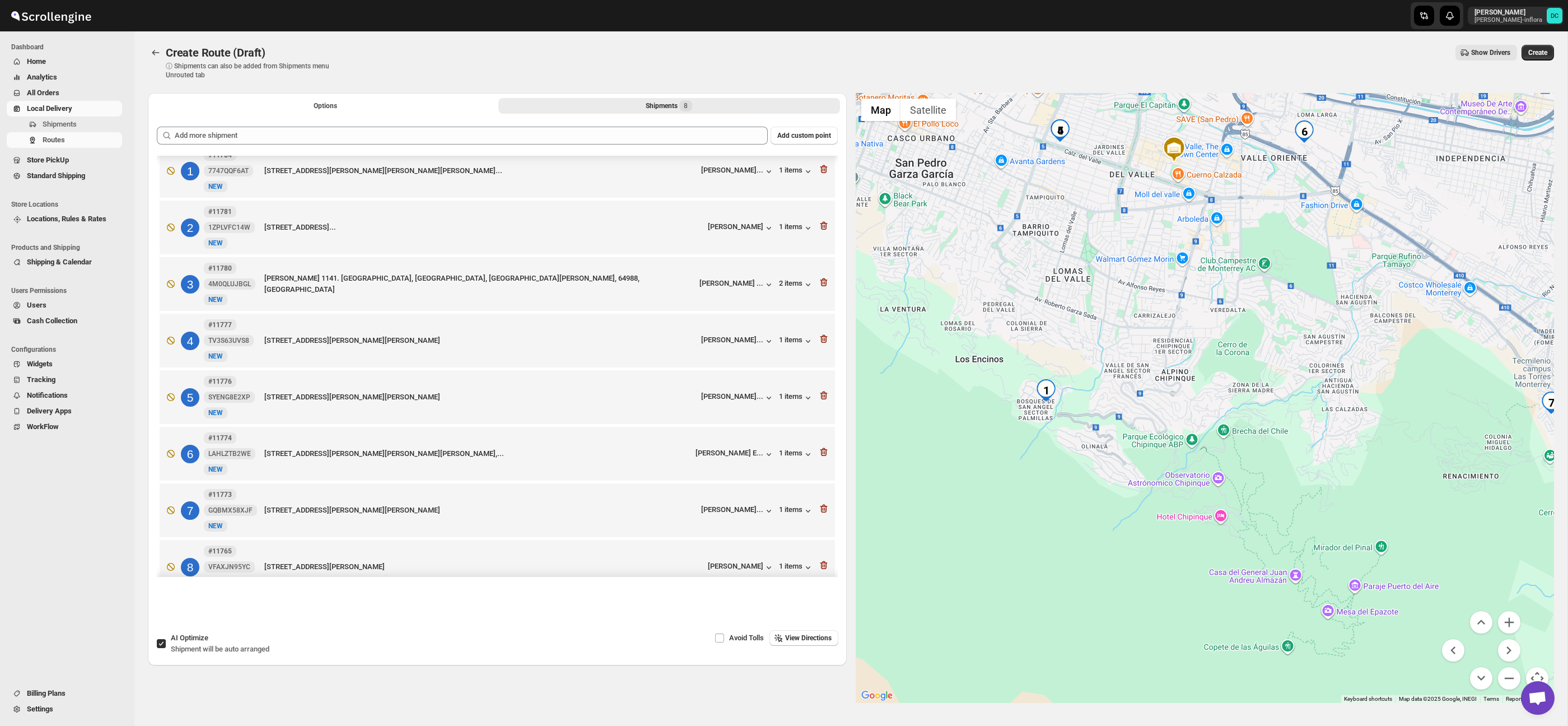
click at [1020, 426] on div at bounding box center [1205, 398] width 699 height 610
